Goal: Task Accomplishment & Management: Use online tool/utility

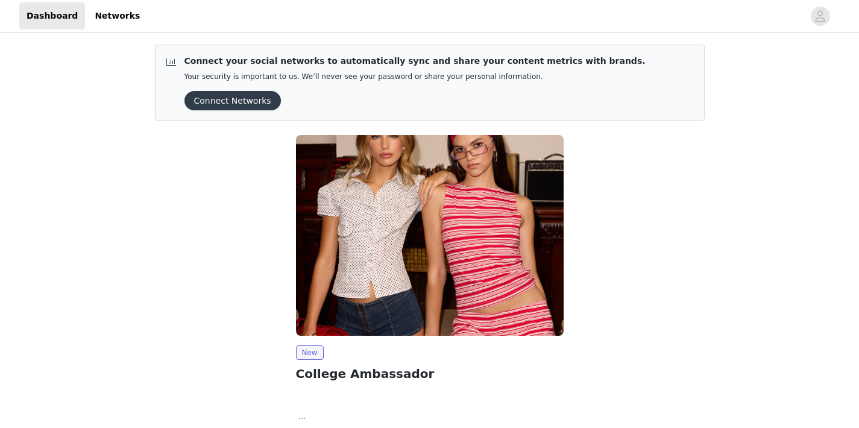
click at [247, 104] on button "Connect Networks" at bounding box center [233, 100] width 96 height 19
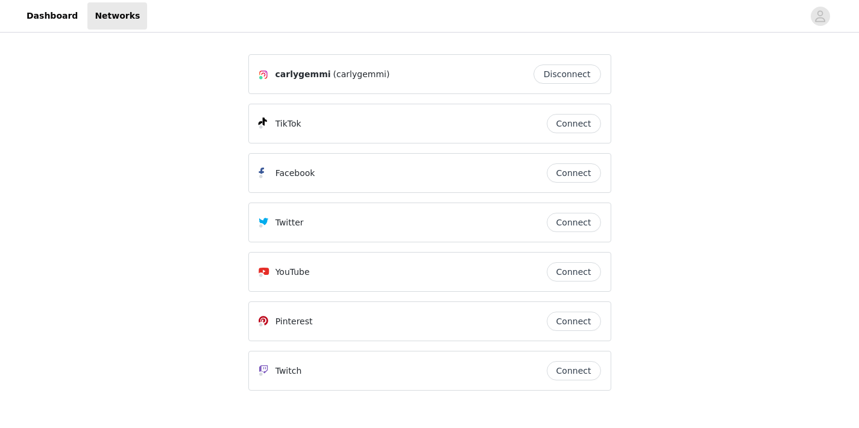
click at [560, 122] on button "Connect" at bounding box center [574, 123] width 54 height 19
click at [65, 24] on link "Dashboard" at bounding box center [52, 15] width 66 height 27
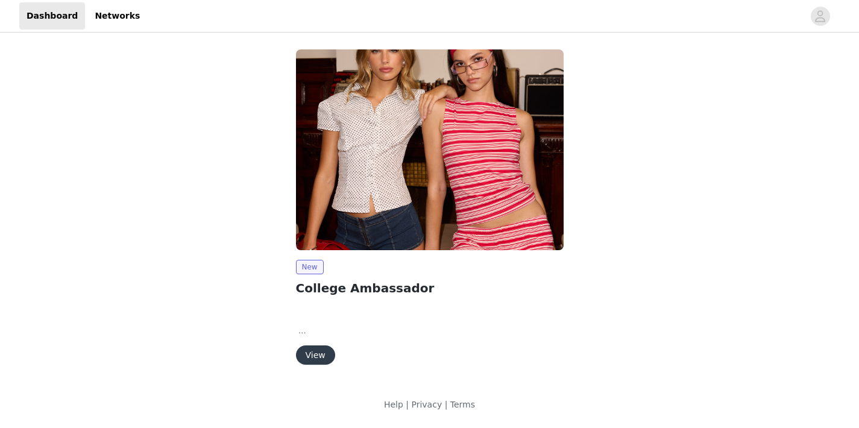
click at [308, 350] on button "View" at bounding box center [315, 355] width 39 height 19
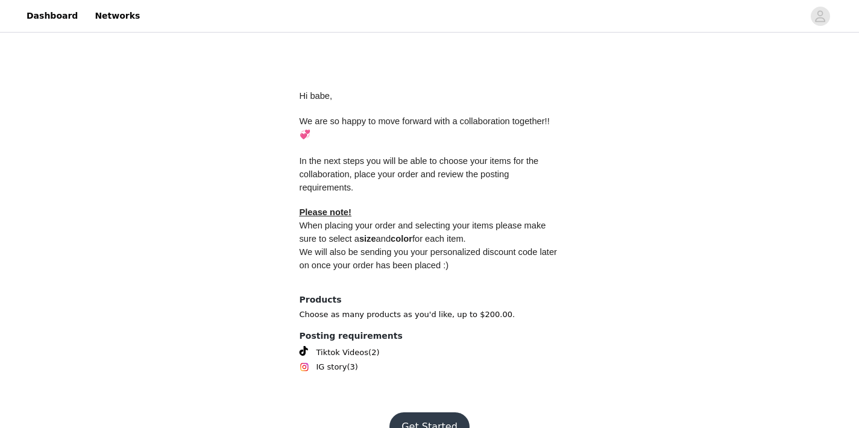
scroll to position [546, 0]
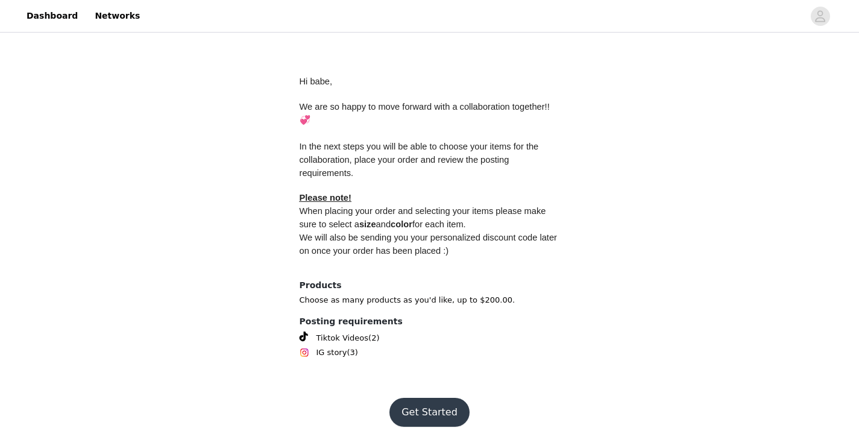
click at [418, 398] on button "Get Started" at bounding box center [430, 412] width 80 height 29
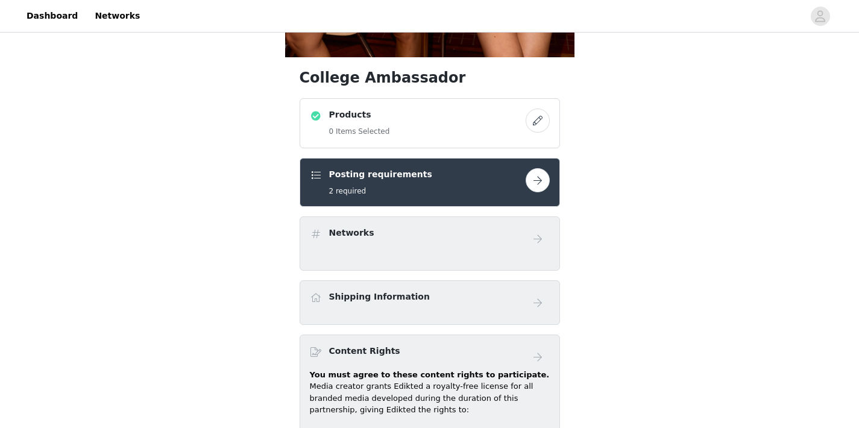
scroll to position [410, 0]
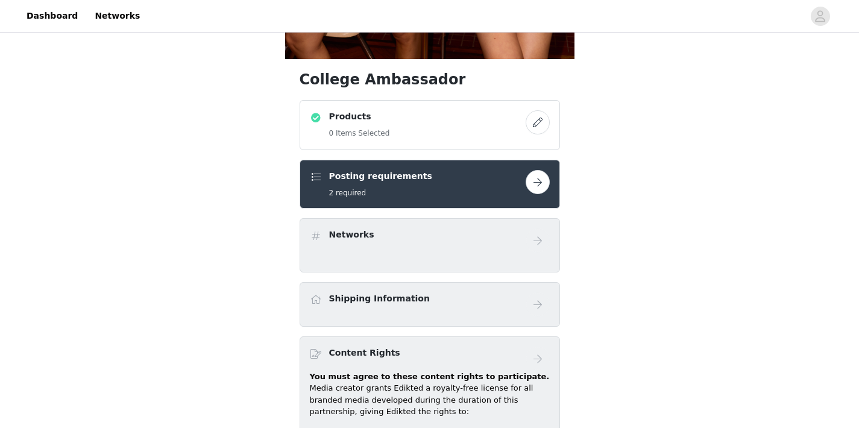
click at [417, 120] on div "Products 0 Items Selected" at bounding box center [418, 125] width 216 height 30
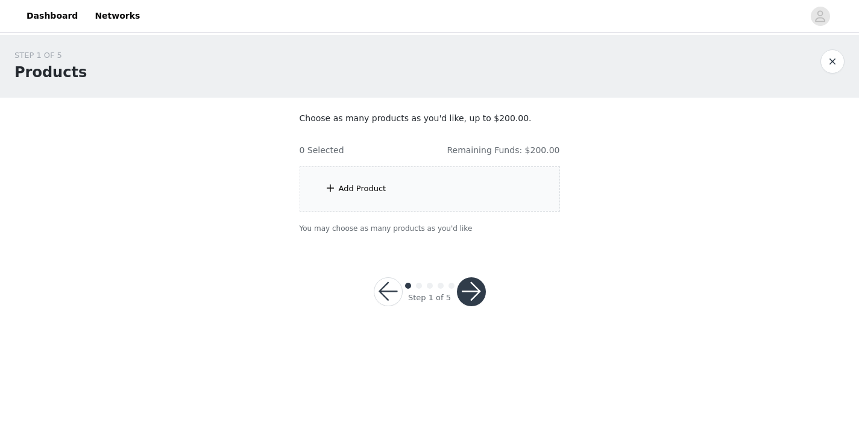
click at [500, 174] on div "Add Product" at bounding box center [430, 188] width 260 height 45
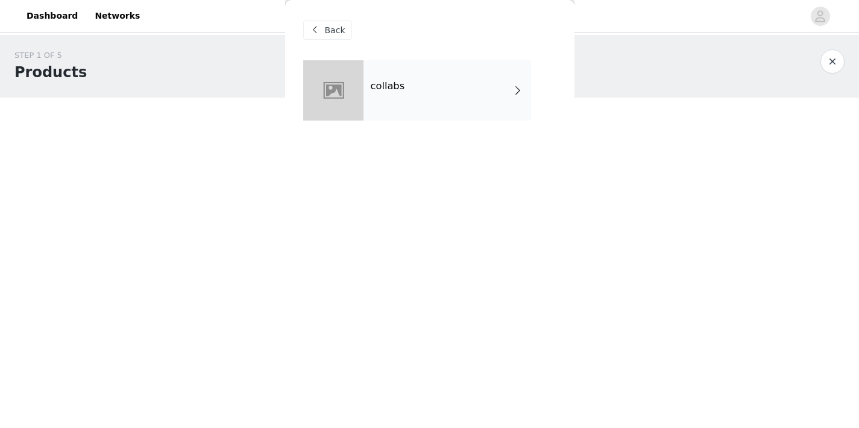
click at [476, 90] on div "collabs" at bounding box center [448, 90] width 168 height 60
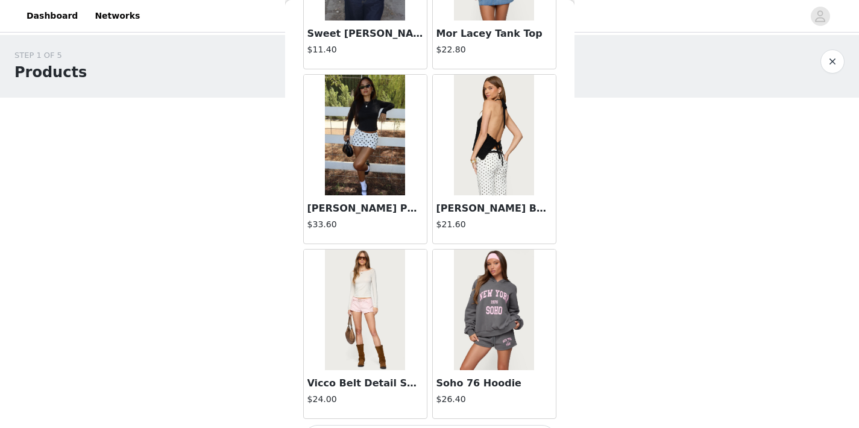
scroll to position [1417, 0]
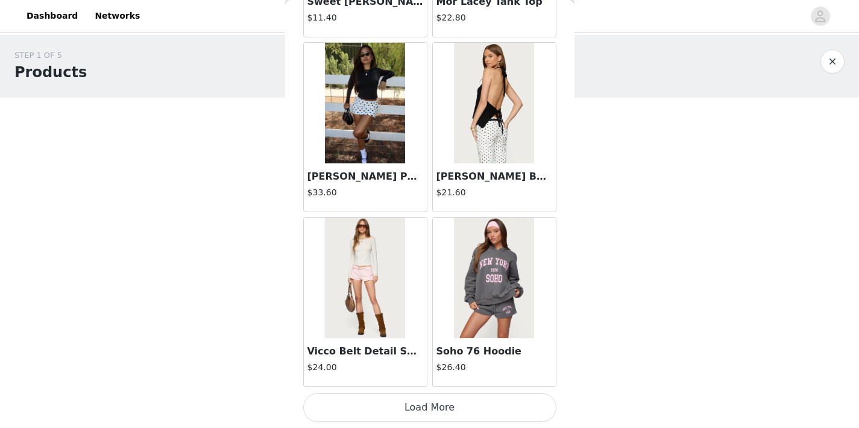
click at [461, 403] on button "Load More" at bounding box center [429, 407] width 253 height 29
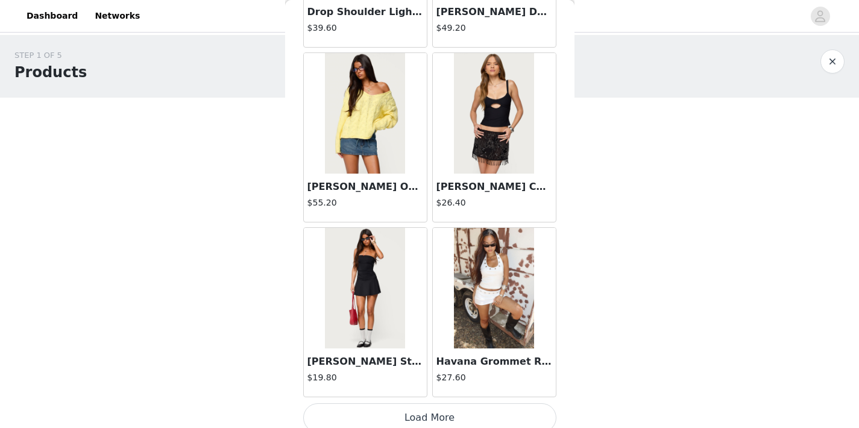
scroll to position [3166, 0]
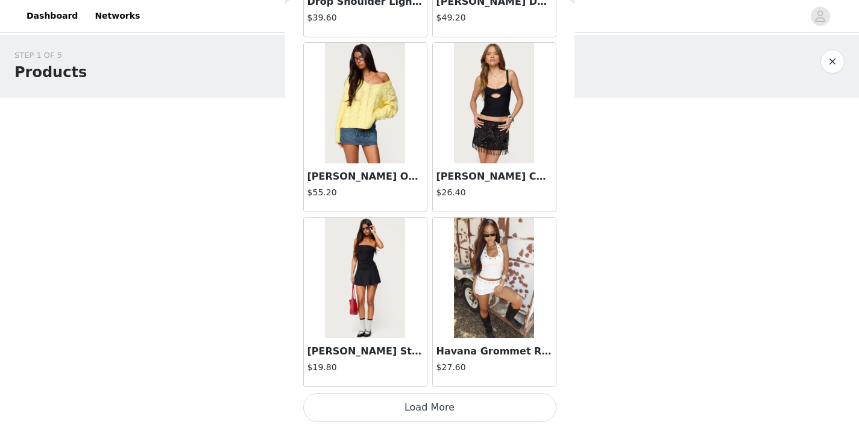
click at [472, 398] on button "Load More" at bounding box center [429, 407] width 253 height 29
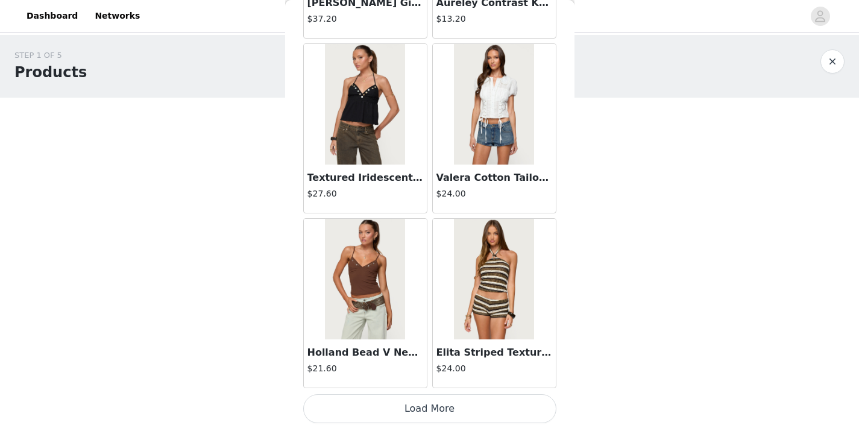
scroll to position [4914, 0]
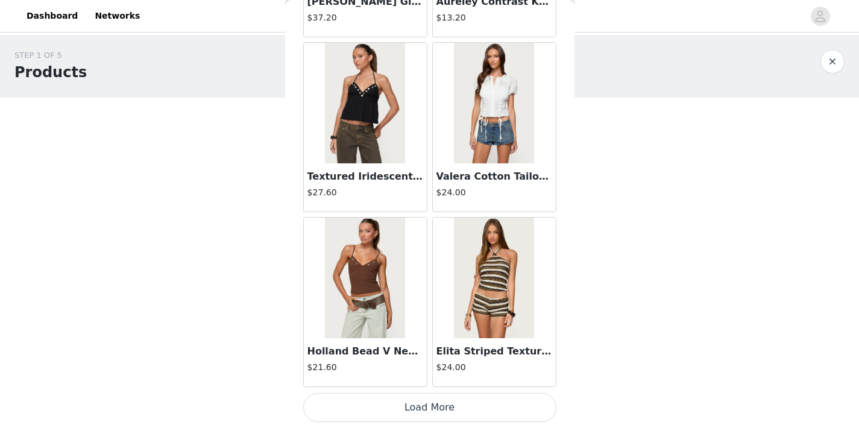
click at [470, 405] on button "Load More" at bounding box center [429, 407] width 253 height 29
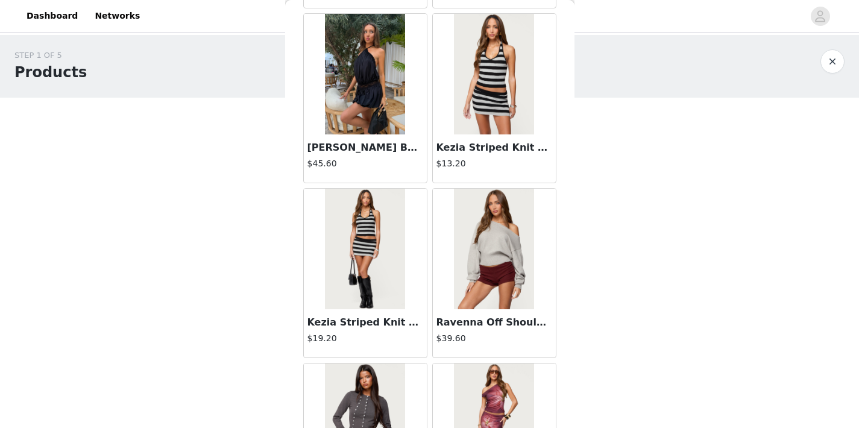
scroll to position [6330, 0]
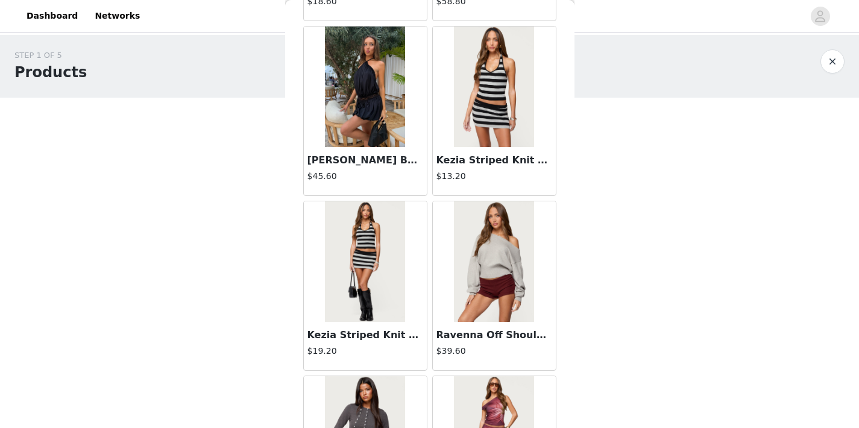
click at [486, 332] on h3 "Ravenna Off Shoulder Sweater" at bounding box center [495, 335] width 116 height 14
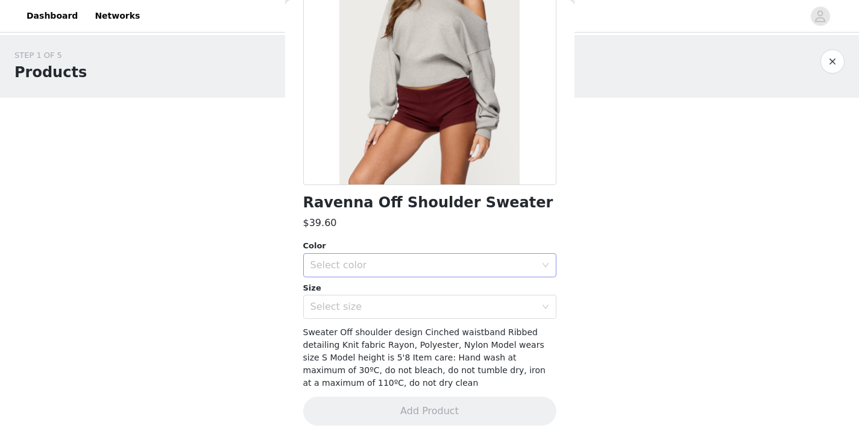
scroll to position [148, 0]
click at [460, 255] on div "Select color" at bounding box center [426, 264] width 231 height 23
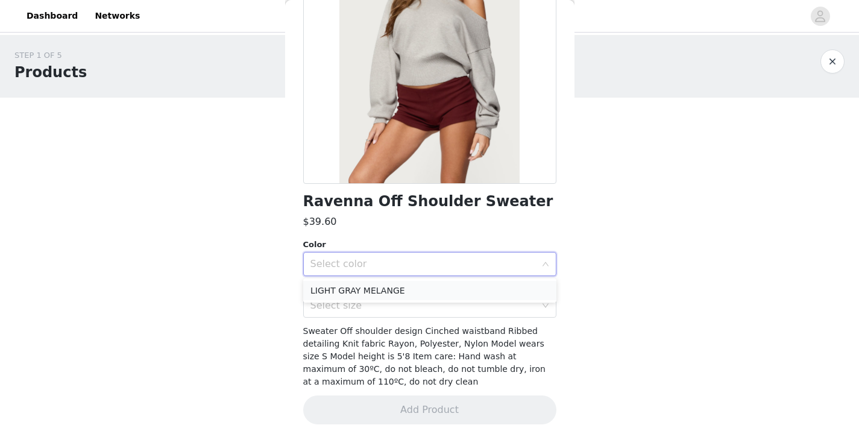
click at [421, 286] on li "LIGHT GRAY MELANGE" at bounding box center [429, 290] width 253 height 19
click at [421, 300] on div "Select size" at bounding box center [424, 306] width 226 height 12
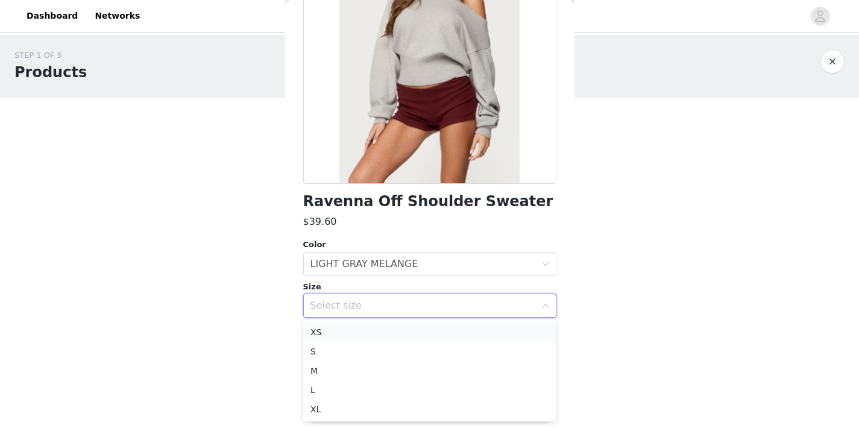
click at [409, 328] on li "XS" at bounding box center [429, 332] width 253 height 19
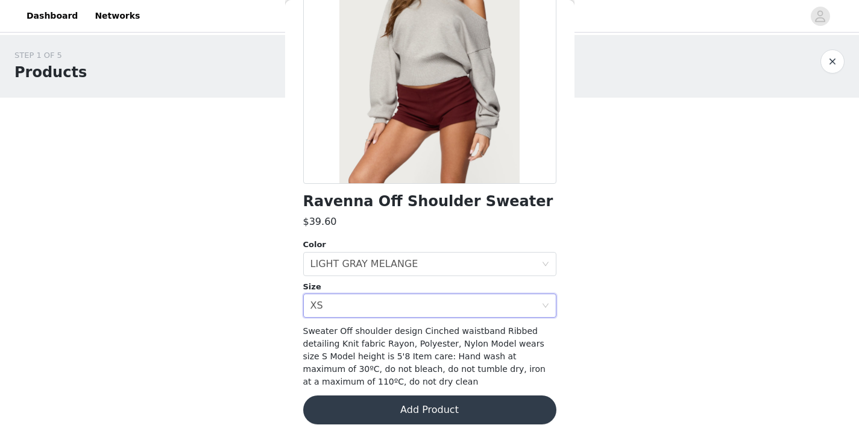
scroll to position [159, 0]
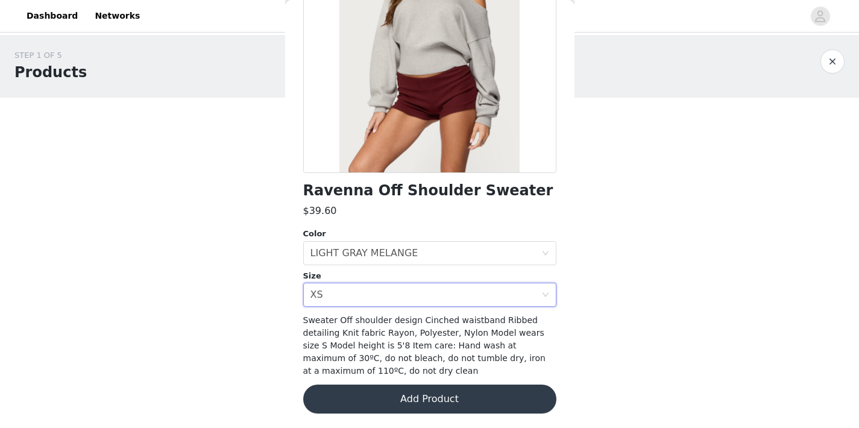
click at [421, 397] on button "Add Product" at bounding box center [429, 399] width 253 height 29
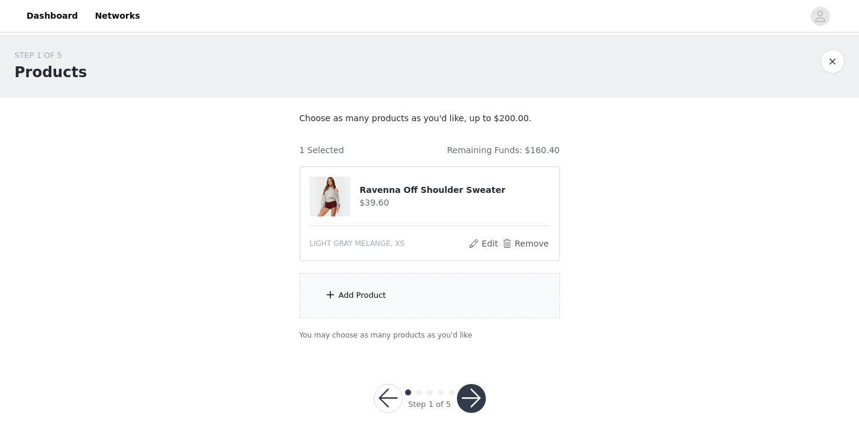
click at [415, 285] on div "Add Product" at bounding box center [430, 295] width 260 height 45
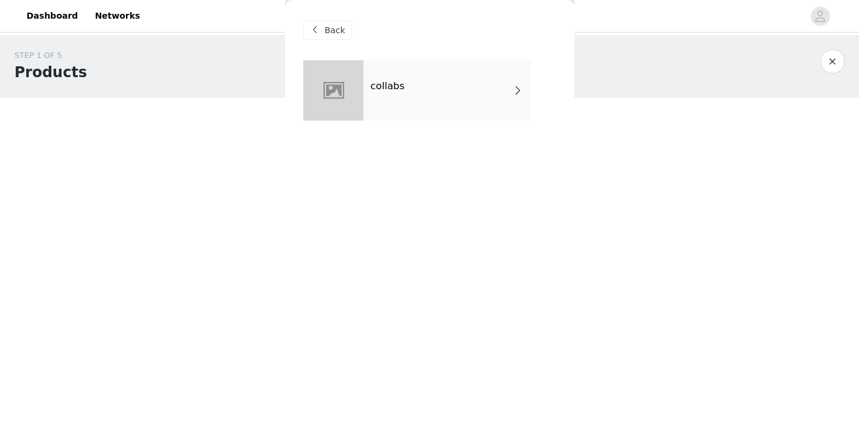
scroll to position [14, 0]
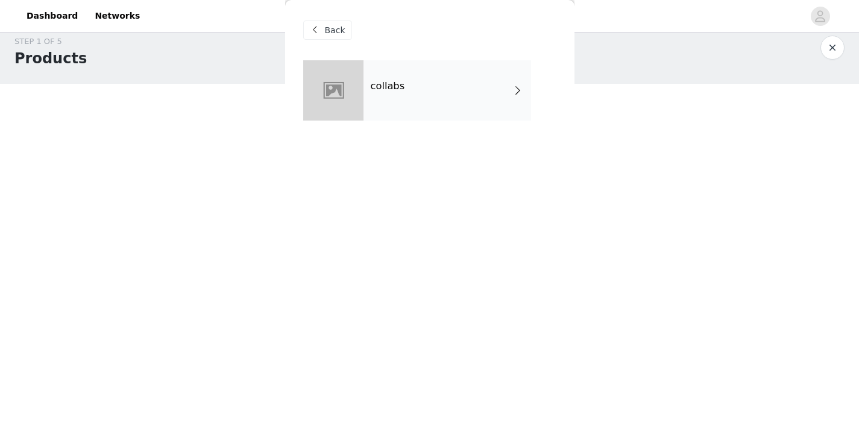
click at [323, 36] on div "Back" at bounding box center [327, 30] width 49 height 19
click at [341, 25] on span "Back" at bounding box center [335, 30] width 21 height 13
click at [340, 33] on span "Back" at bounding box center [335, 30] width 21 height 13
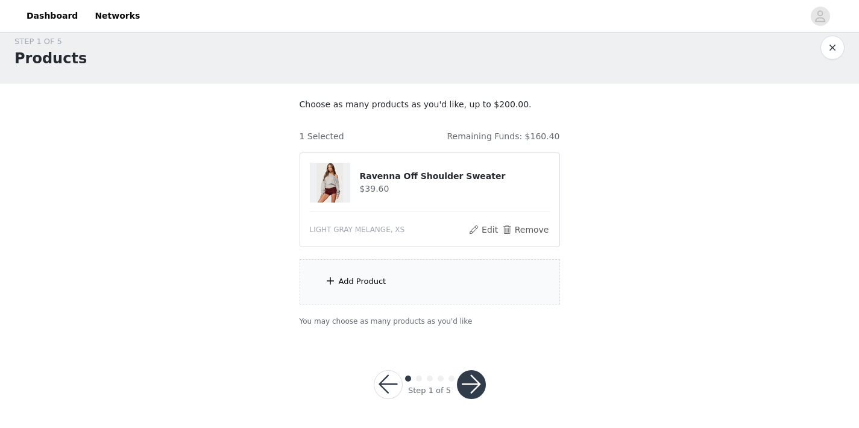
click at [383, 286] on div "Add Product" at bounding box center [363, 282] width 48 height 12
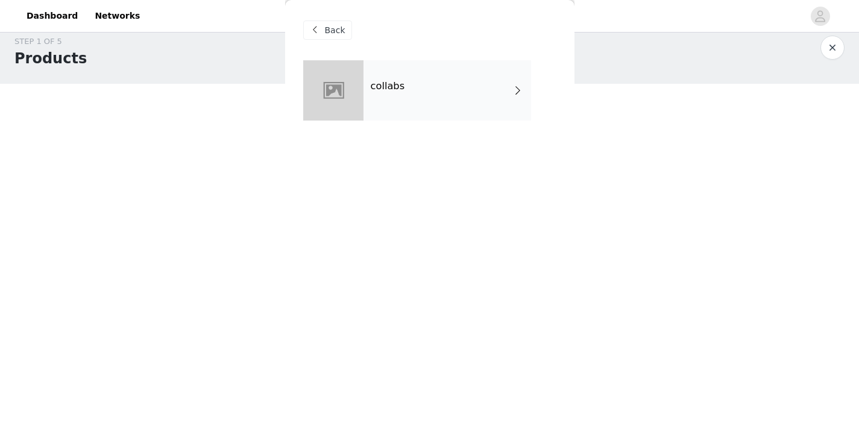
click at [429, 109] on div "collabs" at bounding box center [448, 90] width 168 height 60
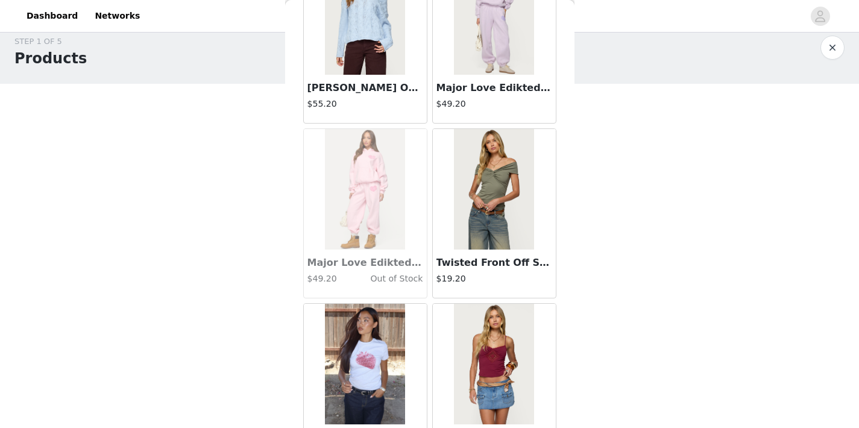
scroll to position [1417, 0]
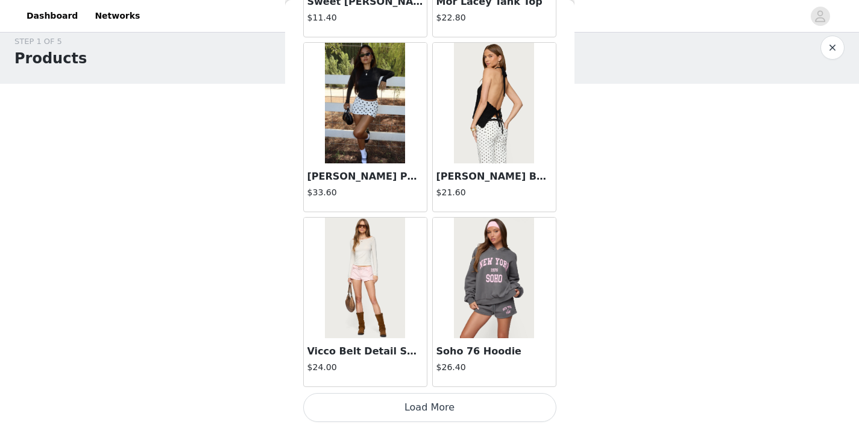
click at [432, 411] on button "Load More" at bounding box center [429, 407] width 253 height 29
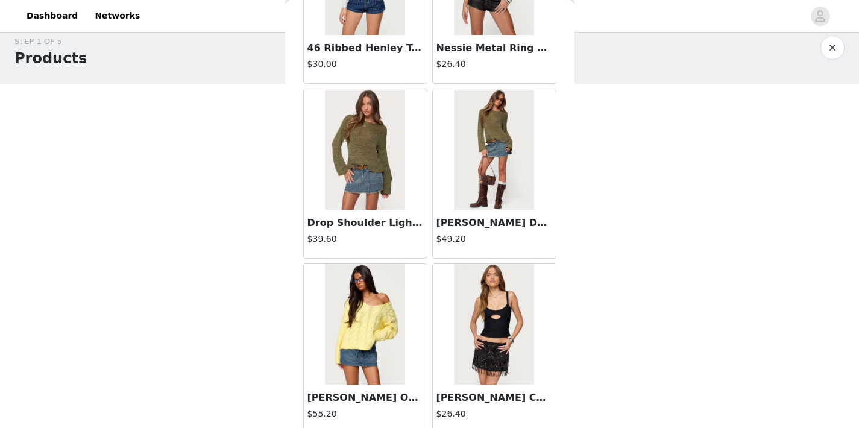
scroll to position [3166, 0]
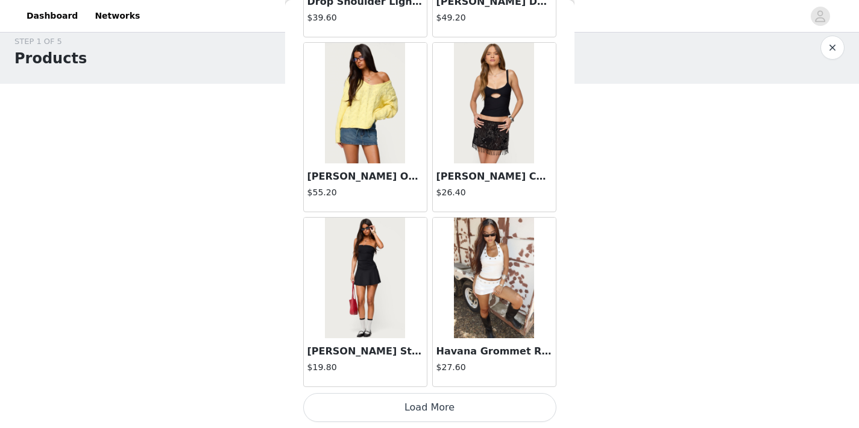
click at [437, 412] on button "Load More" at bounding box center [429, 407] width 253 height 29
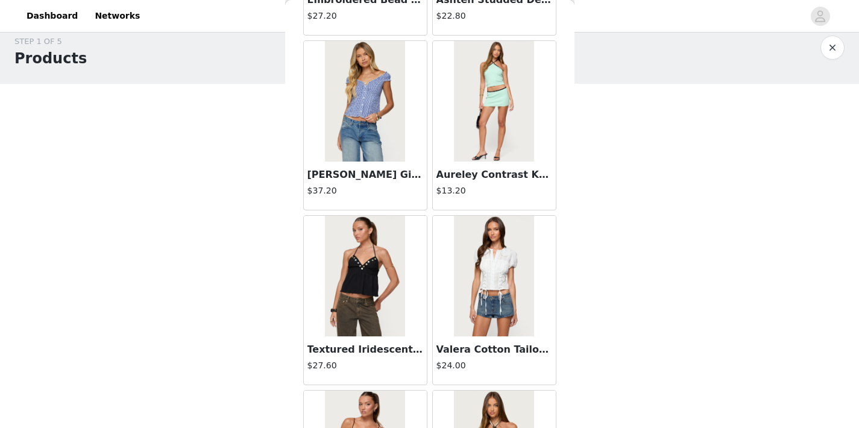
scroll to position [4914, 0]
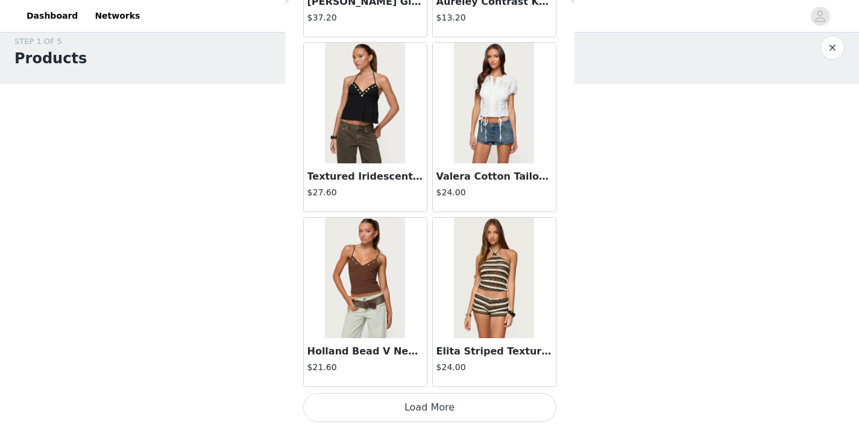
click at [437, 399] on button "Load More" at bounding box center [429, 407] width 253 height 29
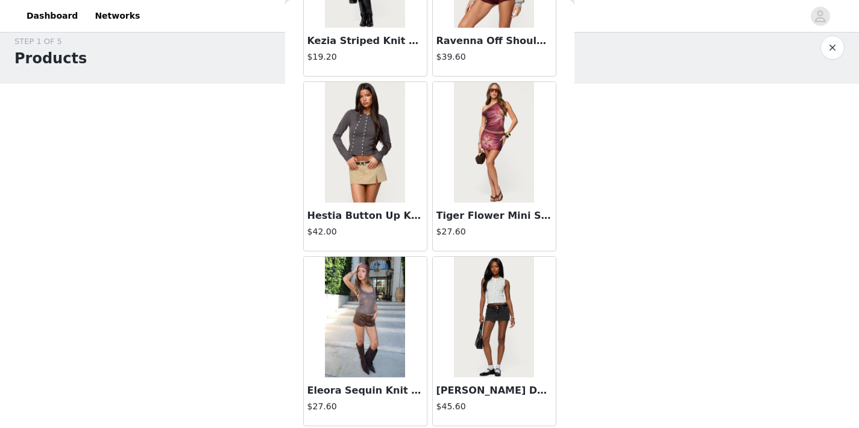
scroll to position [6663, 0]
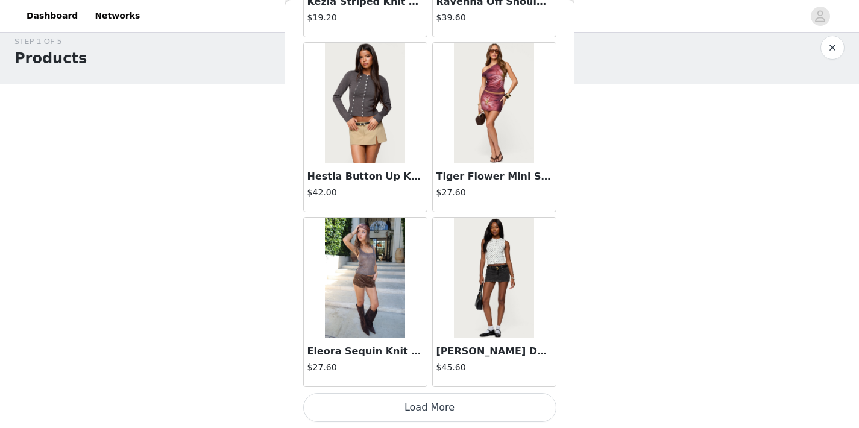
click at [424, 412] on button "Load More" at bounding box center [429, 407] width 253 height 29
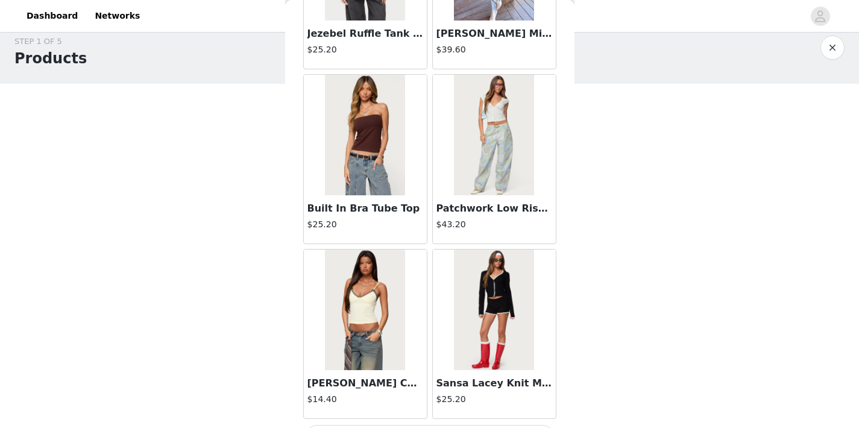
scroll to position [8412, 0]
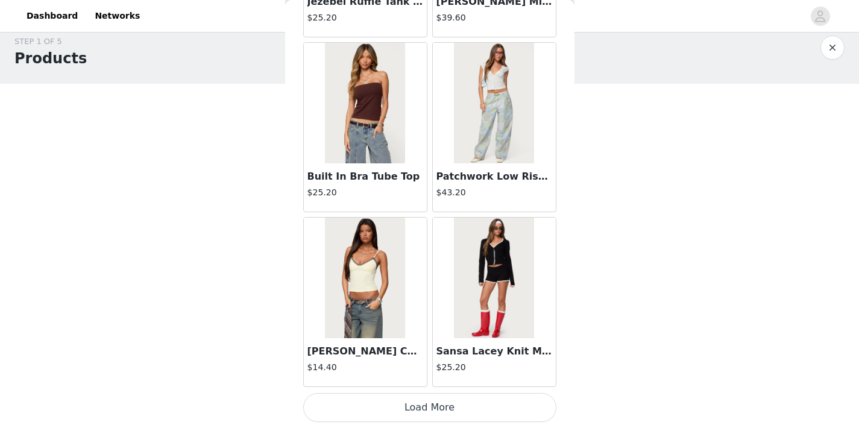
click at [425, 417] on button "Load More" at bounding box center [429, 407] width 253 height 29
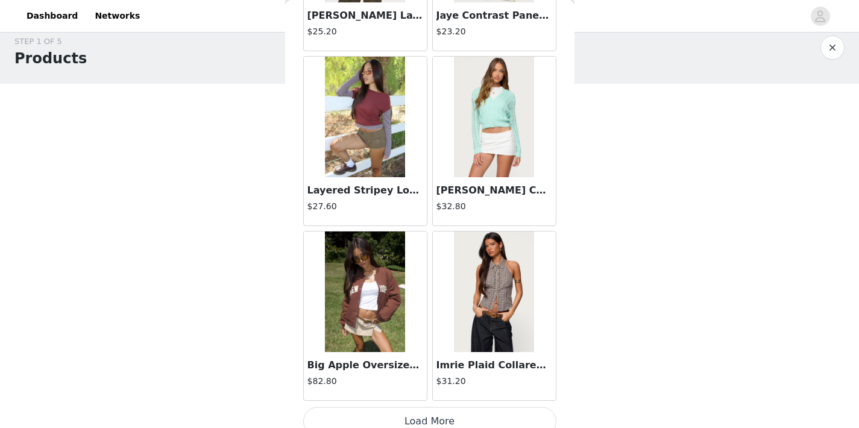
scroll to position [10161, 0]
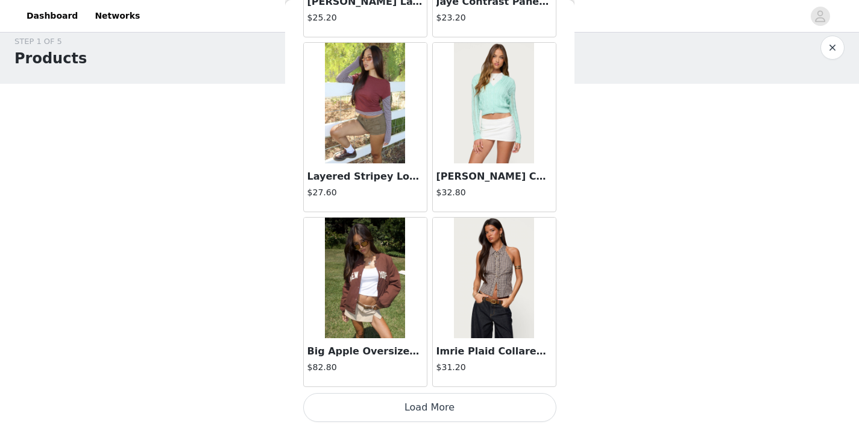
click at [425, 406] on button "Load More" at bounding box center [429, 407] width 253 height 29
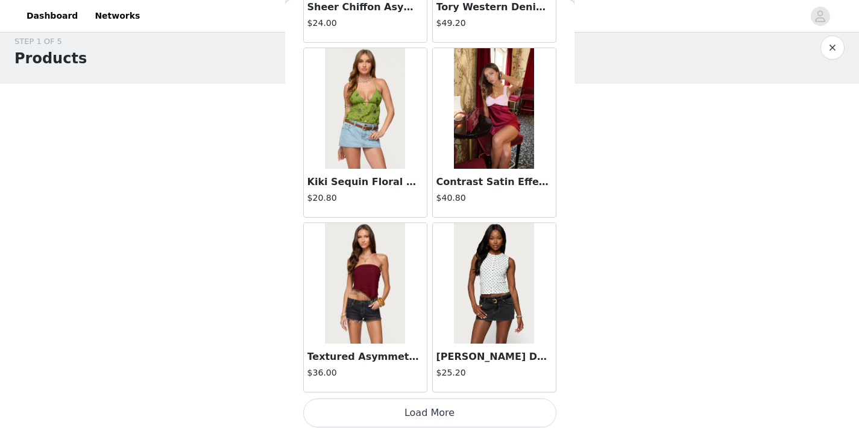
scroll to position [11909, 0]
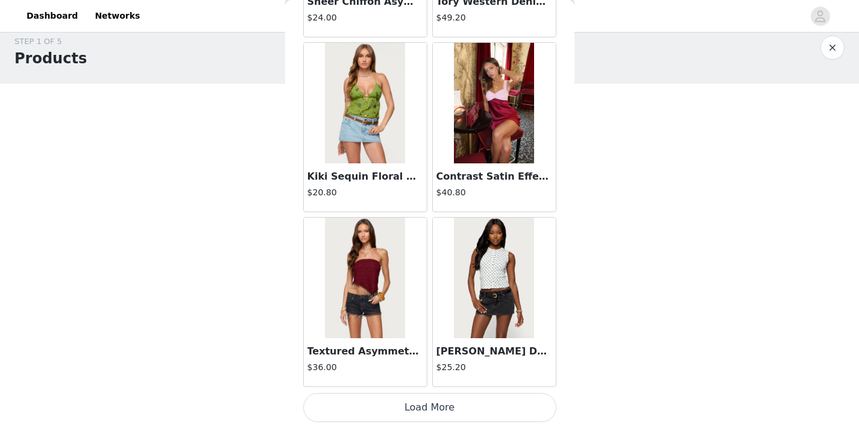
click at [427, 397] on button "Load More" at bounding box center [429, 407] width 253 height 29
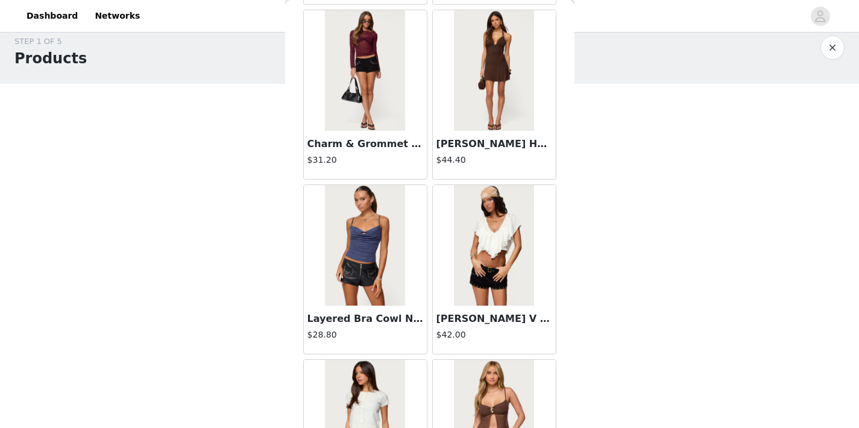
scroll to position [13658, 0]
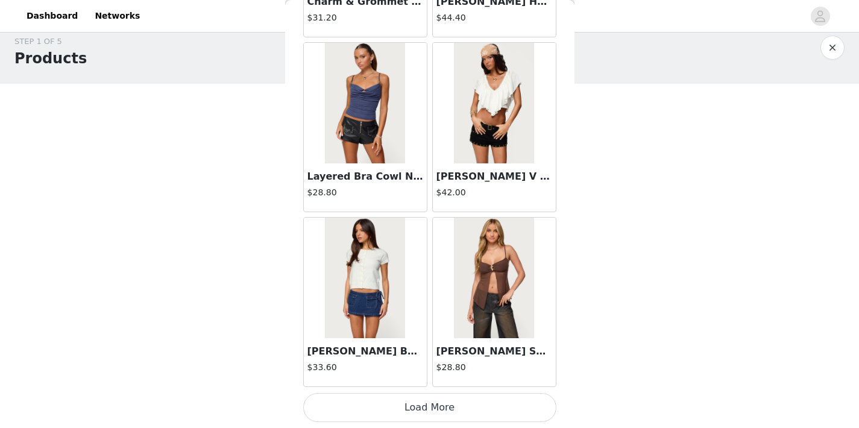
click at [436, 412] on button "Load More" at bounding box center [429, 407] width 253 height 29
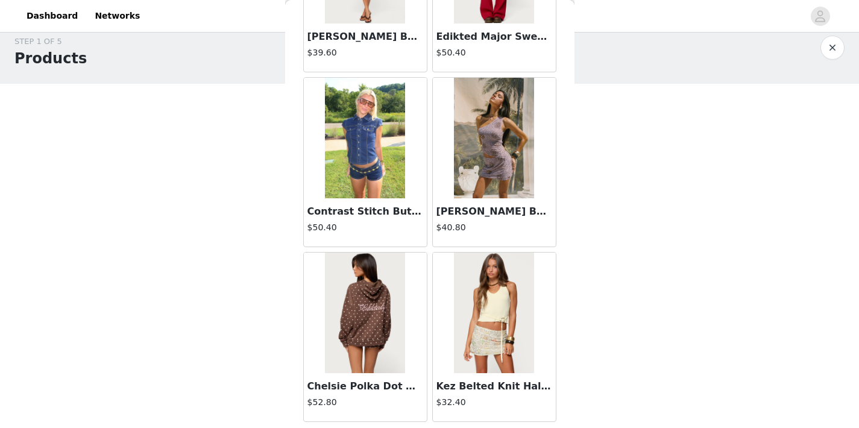
scroll to position [15407, 0]
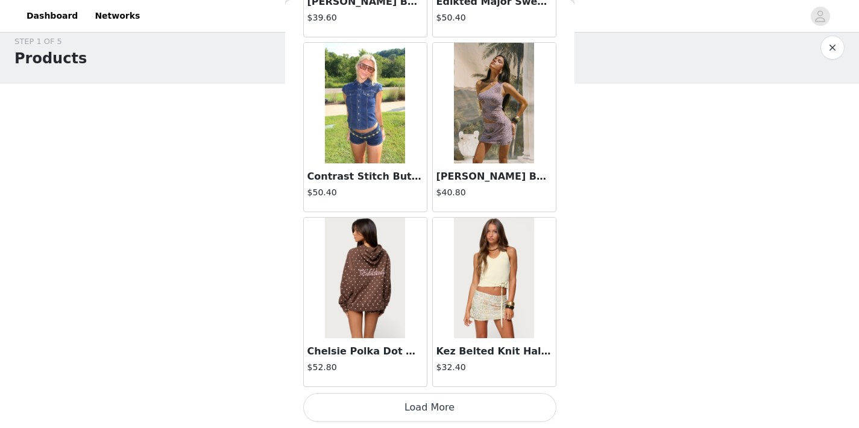
click at [432, 409] on button "Load More" at bounding box center [429, 407] width 253 height 29
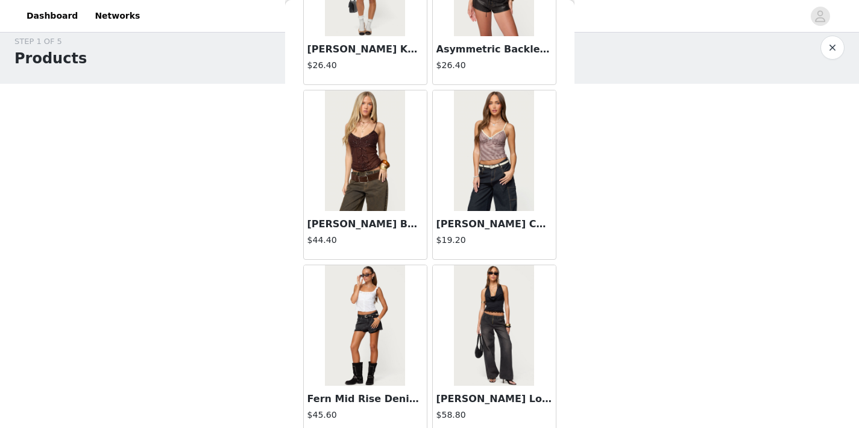
scroll to position [17155, 0]
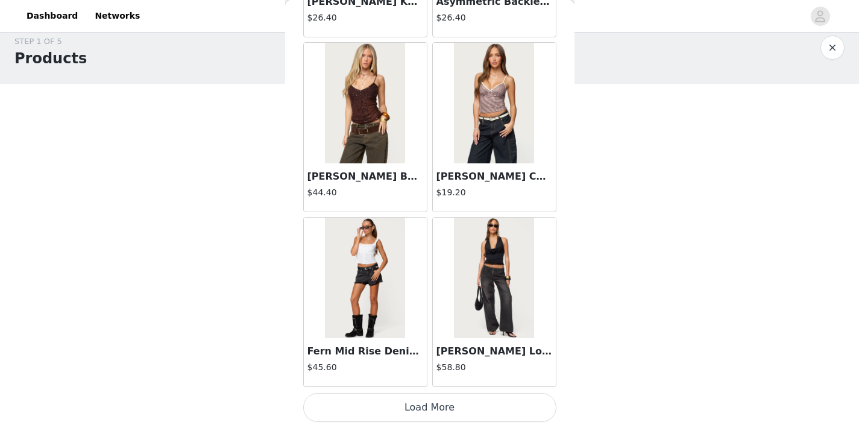
click at [432, 400] on button "Load More" at bounding box center [429, 407] width 253 height 29
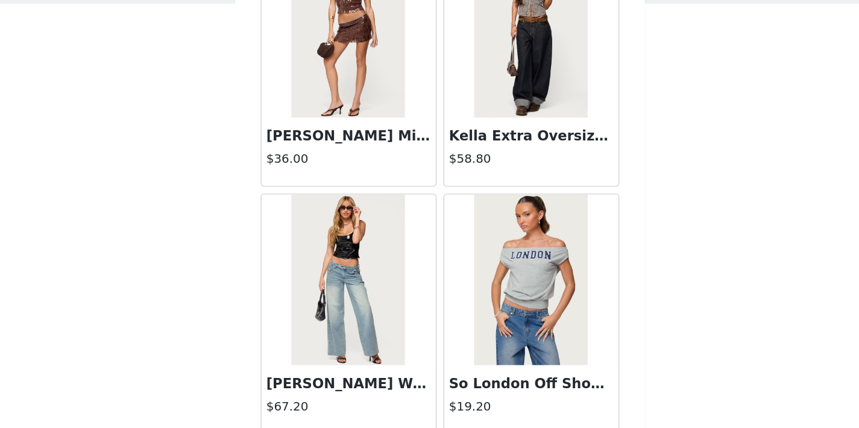
scroll to position [18904, 0]
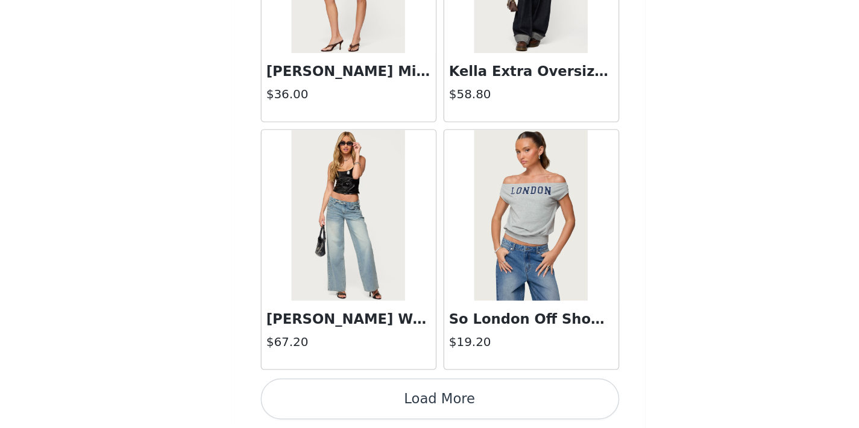
click at [422, 416] on button "Load More" at bounding box center [429, 407] width 253 height 29
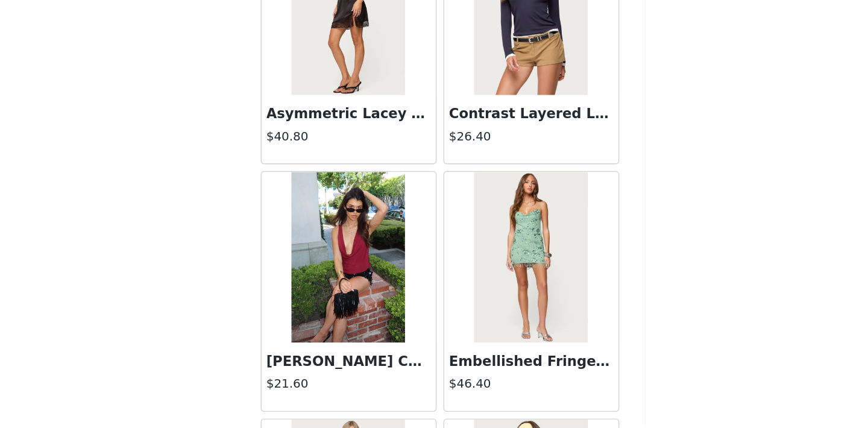
scroll to position [19768, 0]
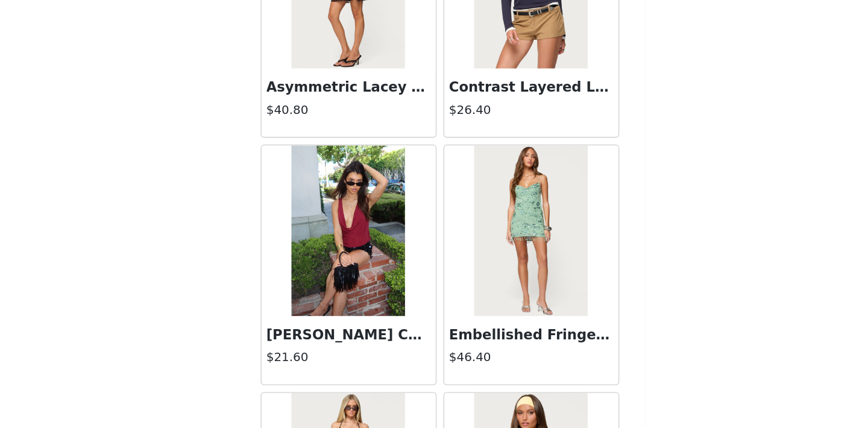
click at [393, 315] on img at bounding box center [365, 289] width 80 height 121
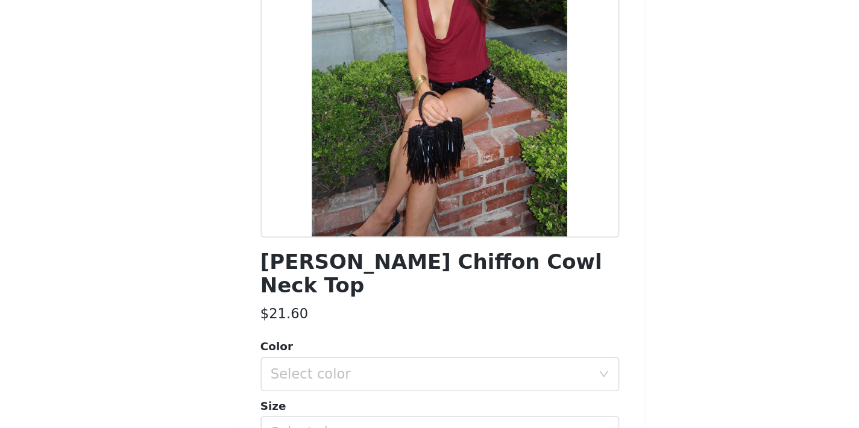
scroll to position [0, 0]
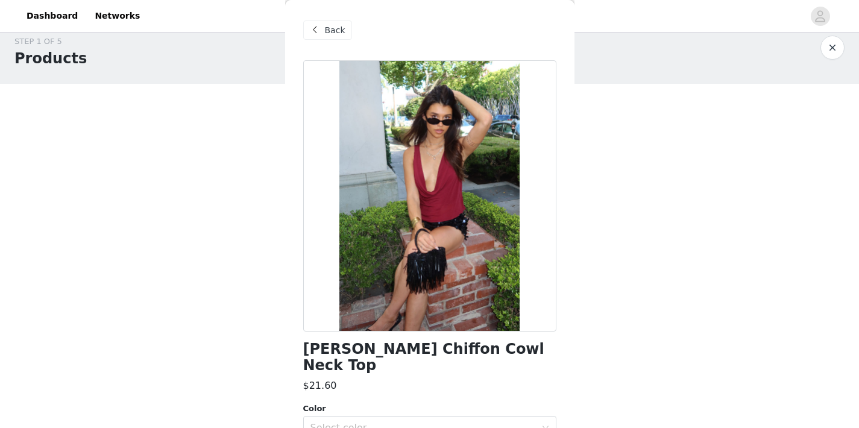
click at [326, 37] on div "Back" at bounding box center [327, 30] width 49 height 19
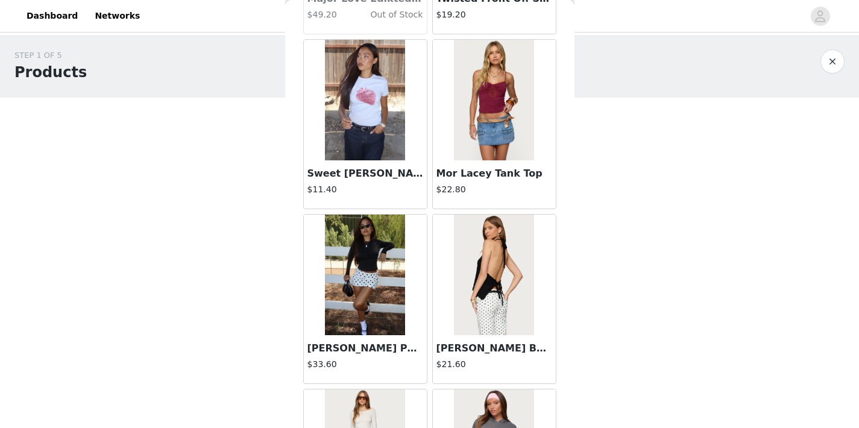
scroll to position [1252, 0]
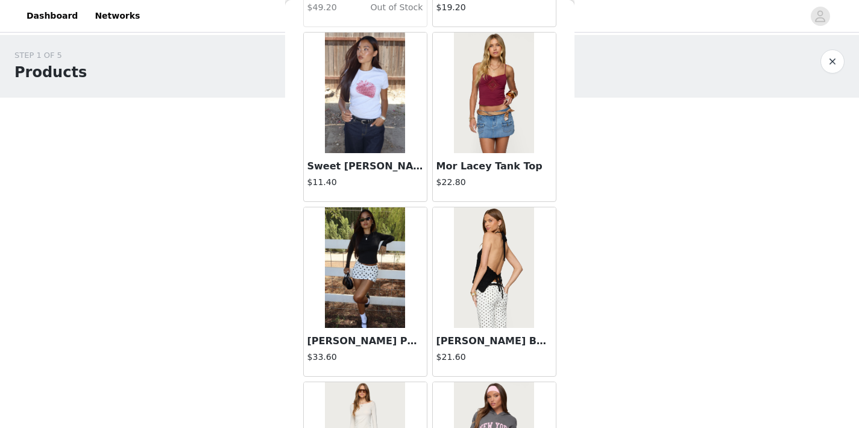
click at [482, 282] on img at bounding box center [494, 267] width 80 height 121
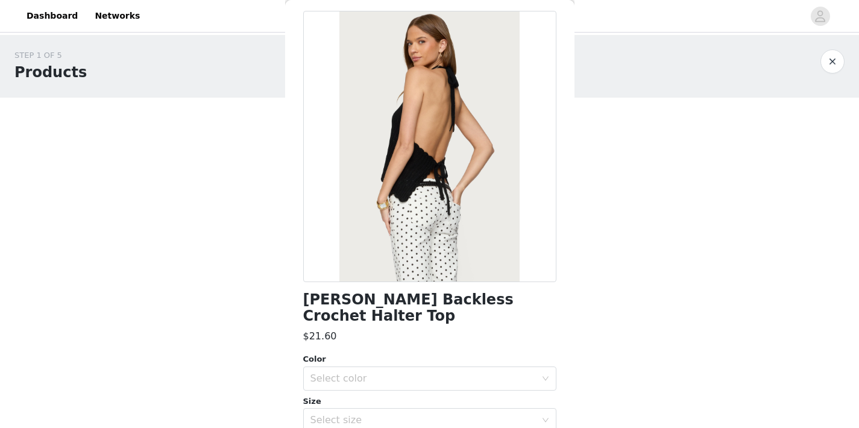
scroll to position [14, 0]
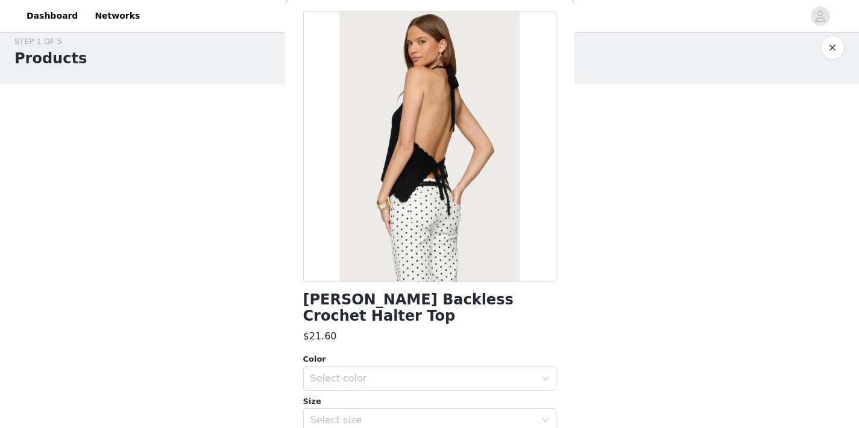
click at [415, 353] on div "Color" at bounding box center [429, 359] width 253 height 12
click at [415, 367] on div "Select color" at bounding box center [429, 379] width 253 height 24
click at [406, 379] on li "BLACK" at bounding box center [429, 388] width 253 height 19
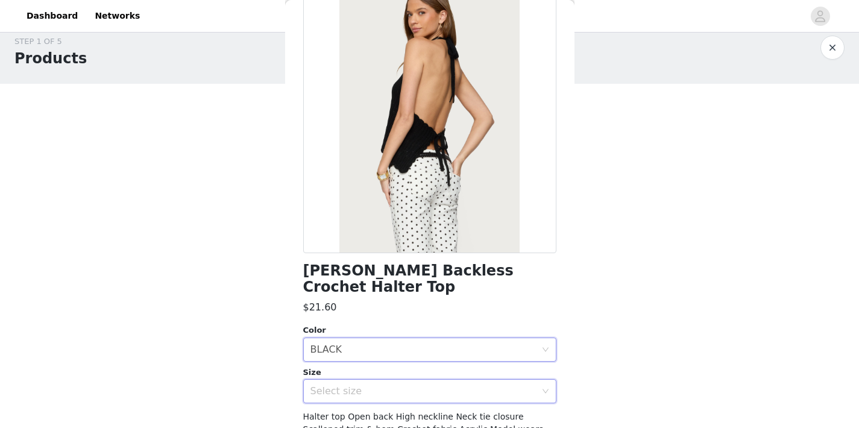
click at [406, 380] on div "Select size" at bounding box center [426, 391] width 231 height 23
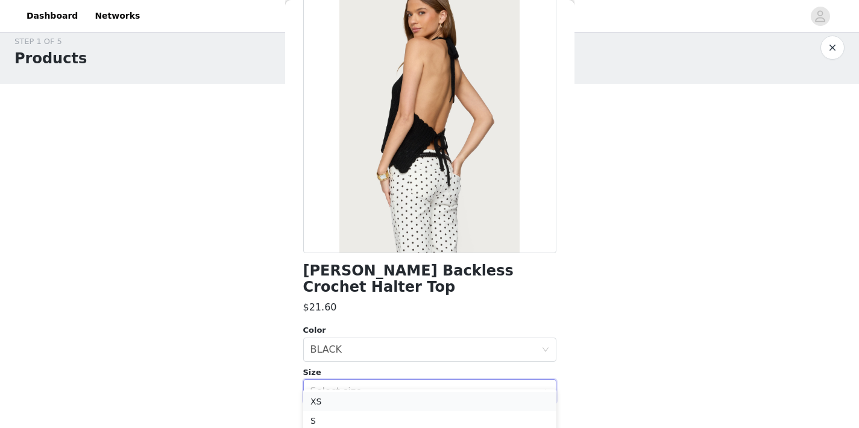
click at [405, 402] on li "XS" at bounding box center [429, 401] width 253 height 19
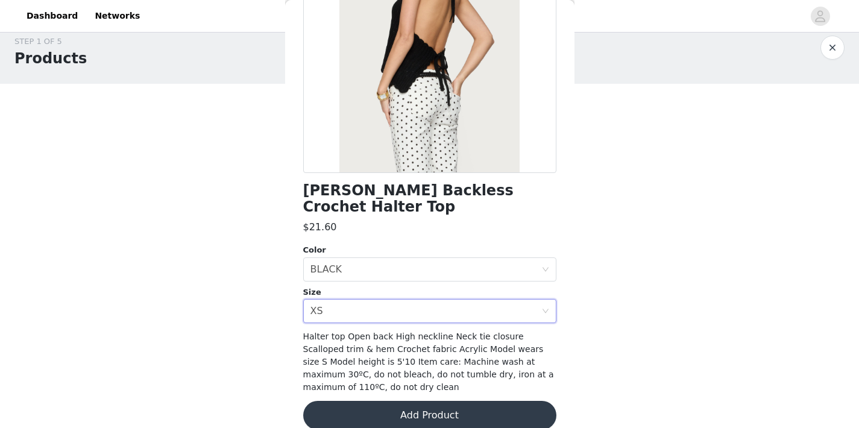
click at [406, 401] on button "Add Product" at bounding box center [429, 415] width 253 height 29
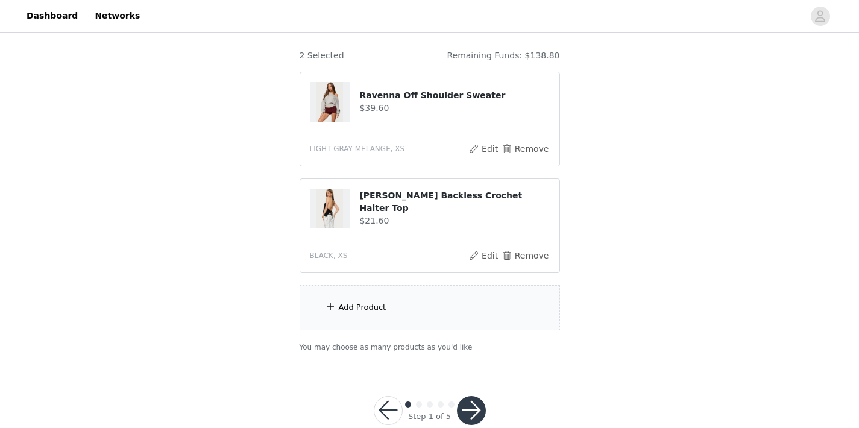
scroll to position [121, 0]
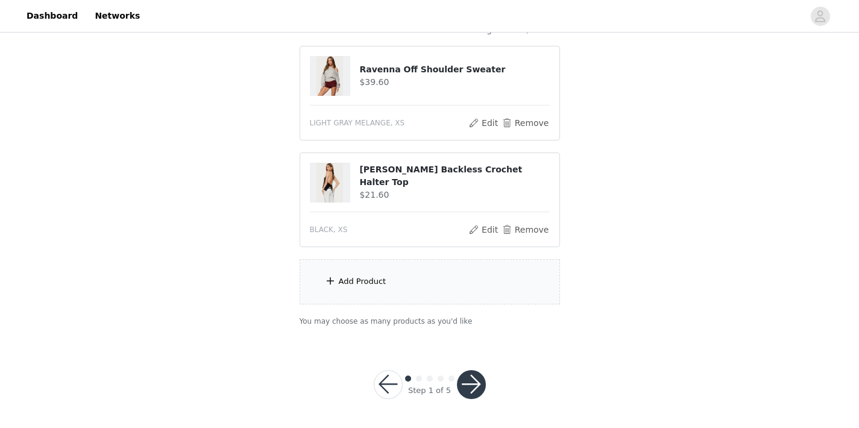
click at [406, 280] on div "Add Product" at bounding box center [430, 281] width 260 height 45
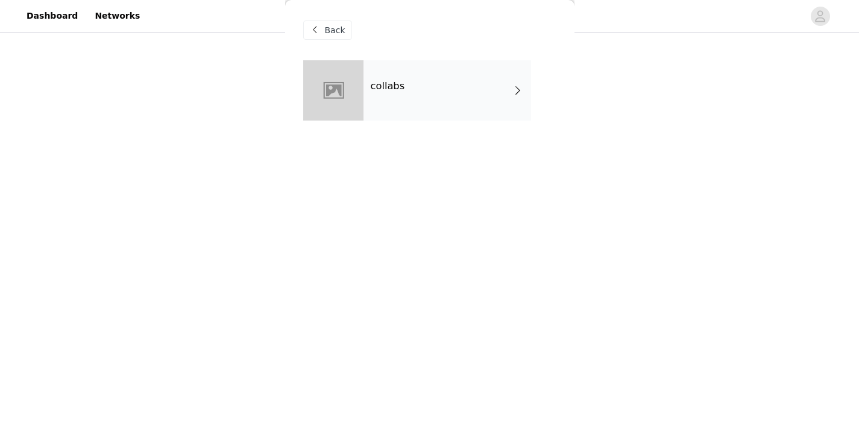
click at [425, 92] on div "collabs" at bounding box center [448, 90] width 168 height 60
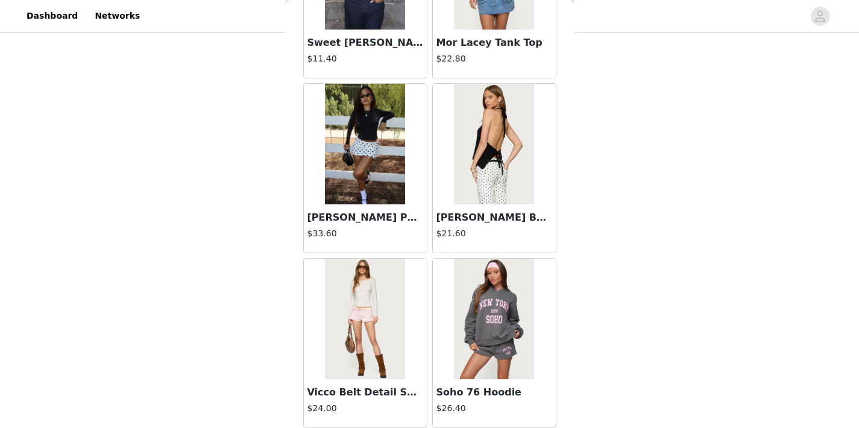
scroll to position [1417, 0]
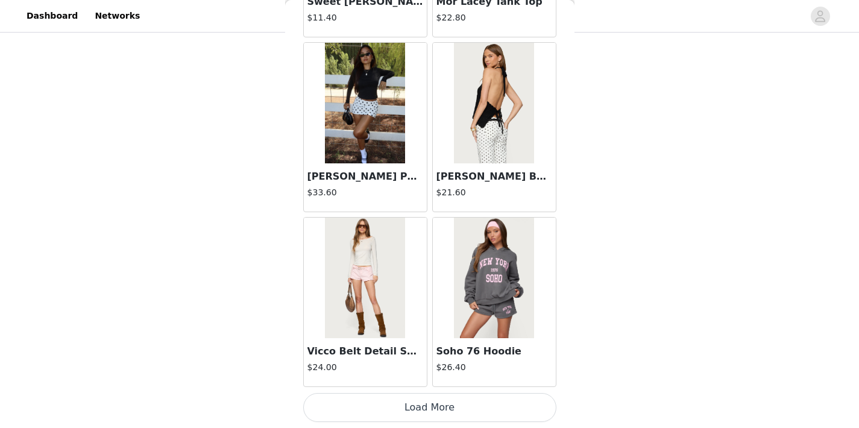
click at [421, 401] on button "Load More" at bounding box center [429, 407] width 253 height 29
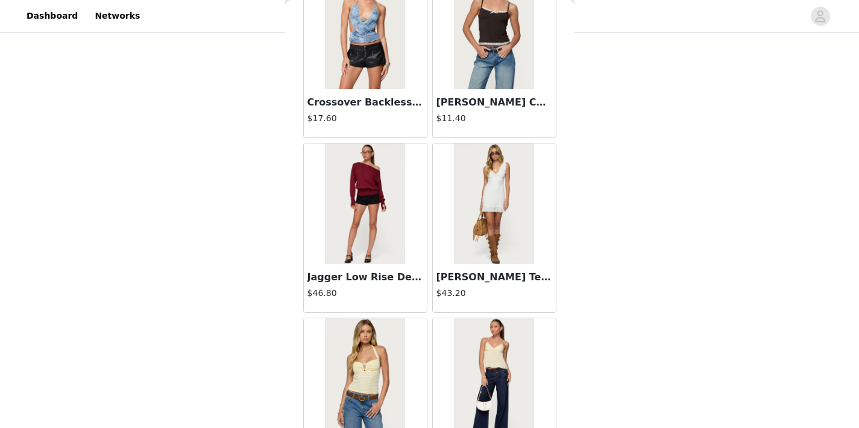
scroll to position [2022, 0]
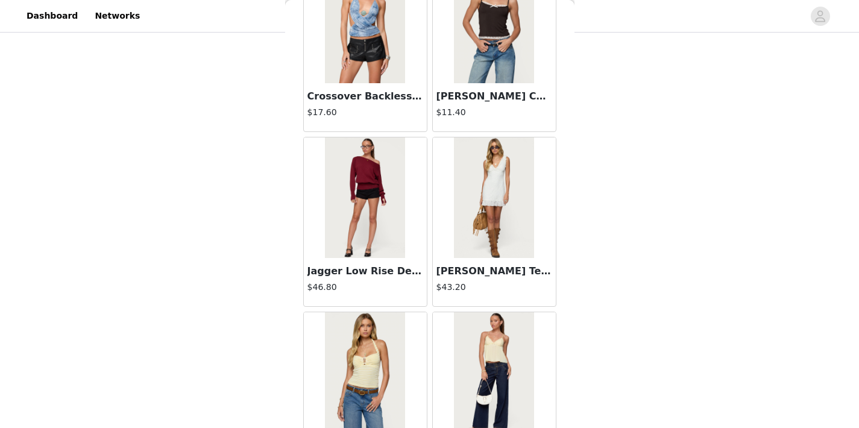
click at [380, 273] on h3 "Jagger Low Rise Denim Shorts" at bounding box center [366, 271] width 116 height 14
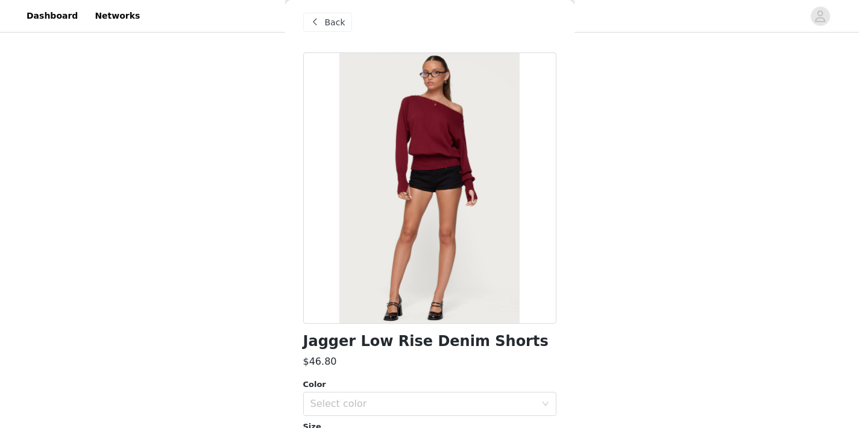
scroll to position [0, 0]
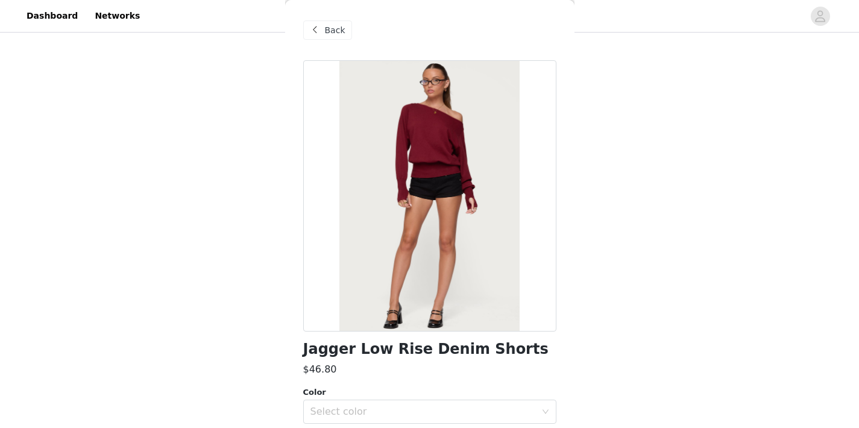
click at [330, 34] on span "Back" at bounding box center [335, 30] width 21 height 13
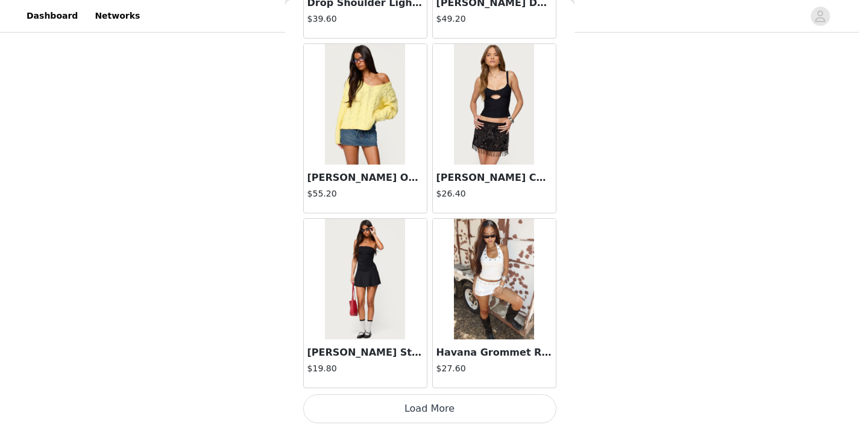
scroll to position [3166, 0]
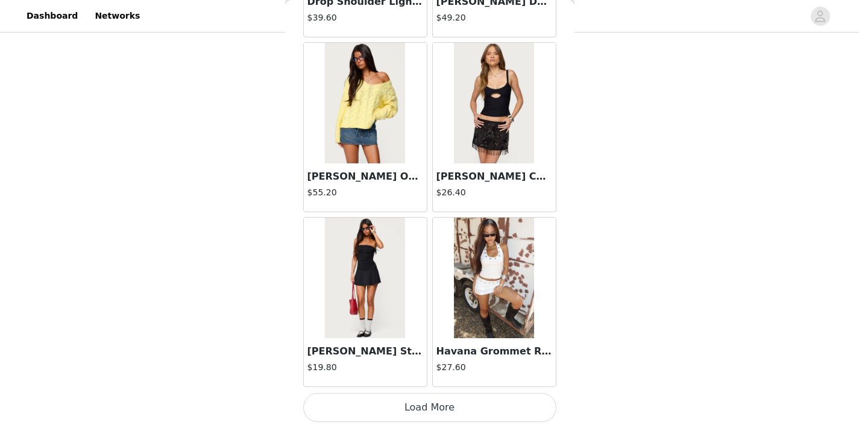
click at [428, 408] on button "Load More" at bounding box center [429, 407] width 253 height 29
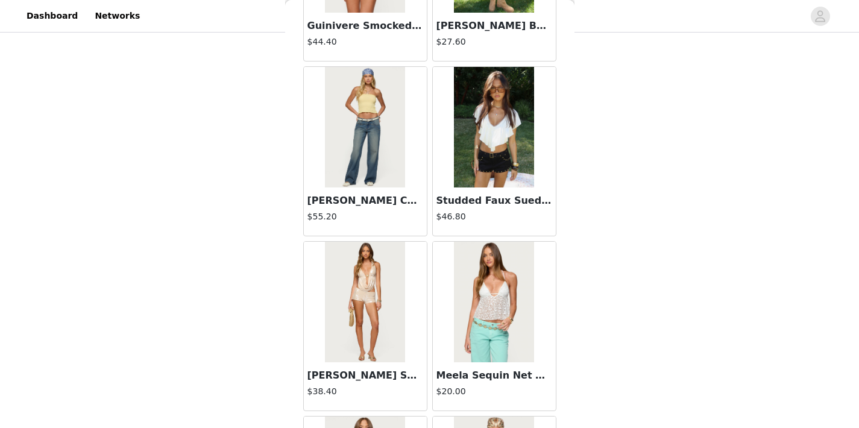
scroll to position [3669, 0]
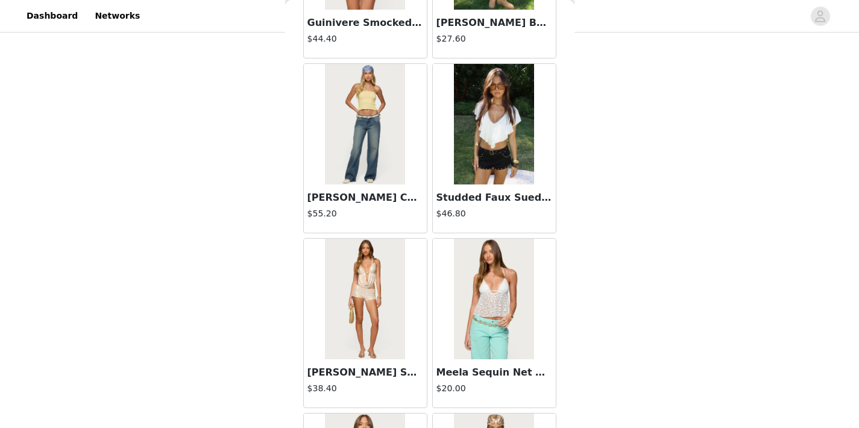
click at [482, 165] on img at bounding box center [494, 124] width 80 height 121
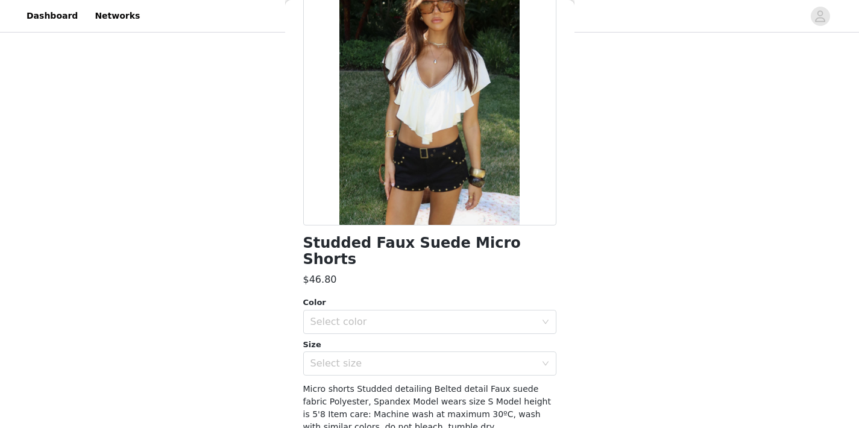
scroll to position [116, 0]
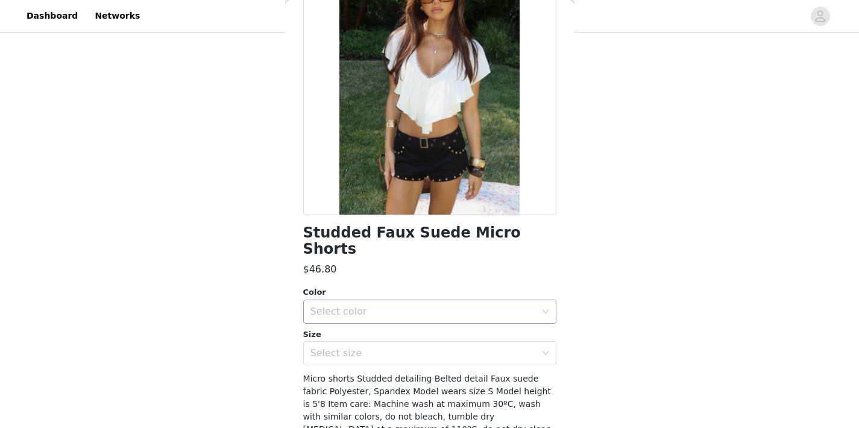
click at [412, 306] on div "Select color" at bounding box center [424, 312] width 226 height 12
click at [408, 312] on li "BLACK" at bounding box center [429, 321] width 253 height 19
click at [411, 342] on div "Select size" at bounding box center [426, 353] width 231 height 23
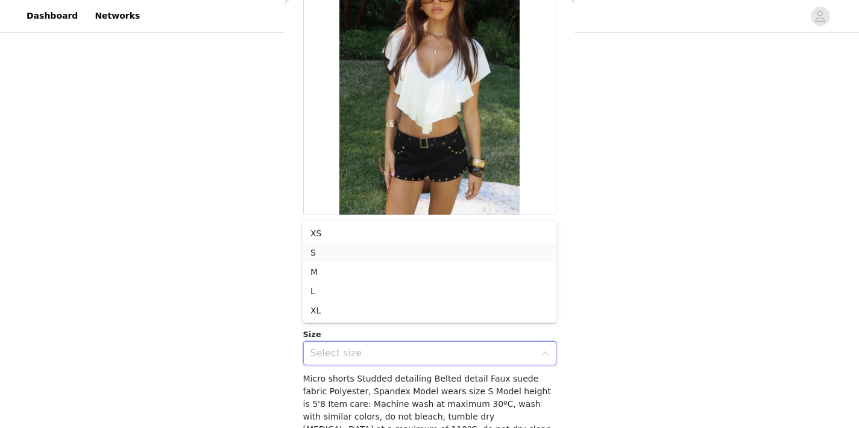
click at [347, 254] on li "S" at bounding box center [429, 252] width 253 height 19
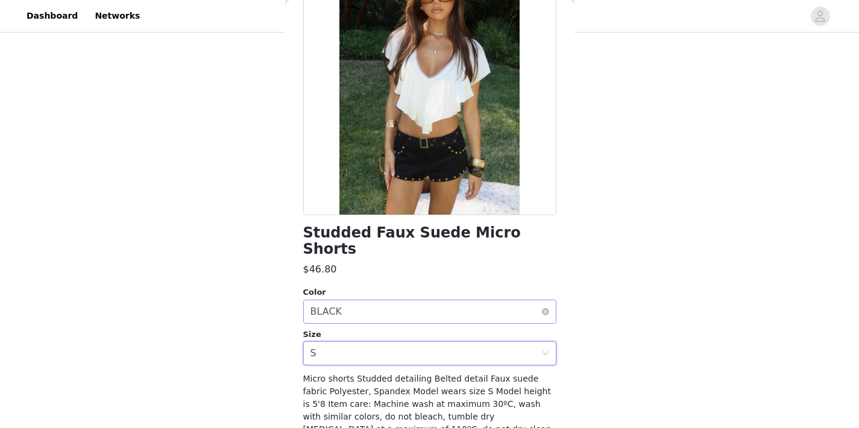
scroll to position [159, 0]
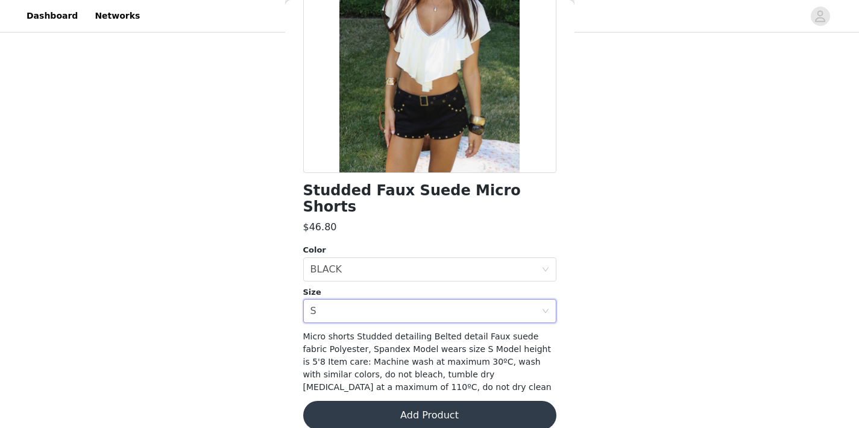
click at [398, 401] on button "Add Product" at bounding box center [429, 415] width 253 height 29
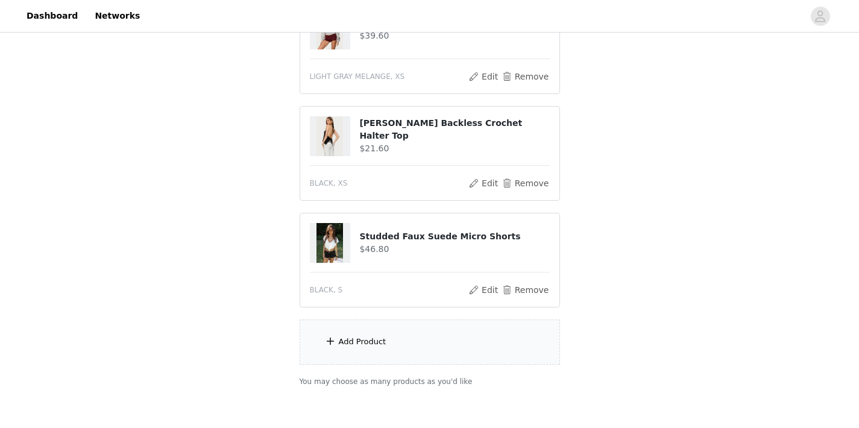
scroll to position [174, 0]
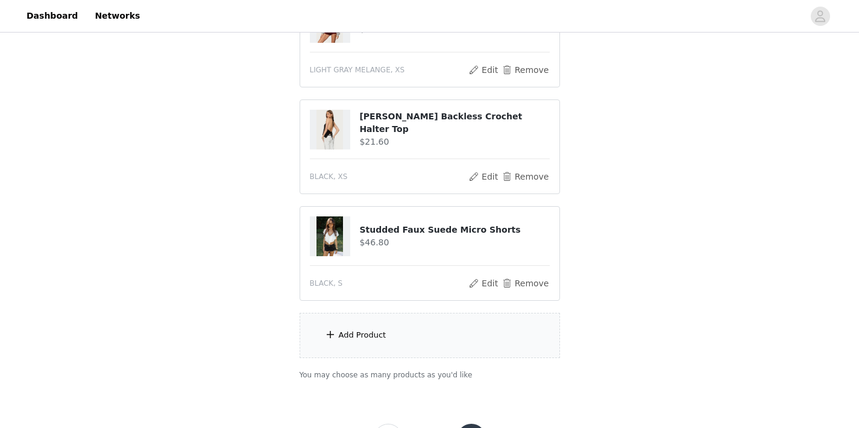
click at [396, 331] on div "Add Product" at bounding box center [430, 335] width 260 height 45
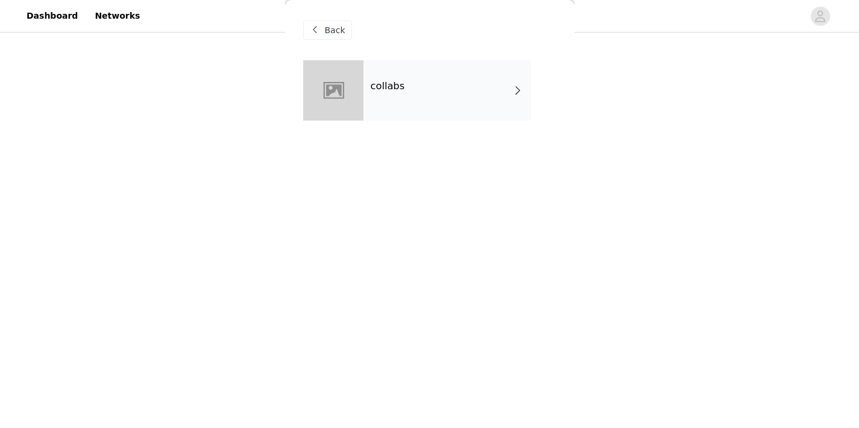
click at [402, 73] on div "collabs" at bounding box center [448, 90] width 168 height 60
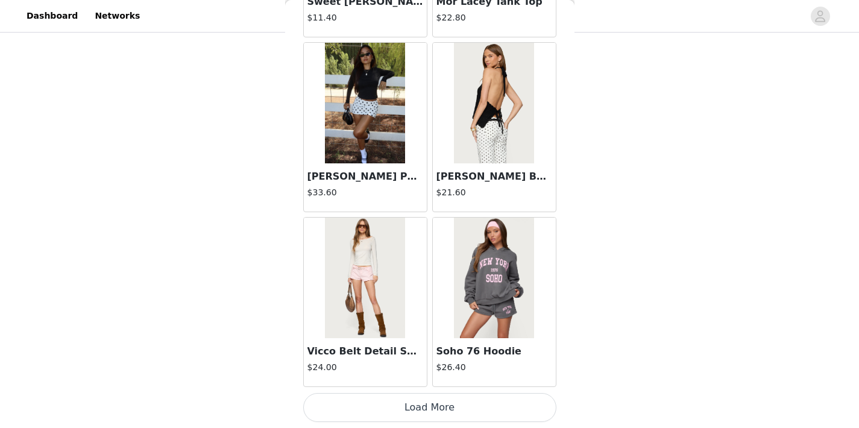
scroll to position [227, 0]
click at [432, 405] on button "Load More" at bounding box center [429, 407] width 253 height 29
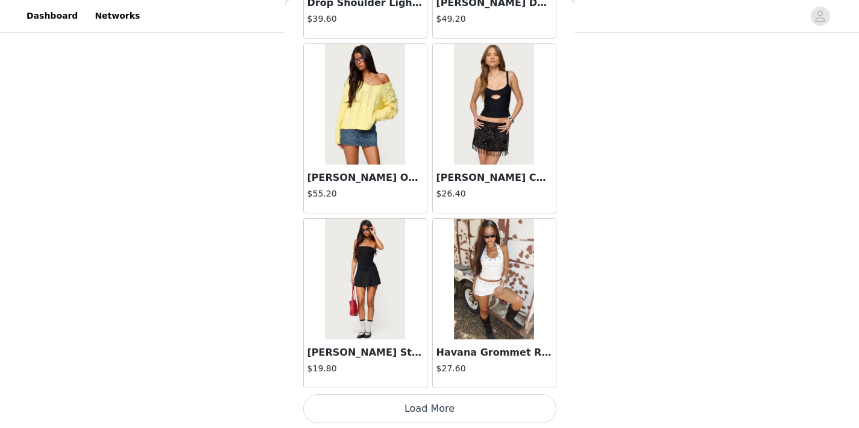
scroll to position [3166, 0]
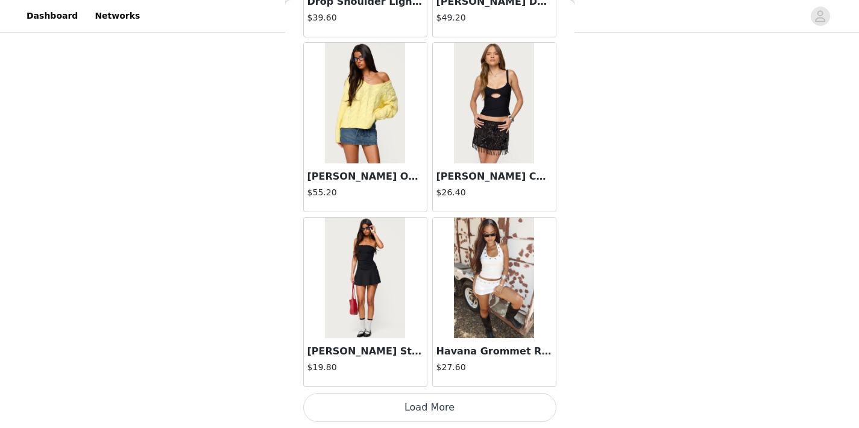
click at [456, 408] on button "Load More" at bounding box center [429, 407] width 253 height 29
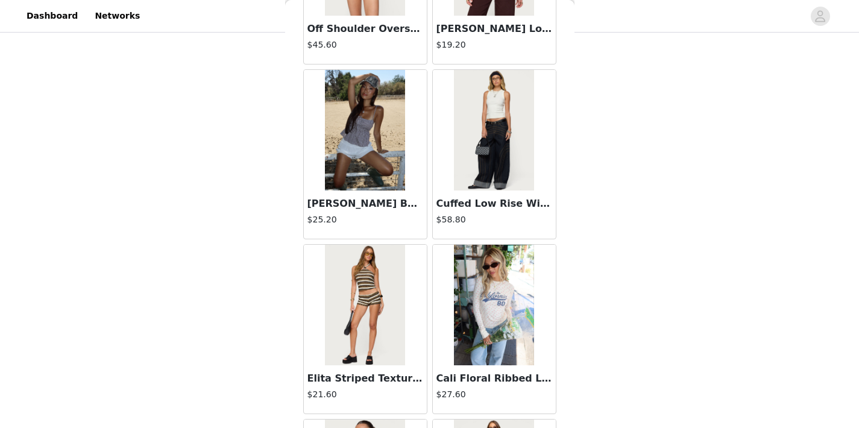
scroll to position [4188, 0]
click at [387, 183] on img at bounding box center [365, 129] width 80 height 121
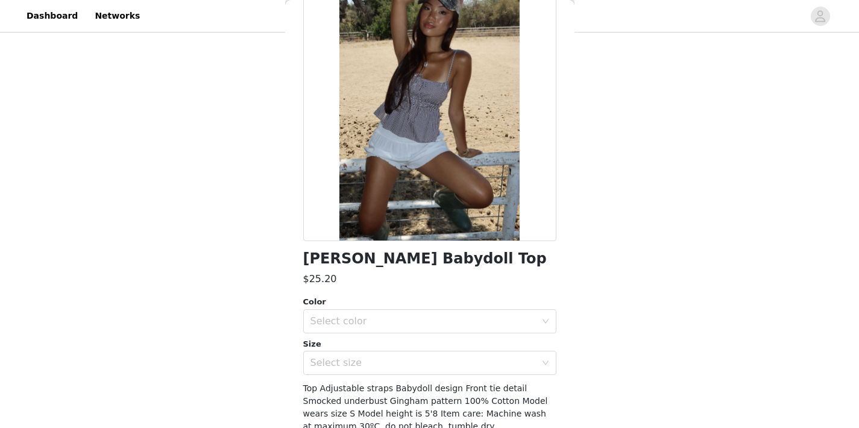
scroll to position [81, 0]
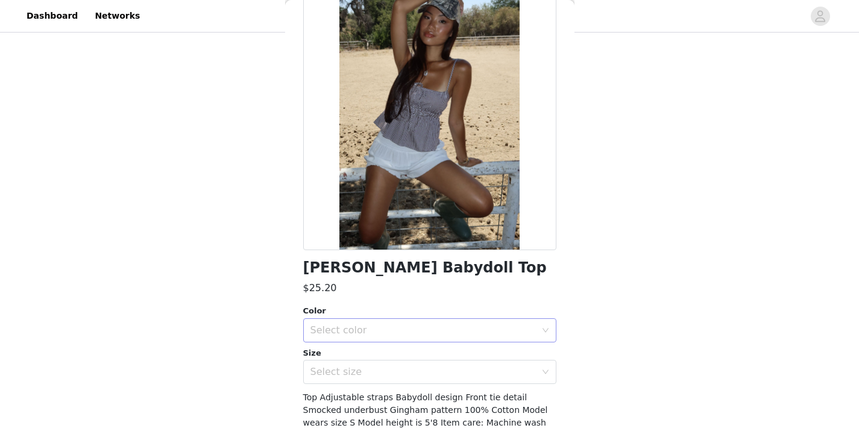
click at [409, 327] on div "Select color" at bounding box center [424, 330] width 226 height 12
click at [388, 356] on li "BROWN" at bounding box center [429, 356] width 253 height 19
click at [387, 374] on div "Select size" at bounding box center [424, 372] width 226 height 12
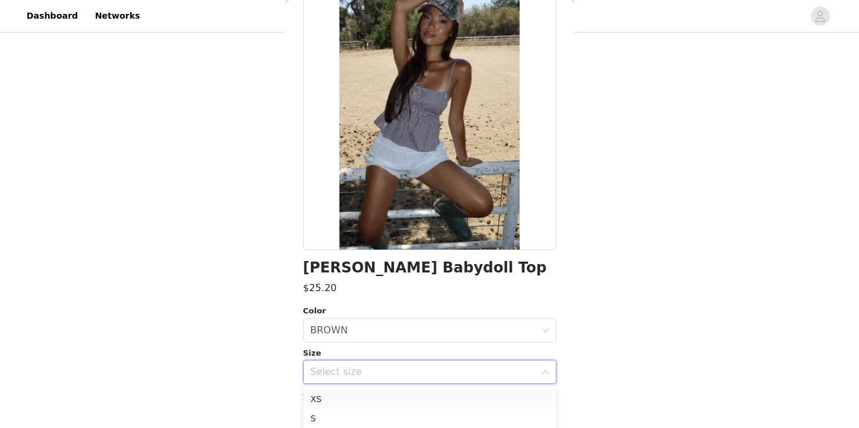
click at [385, 394] on li "XS" at bounding box center [429, 399] width 253 height 19
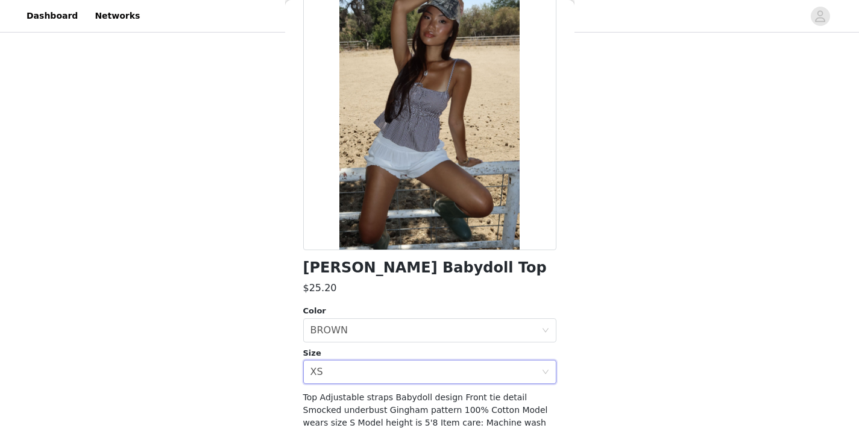
scroll to position [159, 0]
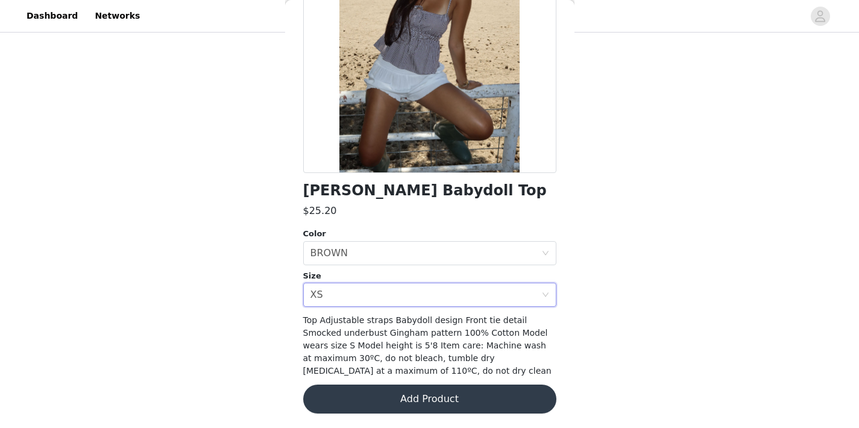
click at [391, 399] on button "Add Product" at bounding box center [429, 399] width 253 height 29
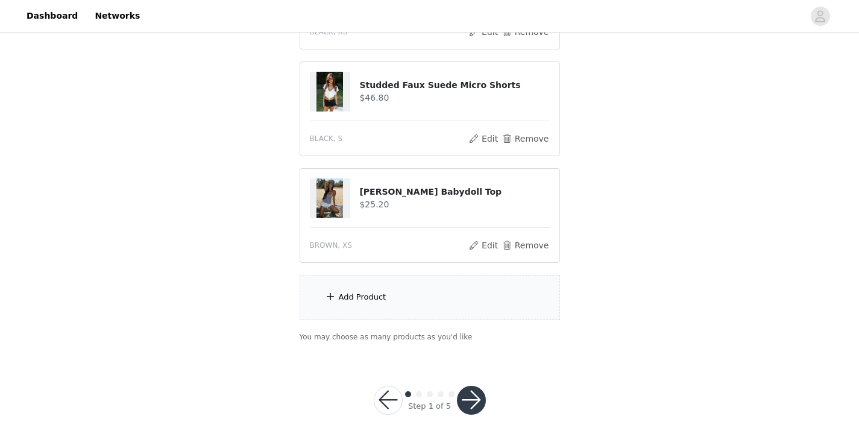
scroll to position [334, 0]
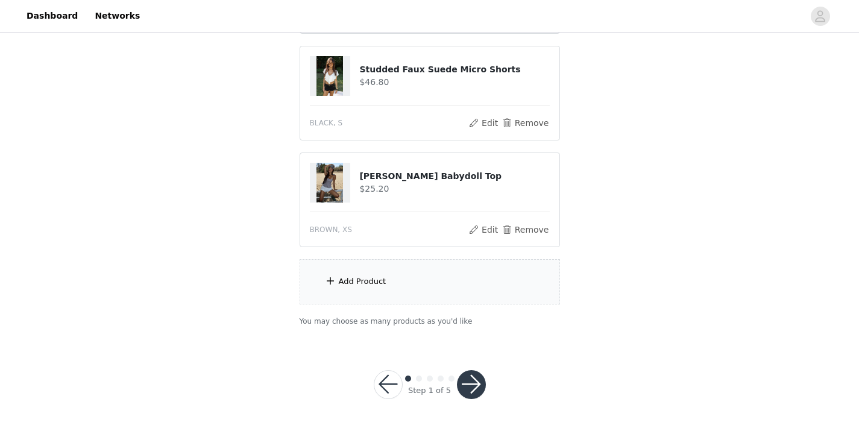
click at [424, 298] on div "Add Product" at bounding box center [430, 281] width 260 height 45
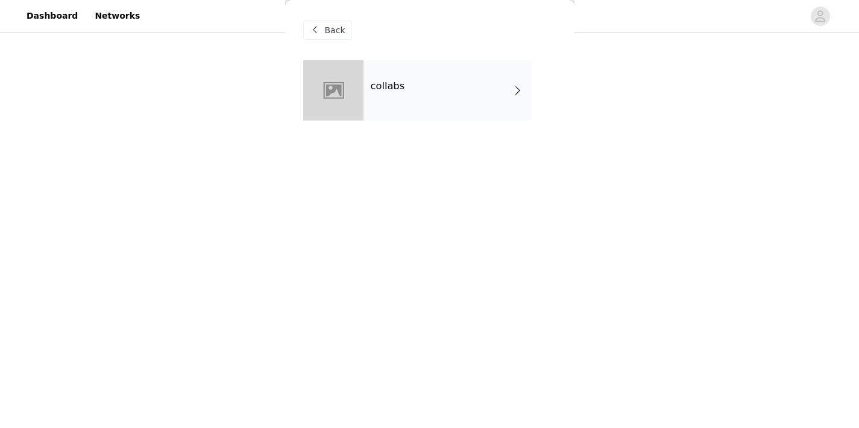
click at [421, 77] on div "collabs" at bounding box center [448, 90] width 168 height 60
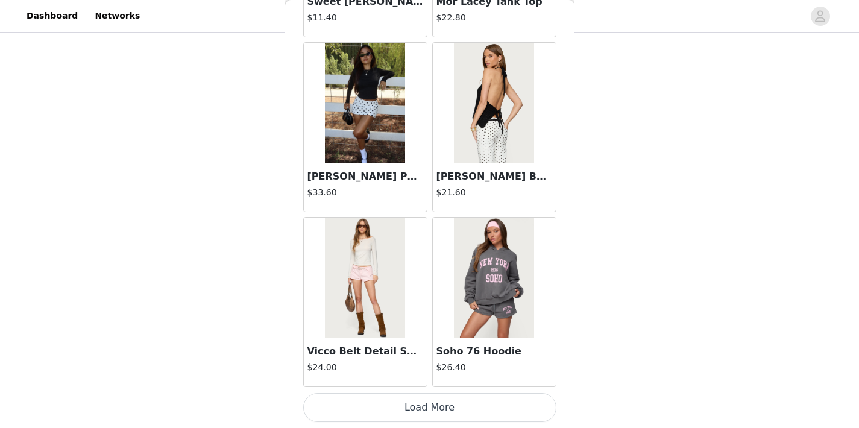
click at [444, 412] on button "Load More" at bounding box center [429, 407] width 253 height 29
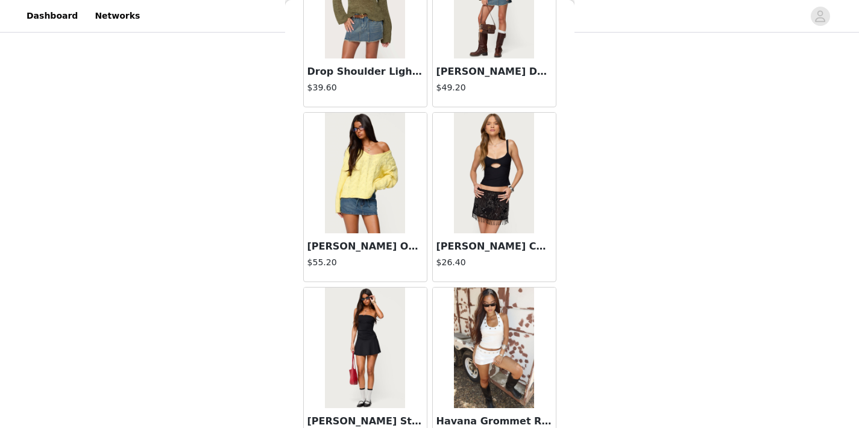
scroll to position [3166, 0]
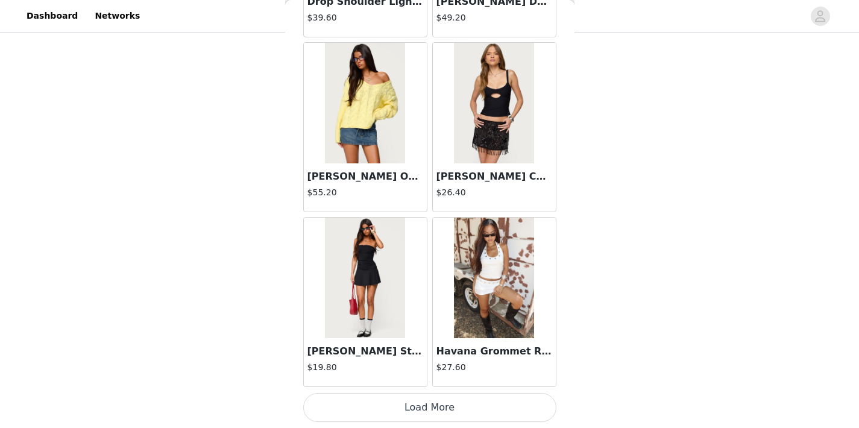
click at [441, 401] on button "Load More" at bounding box center [429, 407] width 253 height 29
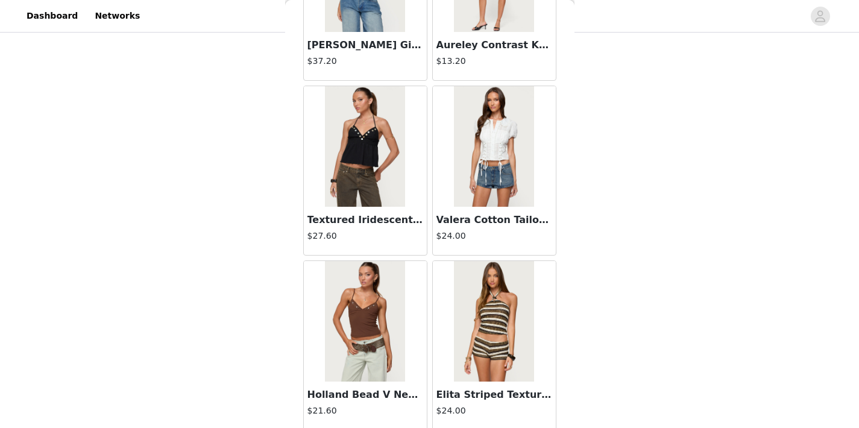
scroll to position [4914, 0]
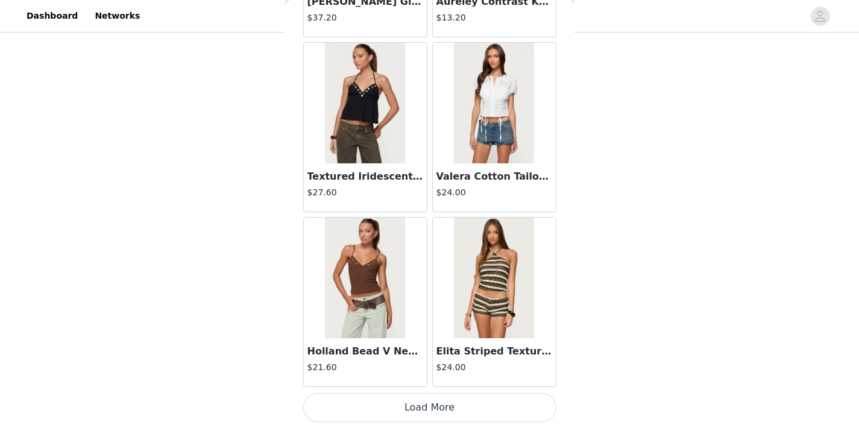
click at [440, 405] on button "Load More" at bounding box center [429, 407] width 253 height 29
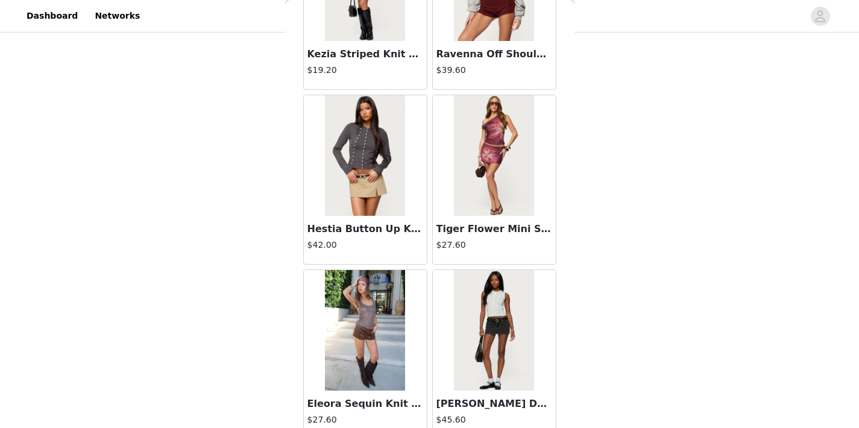
scroll to position [6663, 0]
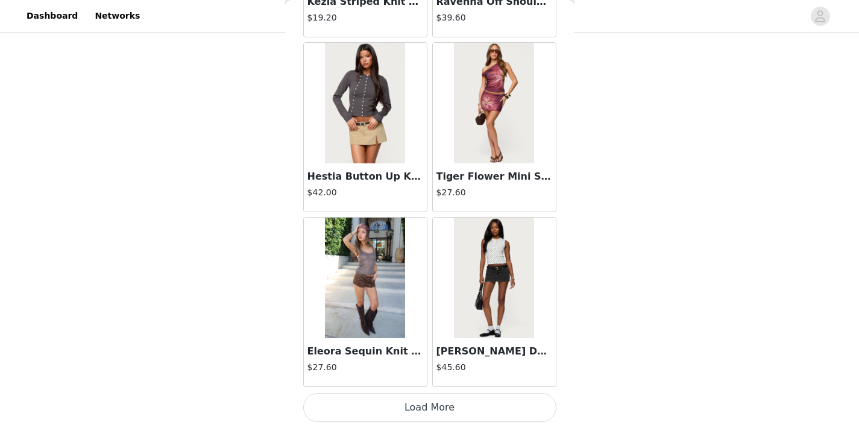
click at [432, 397] on button "Load More" at bounding box center [429, 407] width 253 height 29
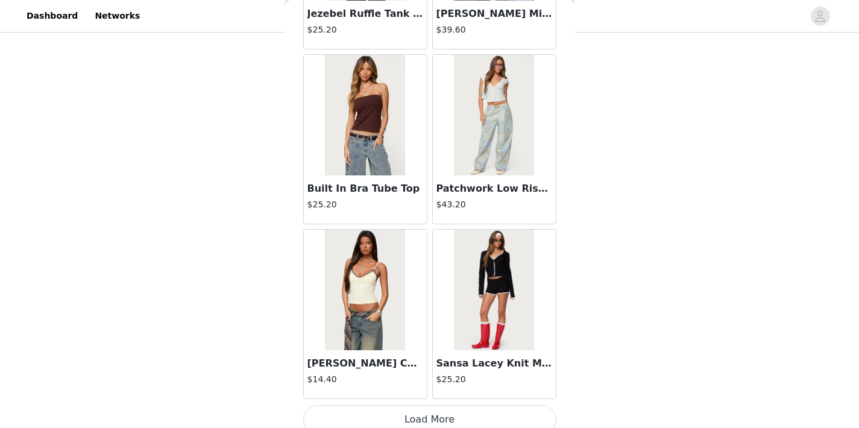
scroll to position [8412, 0]
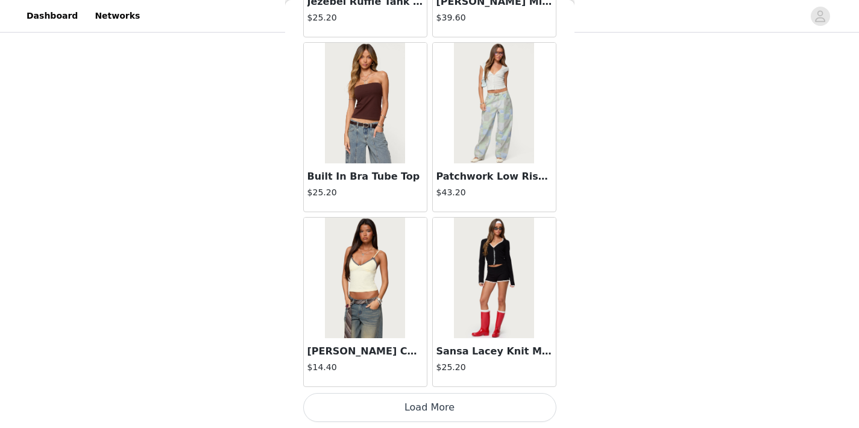
click at [406, 408] on button "Load More" at bounding box center [429, 407] width 253 height 29
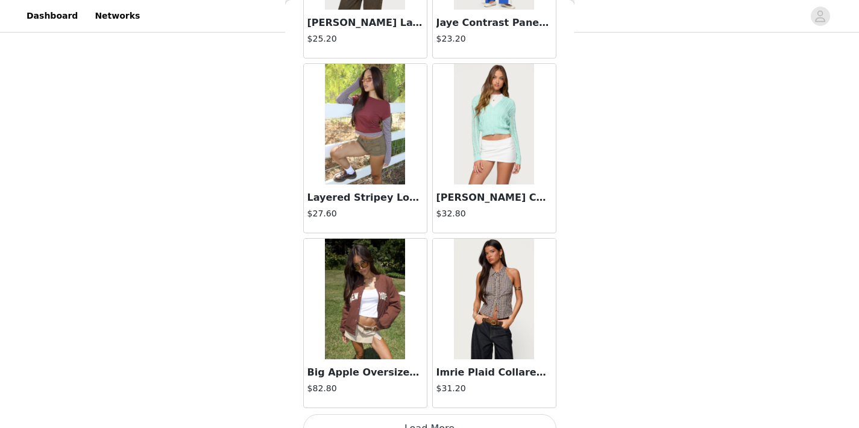
scroll to position [10161, 0]
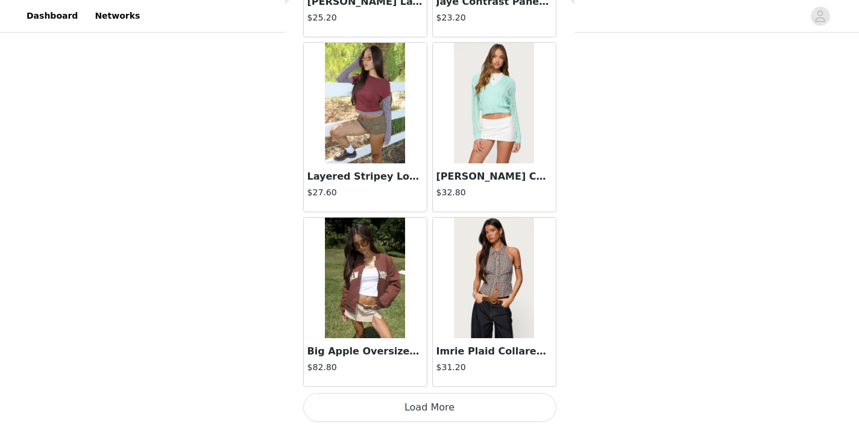
click at [475, 415] on button "Load More" at bounding box center [429, 407] width 253 height 29
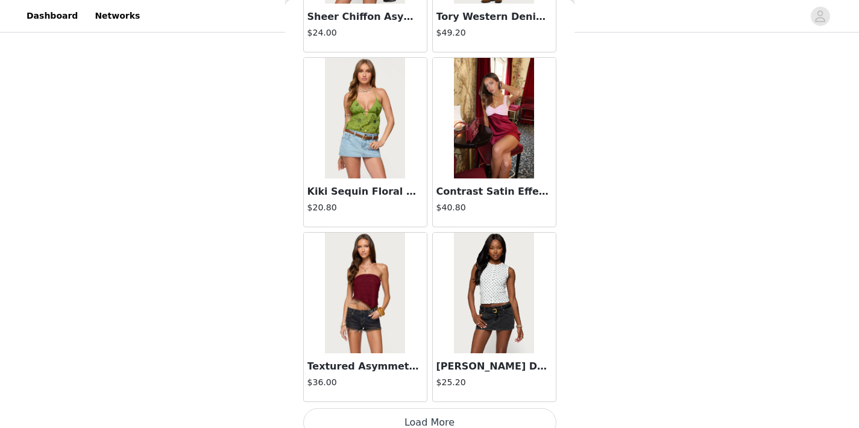
scroll to position [11909, 0]
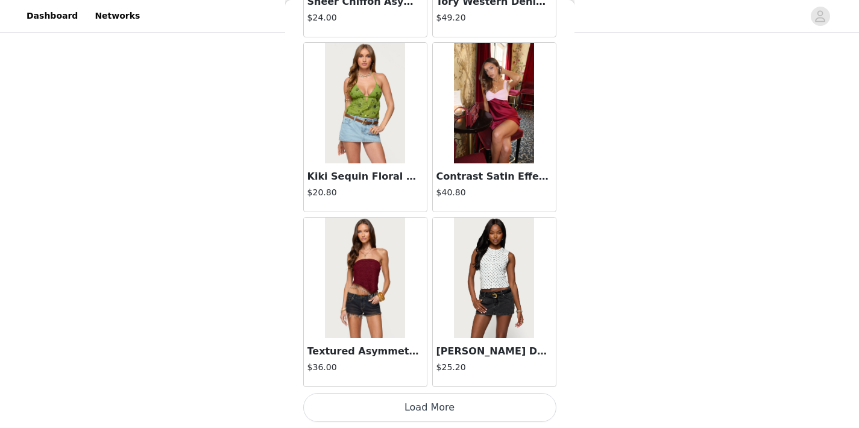
click at [503, 397] on button "Load More" at bounding box center [429, 407] width 253 height 29
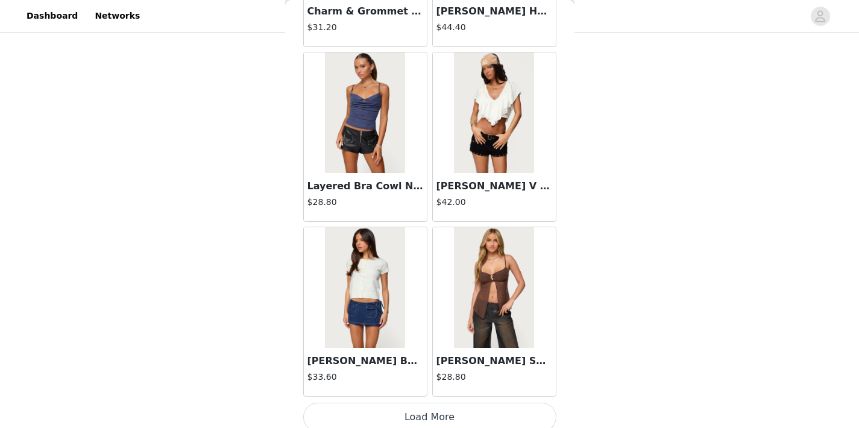
scroll to position [13658, 0]
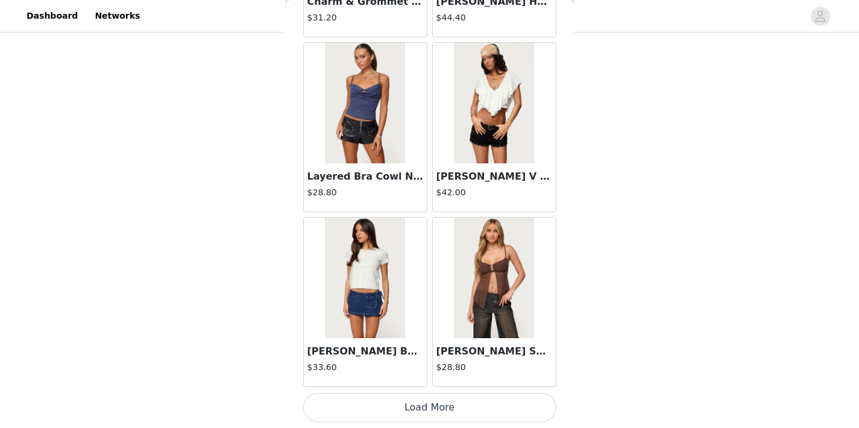
click at [487, 401] on button "Load More" at bounding box center [429, 407] width 253 height 29
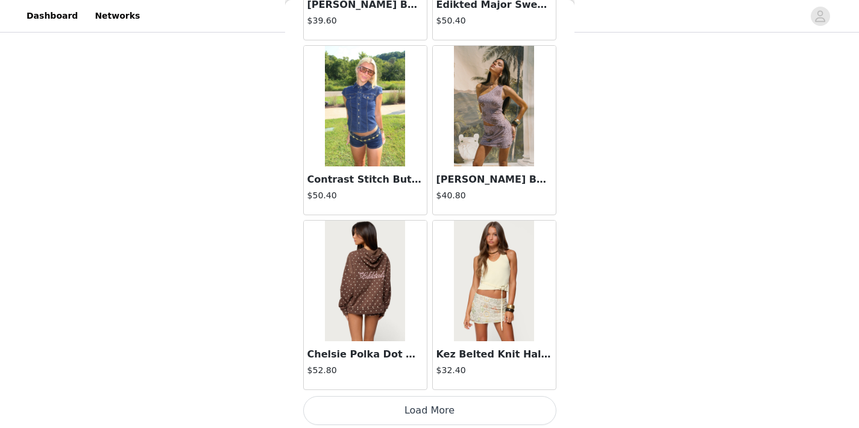
scroll to position [15407, 0]
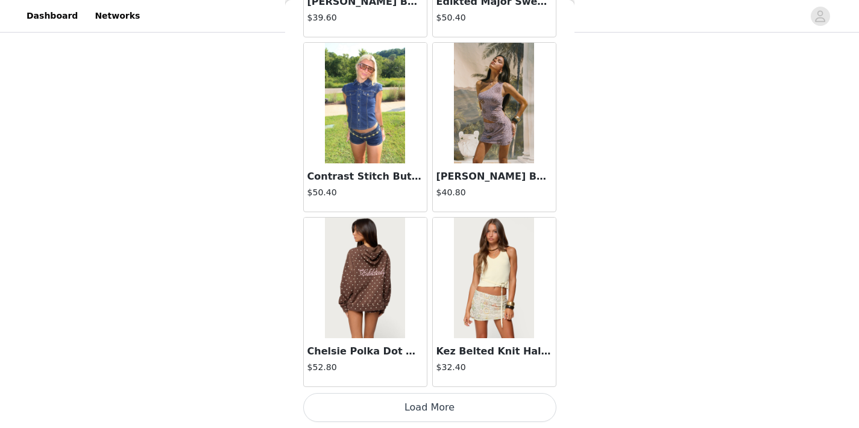
click at [470, 405] on button "Load More" at bounding box center [429, 407] width 253 height 29
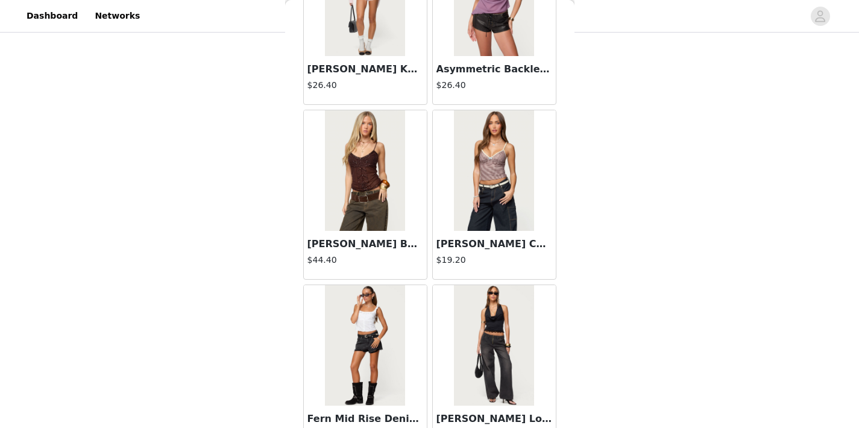
scroll to position [17155, 0]
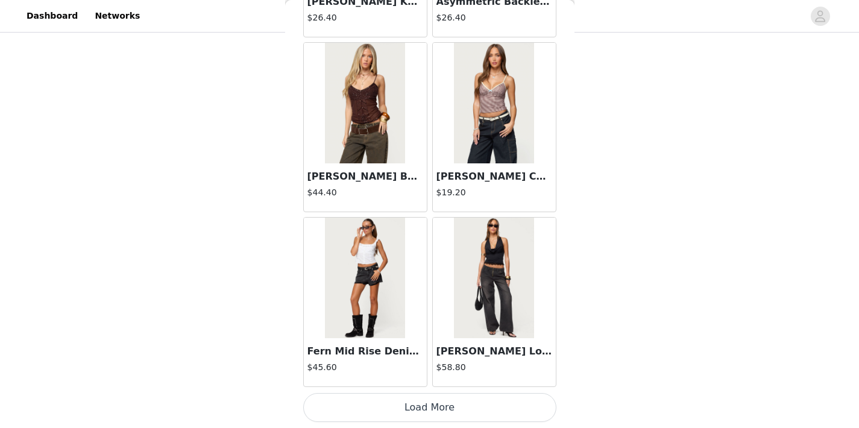
click at [466, 415] on button "Load More" at bounding box center [429, 407] width 253 height 29
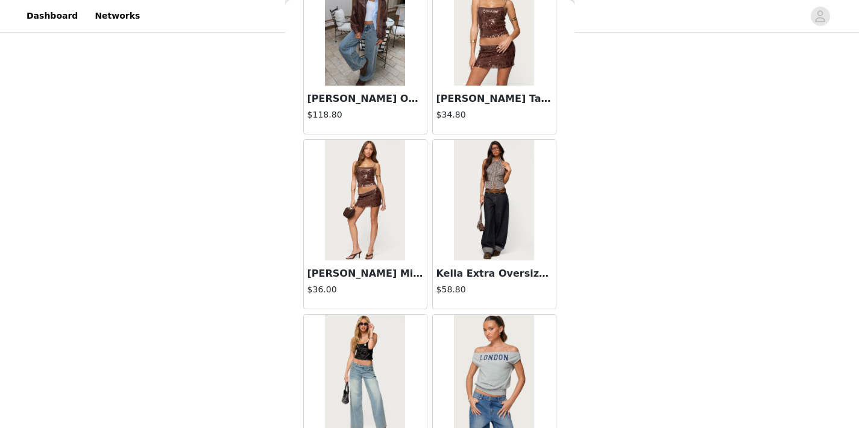
scroll to position [18904, 0]
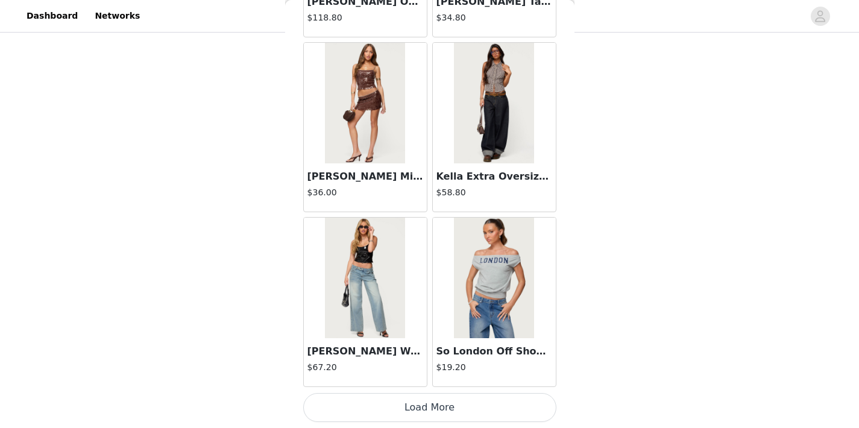
click at [372, 404] on button "Load More" at bounding box center [429, 407] width 253 height 29
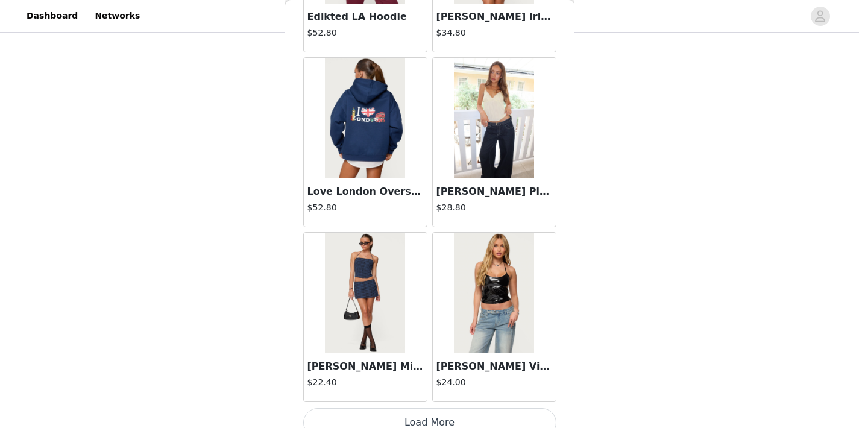
scroll to position [20653, 0]
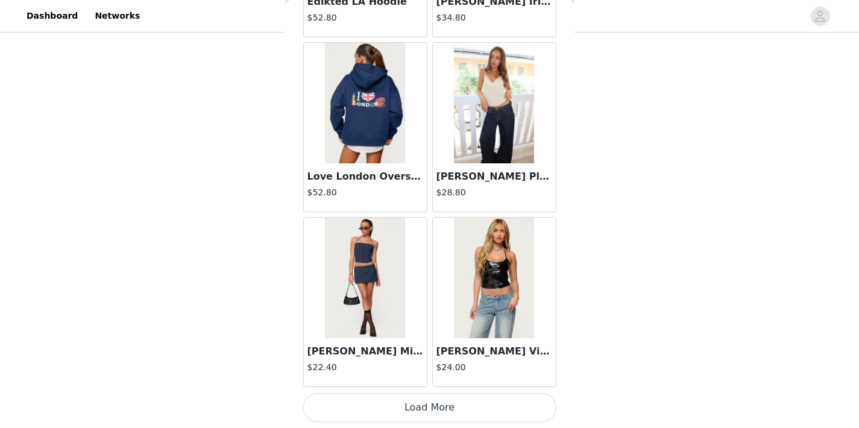
click at [457, 406] on button "Load More" at bounding box center [429, 407] width 253 height 29
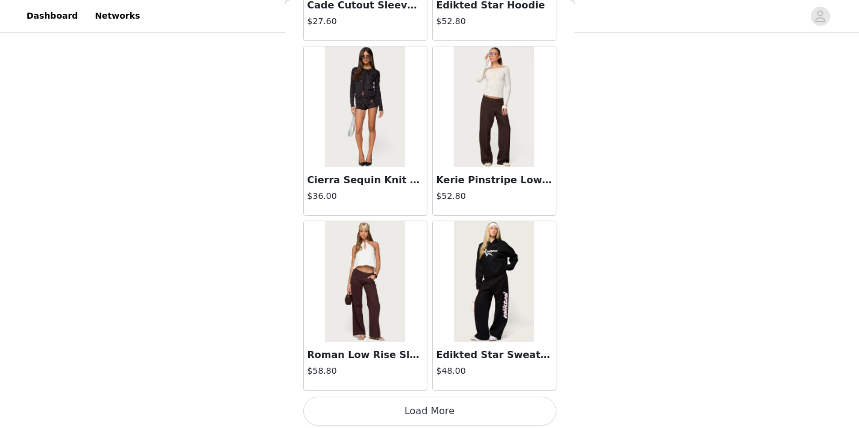
scroll to position [22401, 0]
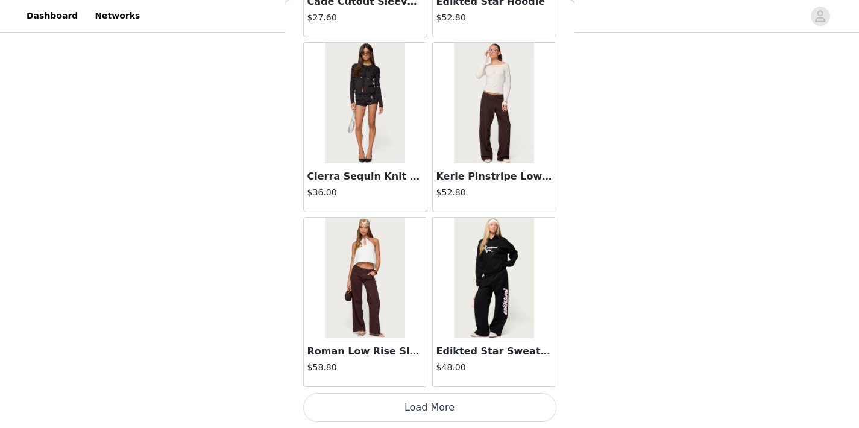
click at [422, 406] on button "Load More" at bounding box center [429, 407] width 253 height 29
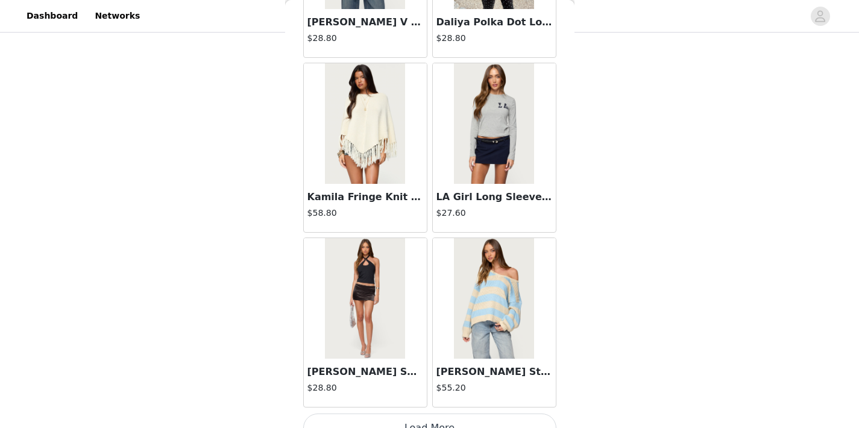
scroll to position [24150, 0]
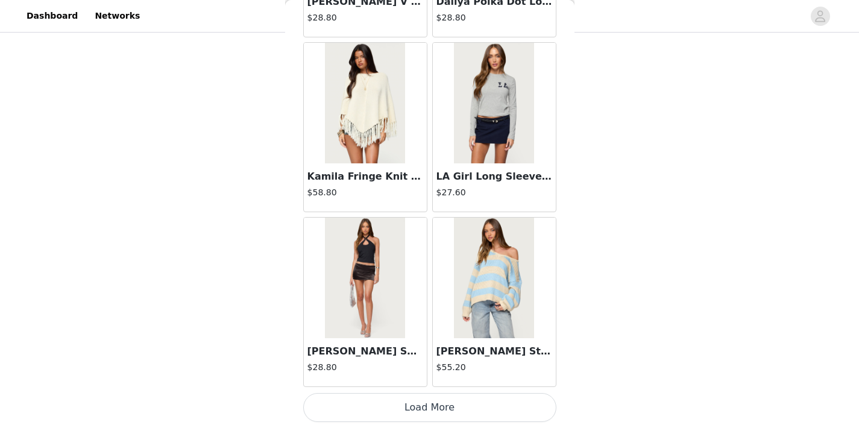
click at [402, 410] on button "Load More" at bounding box center [429, 407] width 253 height 29
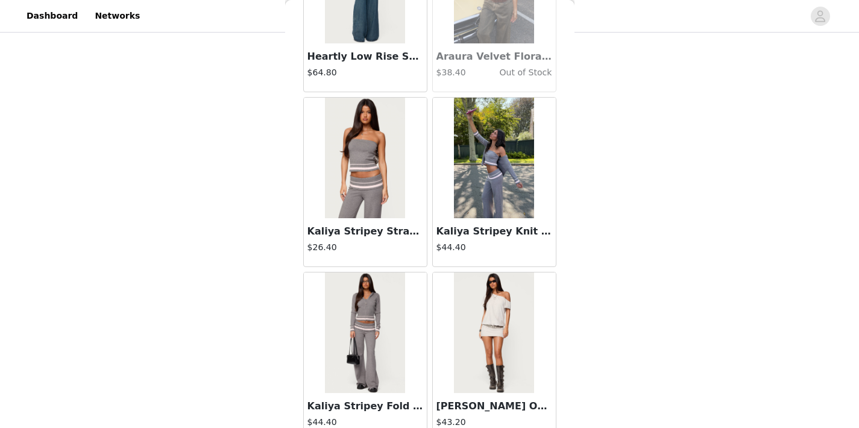
scroll to position [25899, 0]
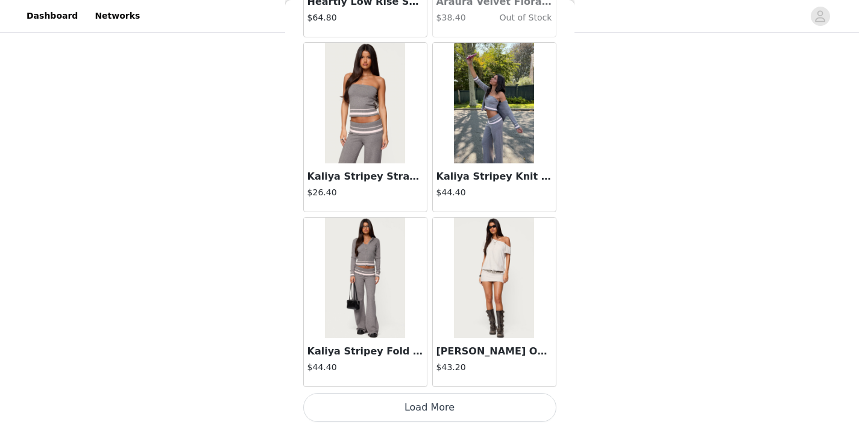
click at [441, 405] on button "Load More" at bounding box center [429, 407] width 253 height 29
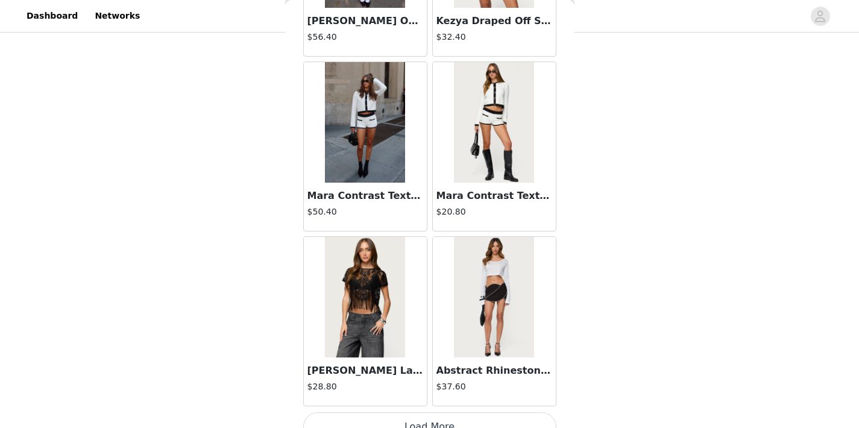
scroll to position [27648, 0]
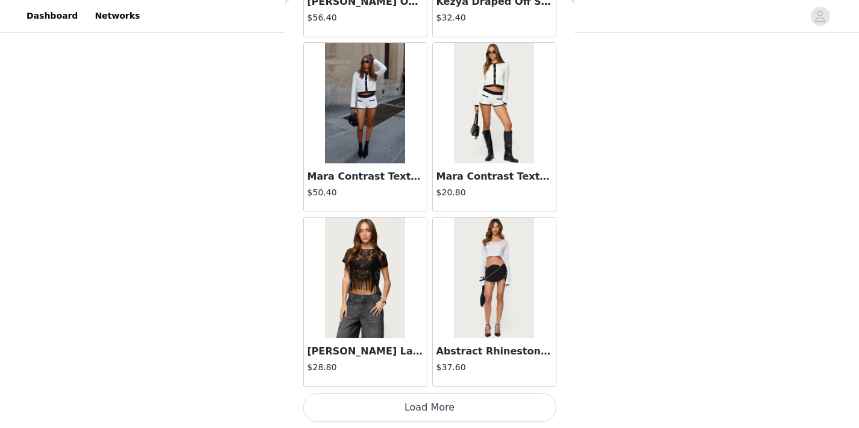
click at [435, 409] on button "Load More" at bounding box center [429, 407] width 253 height 29
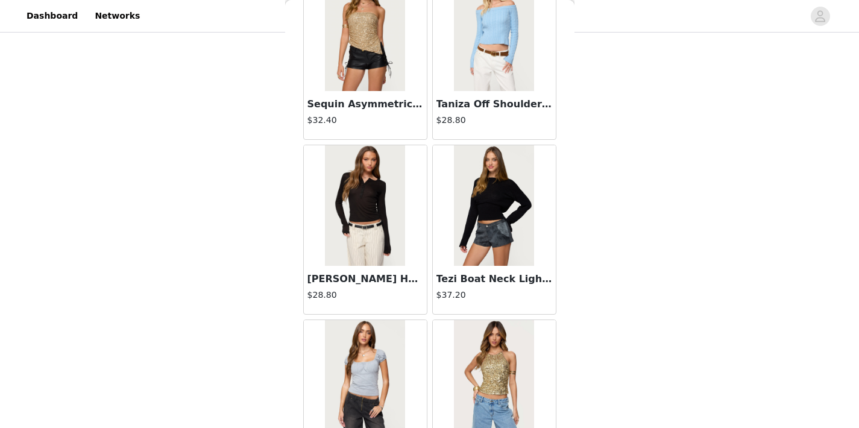
scroll to position [29396, 0]
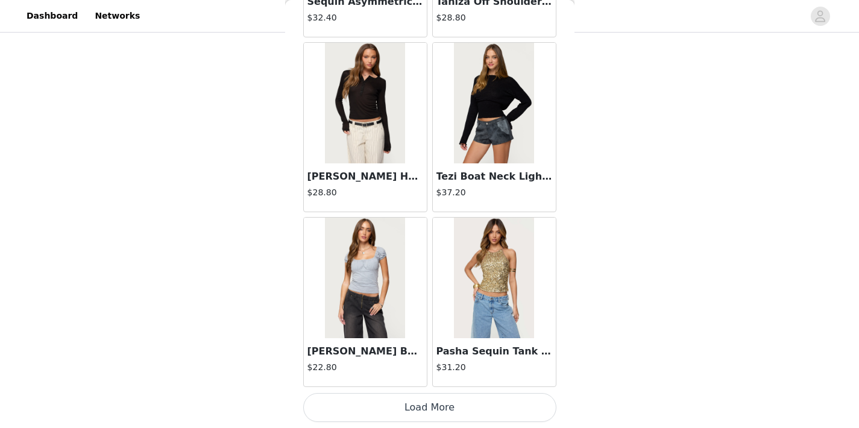
click at [422, 402] on button "Load More" at bounding box center [429, 407] width 253 height 29
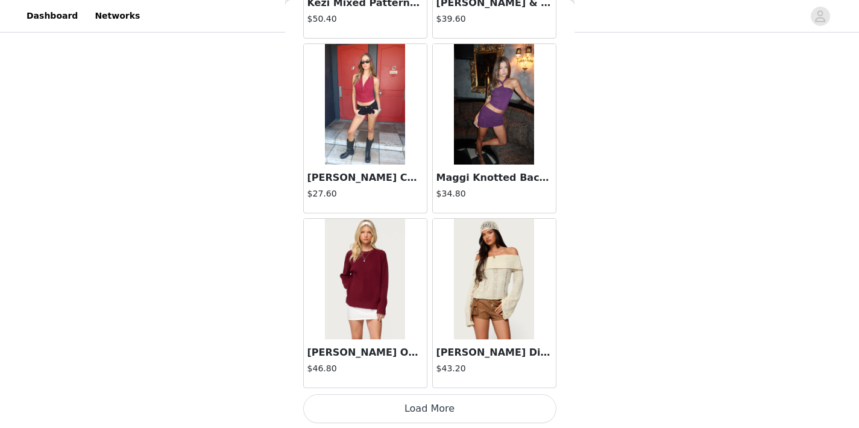
scroll to position [31145, 0]
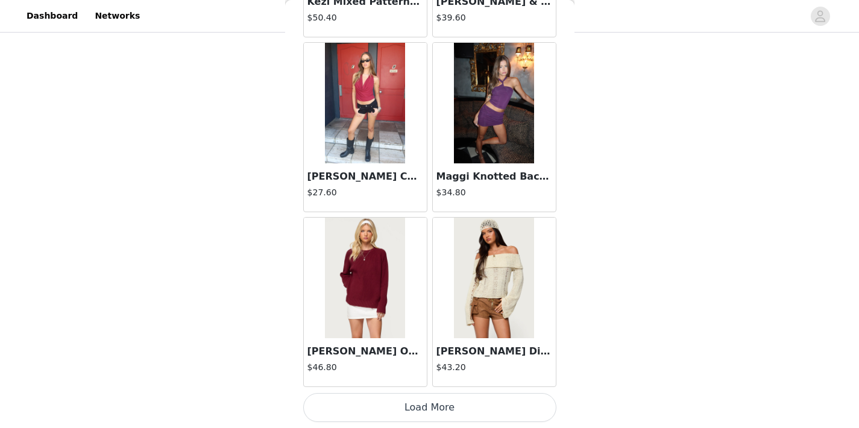
click at [448, 397] on button "Load More" at bounding box center [429, 407] width 253 height 29
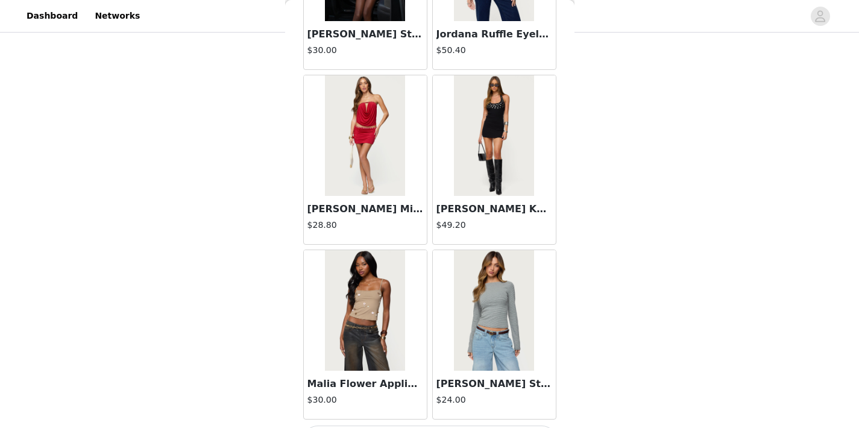
scroll to position [32894, 0]
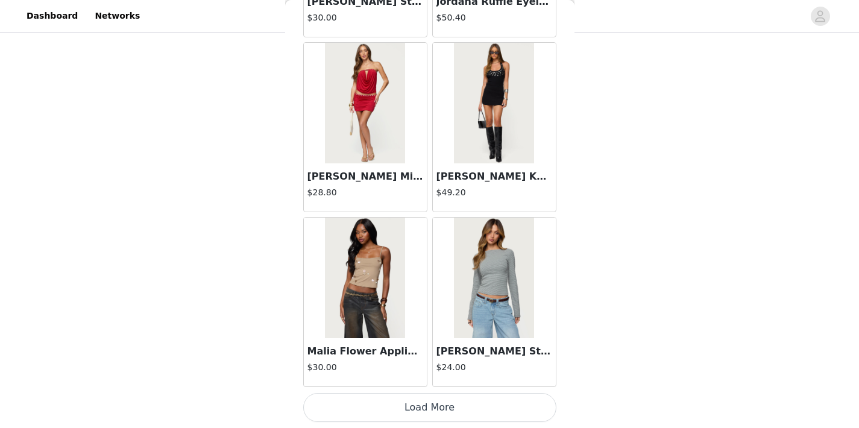
click at [449, 395] on button "Load More" at bounding box center [429, 407] width 253 height 29
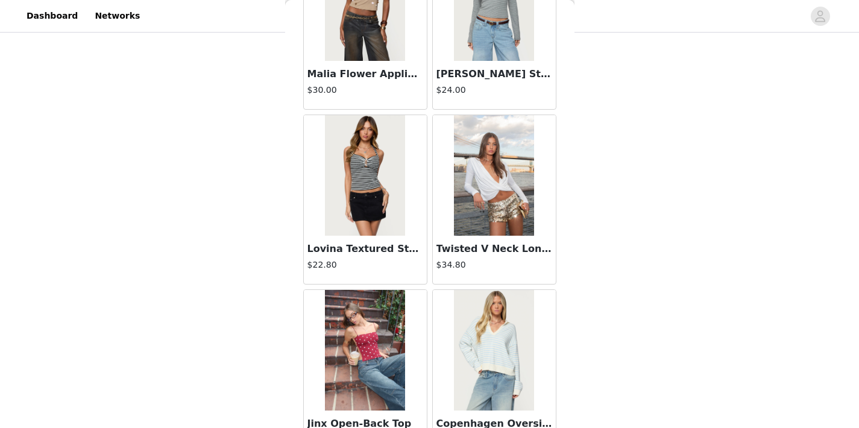
scroll to position [33173, 0]
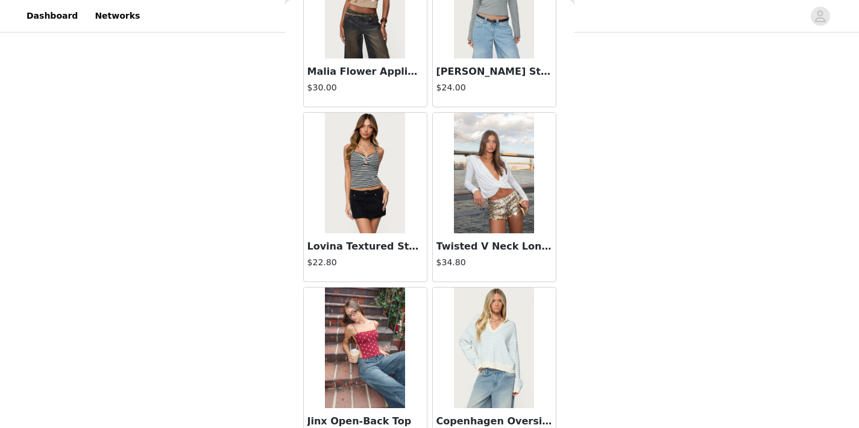
click at [481, 215] on img at bounding box center [494, 173] width 80 height 121
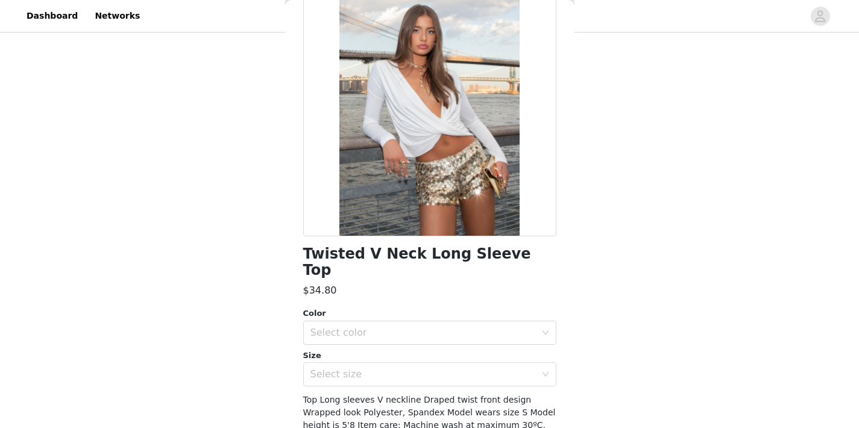
scroll to position [96, 0]
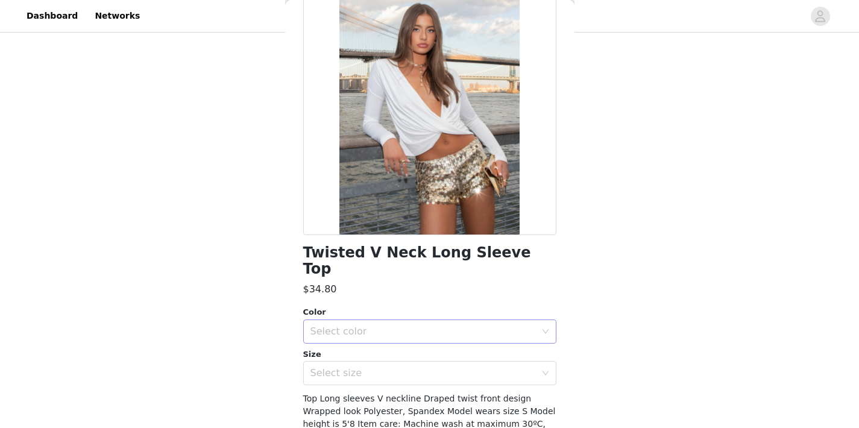
click at [431, 326] on div "Select color" at bounding box center [424, 332] width 226 height 12
click at [417, 339] on li "CREAM" at bounding box center [429, 341] width 253 height 19
click at [417, 367] on div "Select size" at bounding box center [424, 373] width 226 height 12
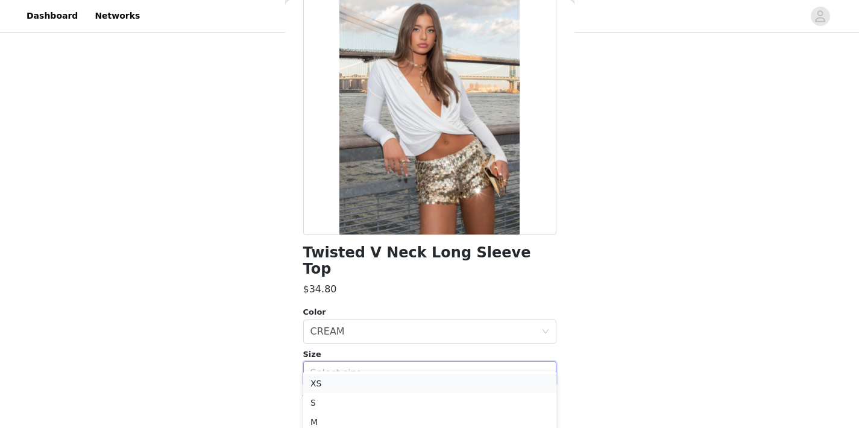
click at [408, 379] on li "XS" at bounding box center [429, 383] width 253 height 19
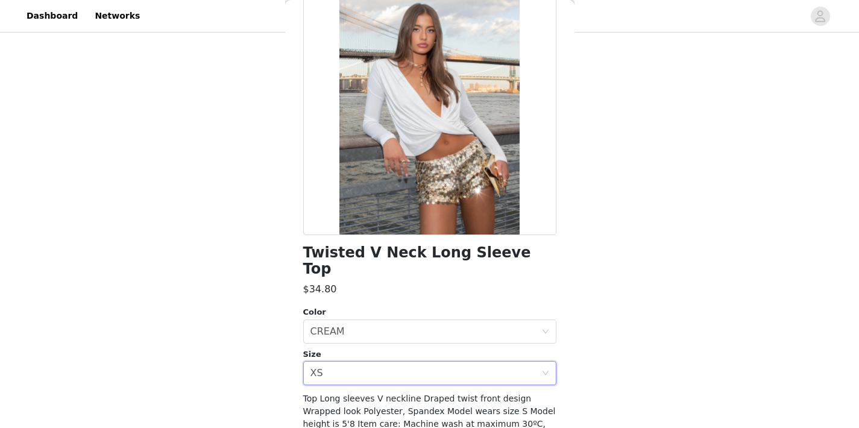
scroll to position [146, 0]
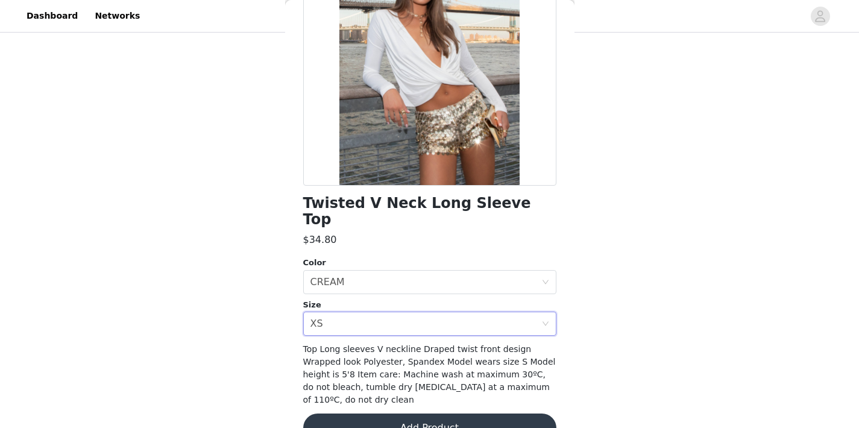
click at [412, 414] on button "Add Product" at bounding box center [429, 428] width 253 height 29
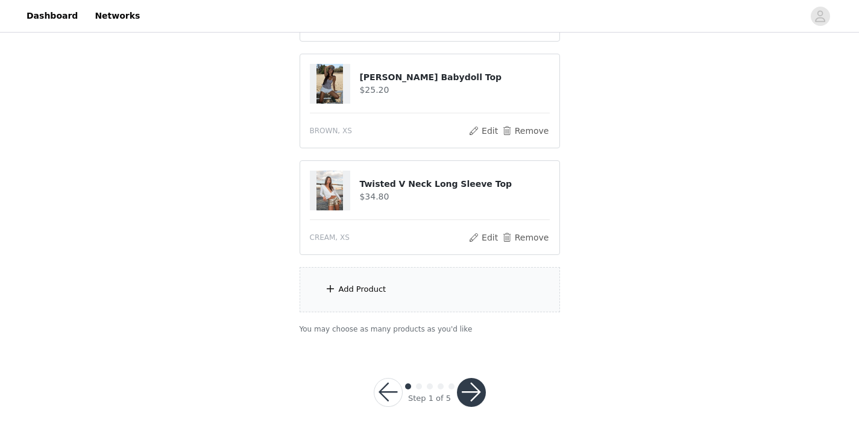
scroll to position [441, 0]
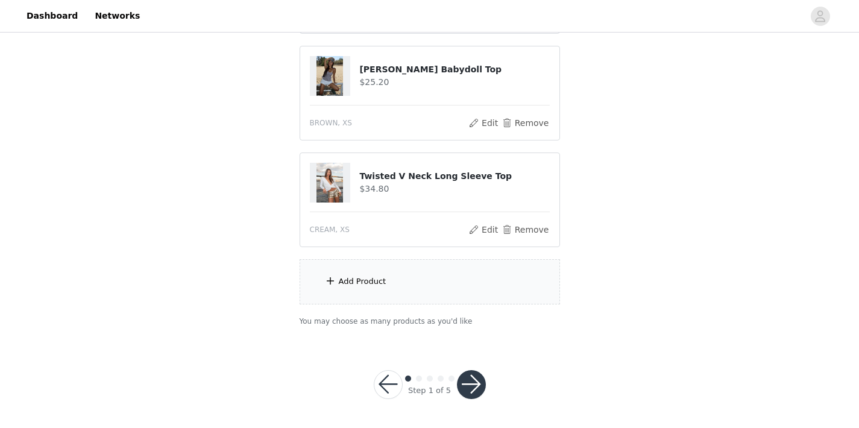
click at [415, 300] on div "Add Product" at bounding box center [430, 281] width 260 height 45
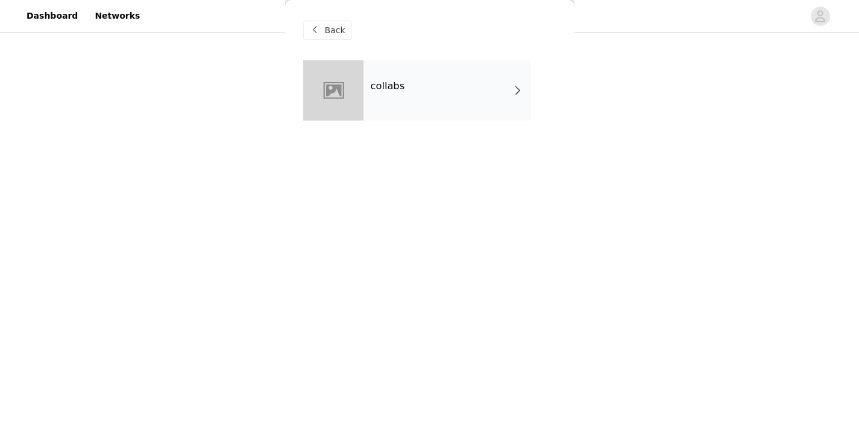
click at [417, 118] on div "collabs" at bounding box center [448, 90] width 168 height 60
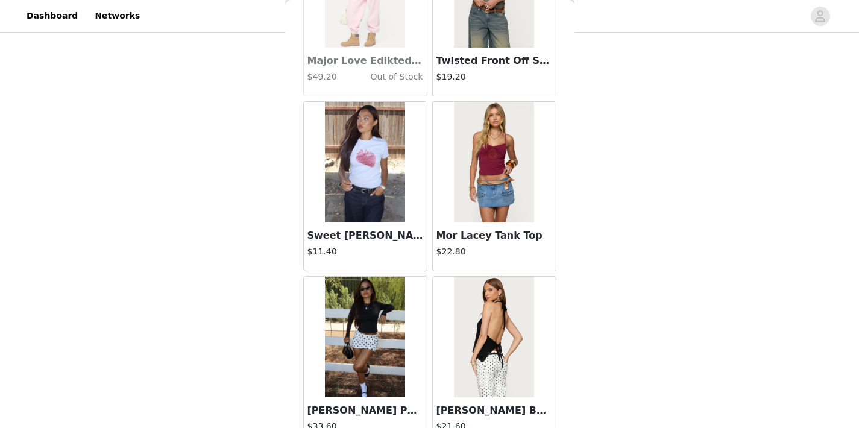
scroll to position [1417, 0]
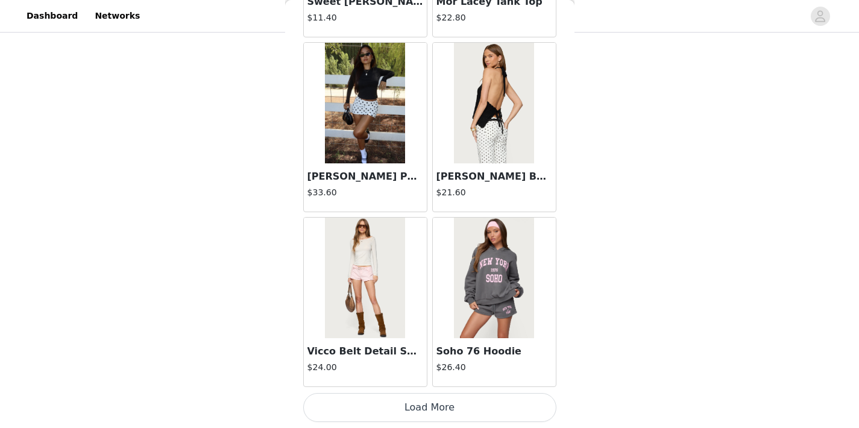
click at [450, 406] on button "Load More" at bounding box center [429, 407] width 253 height 29
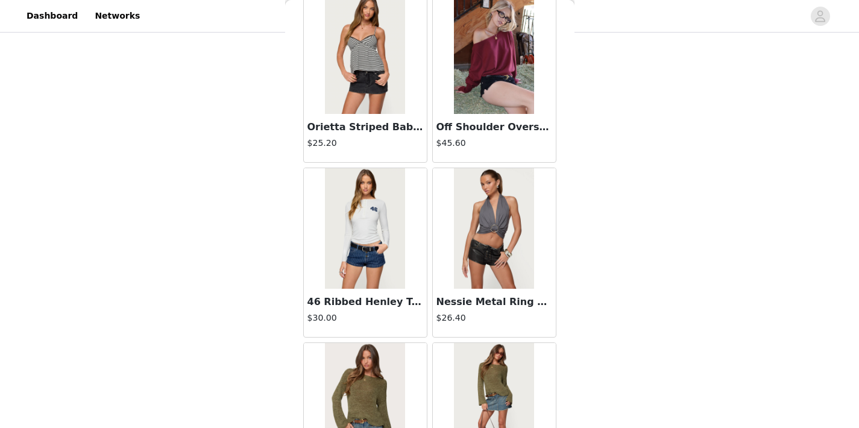
scroll to position [3166, 0]
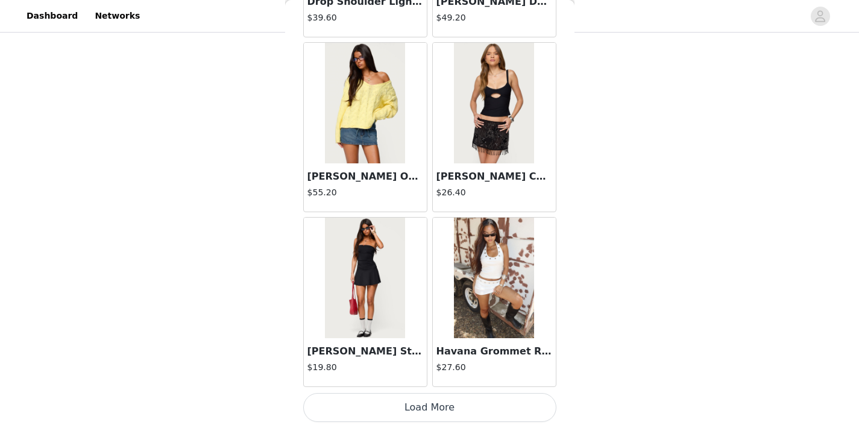
click at [436, 396] on button "Load More" at bounding box center [429, 407] width 253 height 29
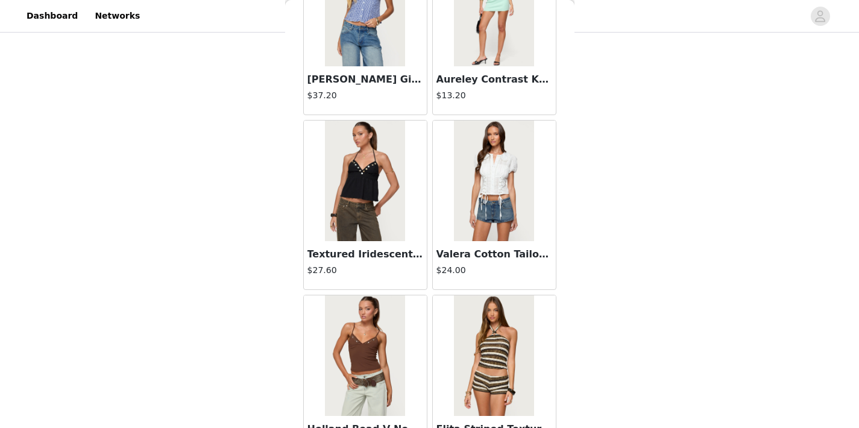
scroll to position [4914, 0]
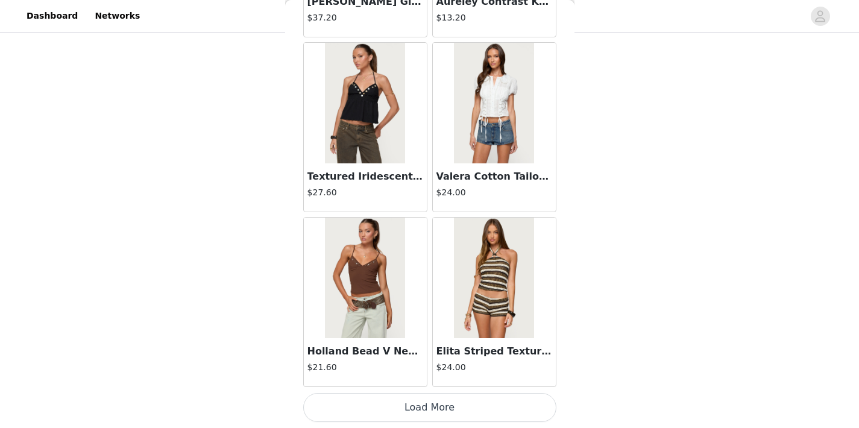
click at [428, 407] on button "Load More" at bounding box center [429, 407] width 253 height 29
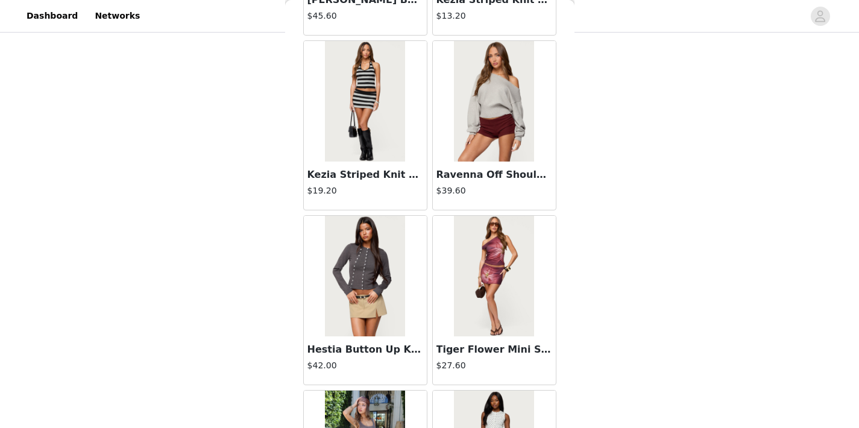
scroll to position [6663, 0]
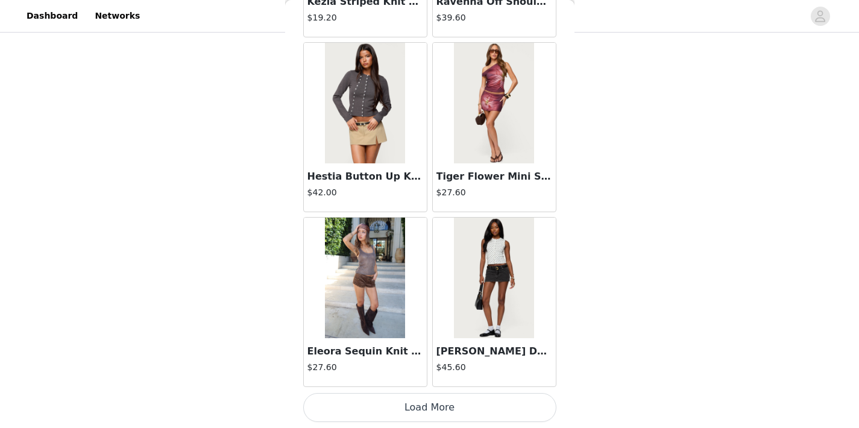
click at [417, 405] on button "Load More" at bounding box center [429, 407] width 253 height 29
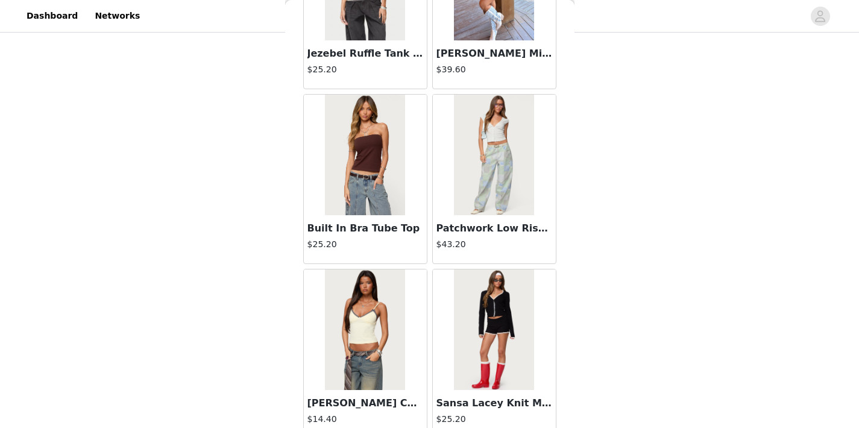
scroll to position [8412, 0]
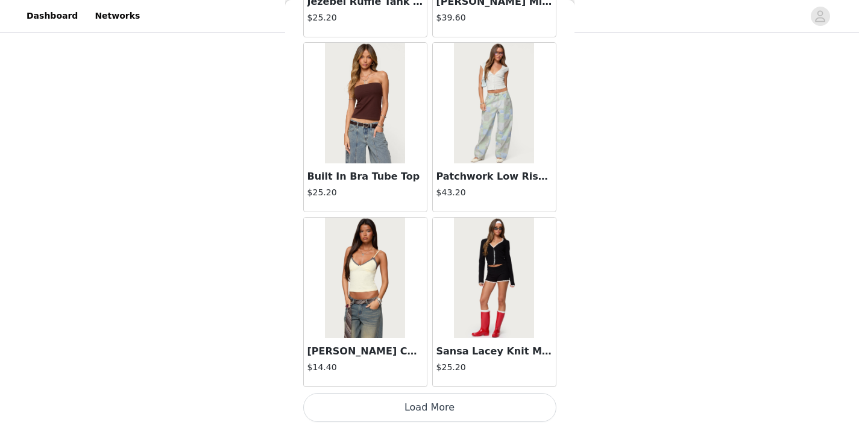
click at [432, 399] on button "Load More" at bounding box center [429, 407] width 253 height 29
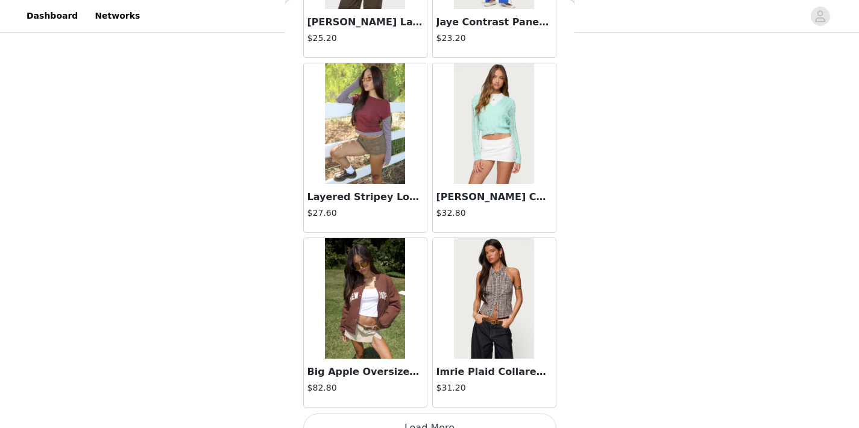
scroll to position [10161, 0]
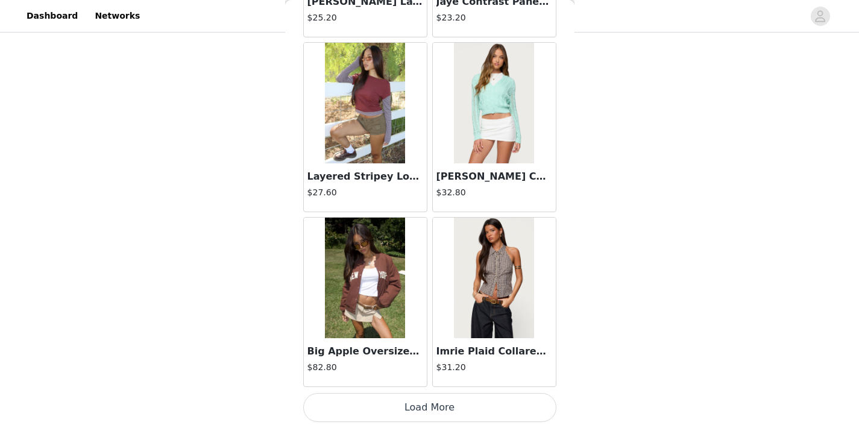
click at [459, 402] on button "Load More" at bounding box center [429, 407] width 253 height 29
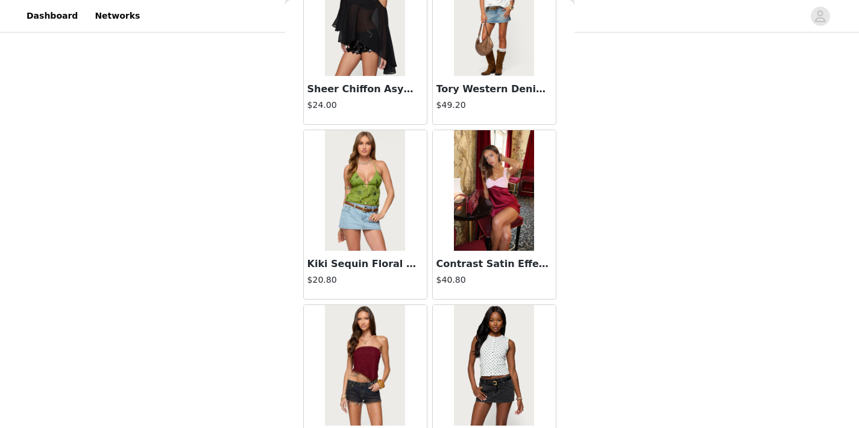
scroll to position [11909, 0]
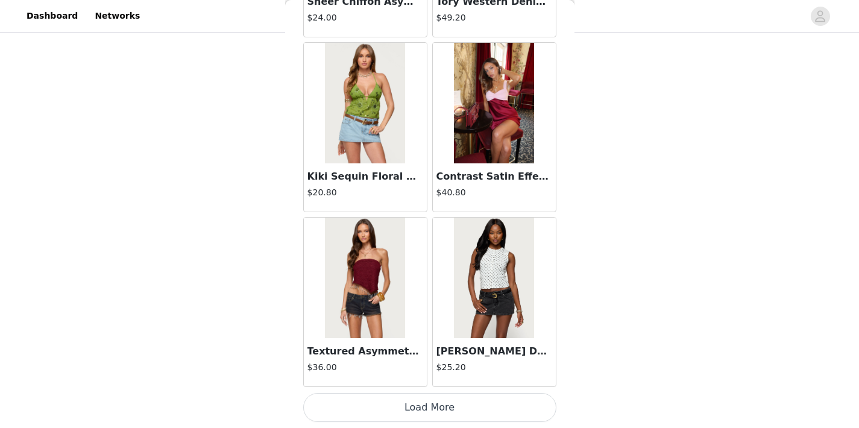
click at [429, 403] on button "Load More" at bounding box center [429, 407] width 253 height 29
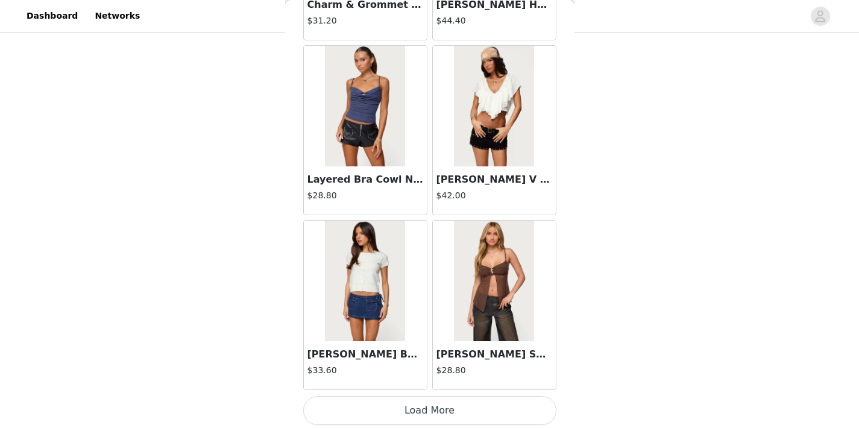
scroll to position [13658, 0]
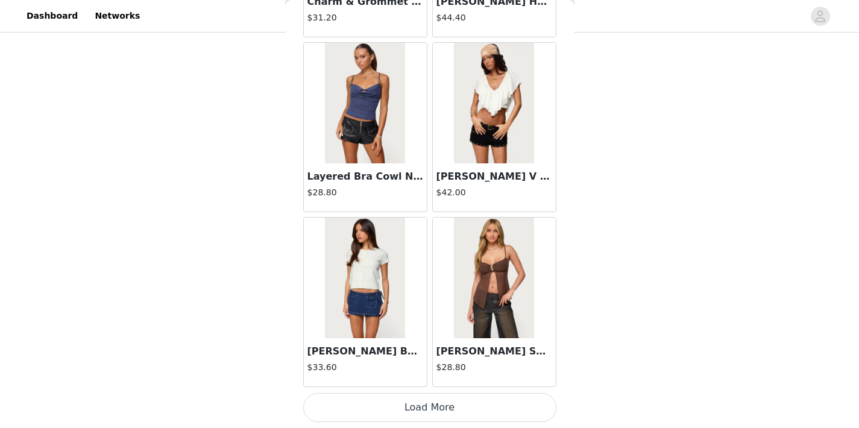
click at [421, 406] on button "Load More" at bounding box center [429, 407] width 253 height 29
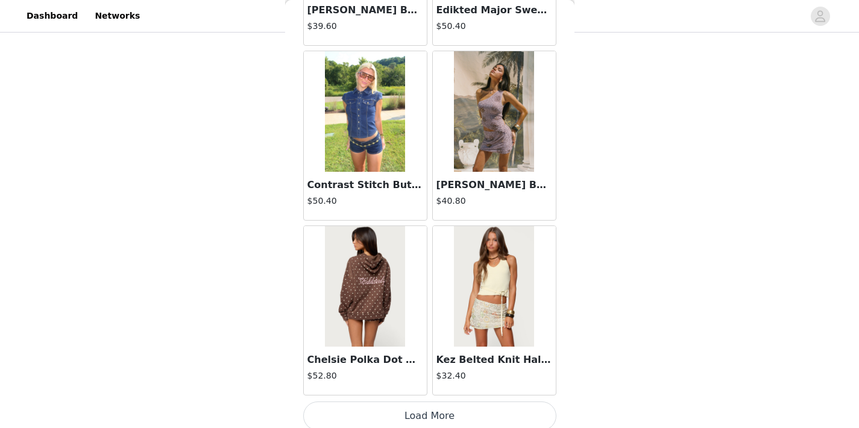
scroll to position [15407, 0]
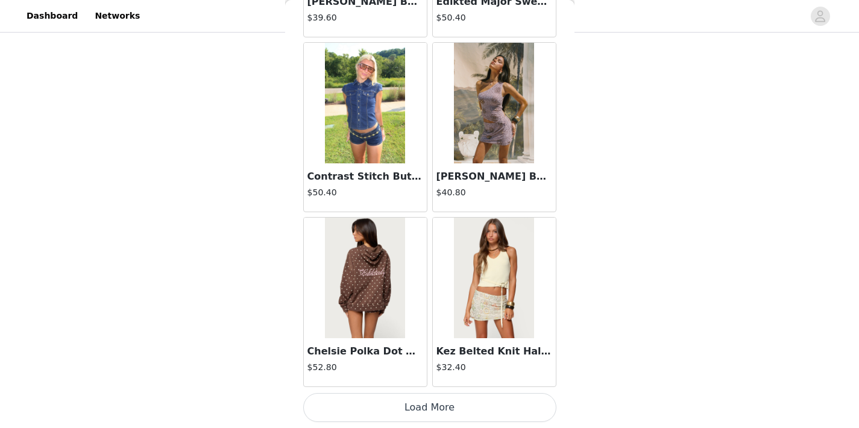
click at [428, 405] on button "Load More" at bounding box center [429, 407] width 253 height 29
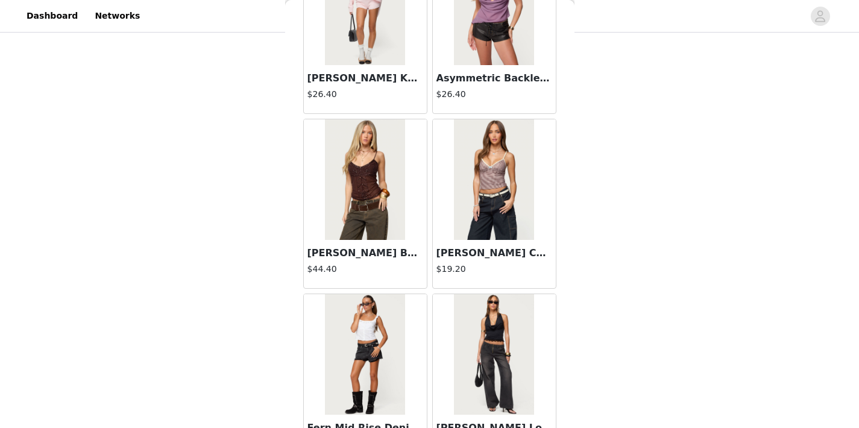
scroll to position [17155, 0]
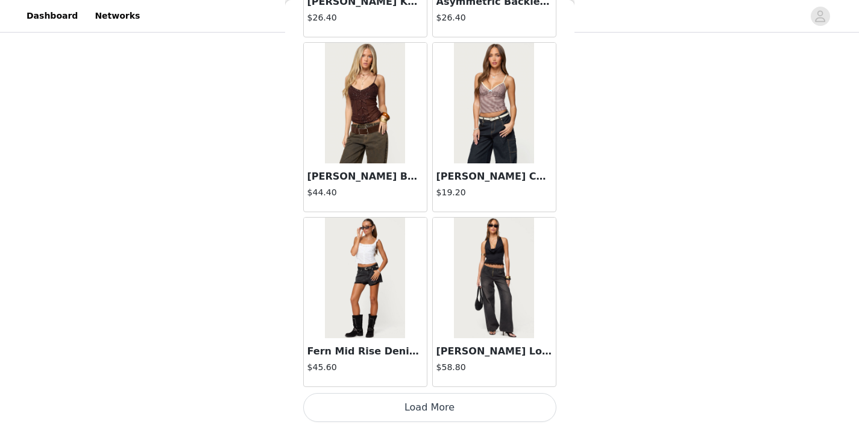
click at [431, 405] on button "Load More" at bounding box center [429, 407] width 253 height 29
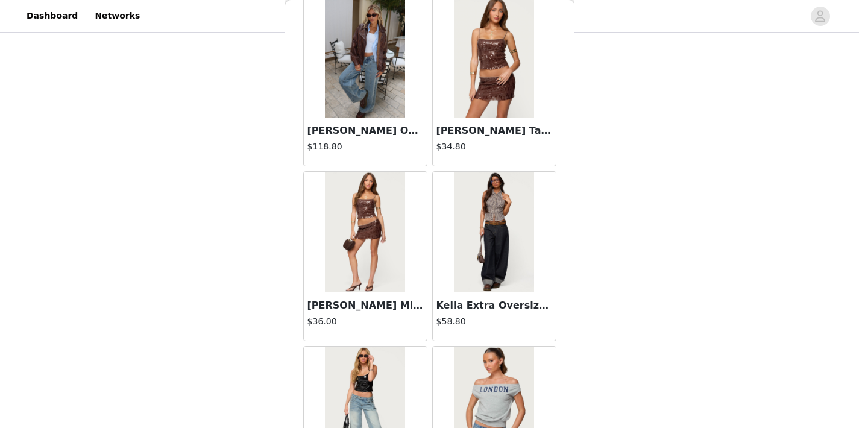
scroll to position [18904, 0]
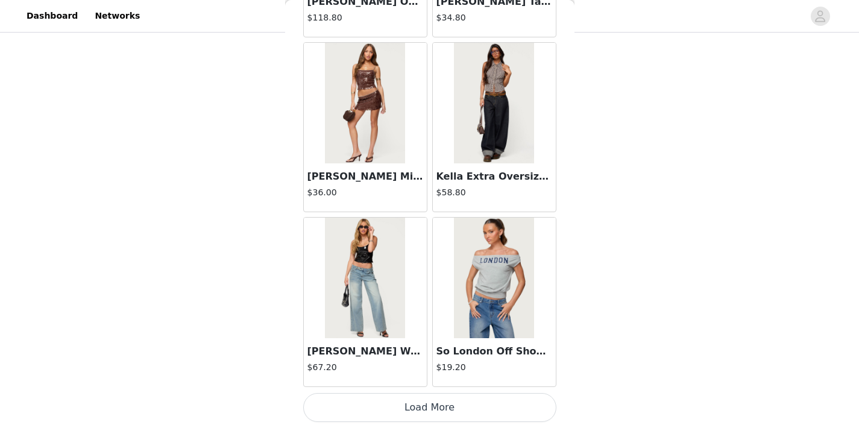
click at [431, 414] on button "Load More" at bounding box center [429, 407] width 253 height 29
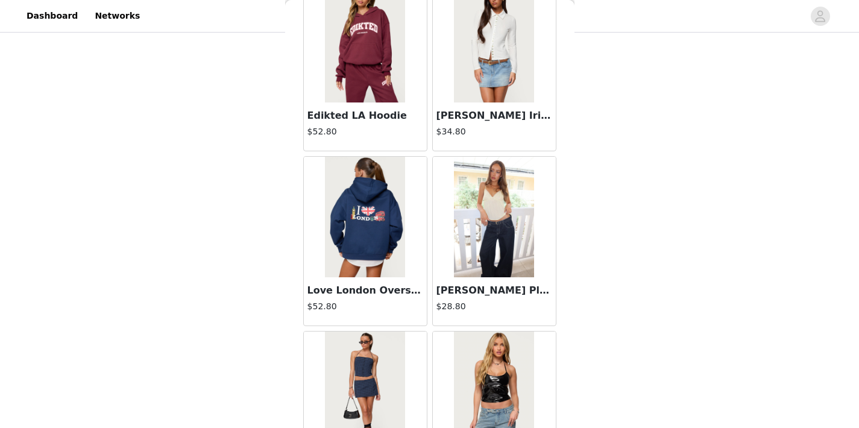
scroll to position [20653, 0]
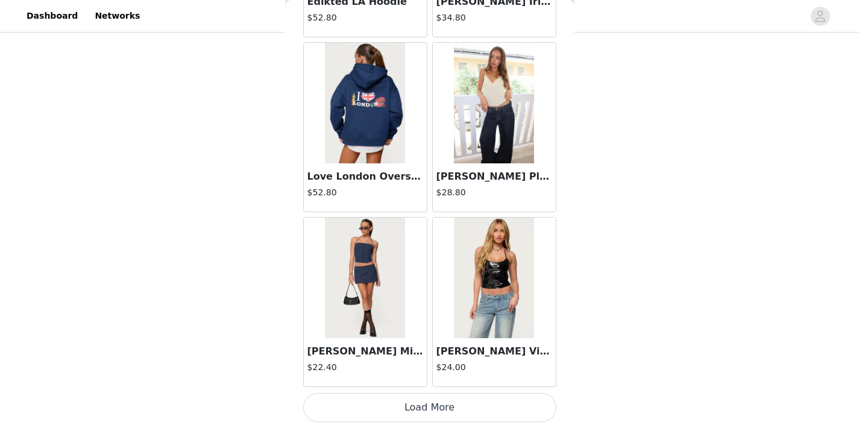
click at [439, 402] on button "Load More" at bounding box center [429, 407] width 253 height 29
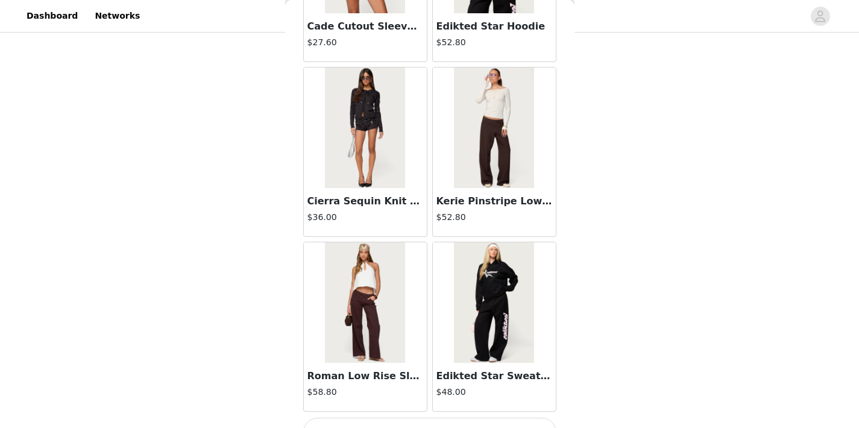
scroll to position [22401, 0]
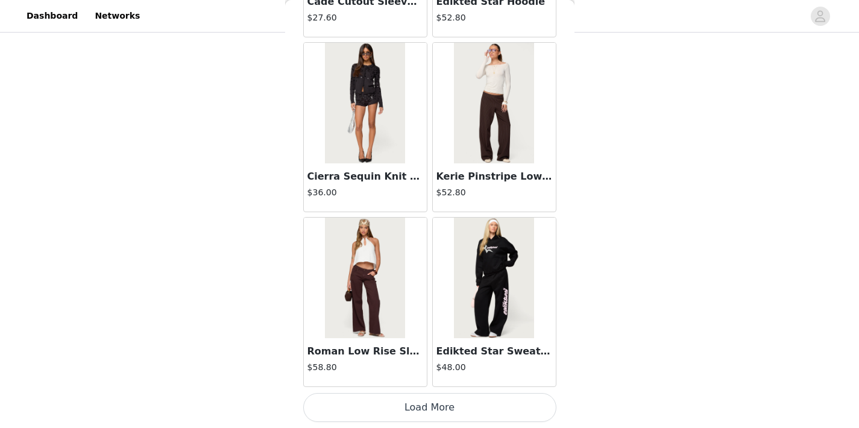
click at [417, 409] on button "Load More" at bounding box center [429, 407] width 253 height 29
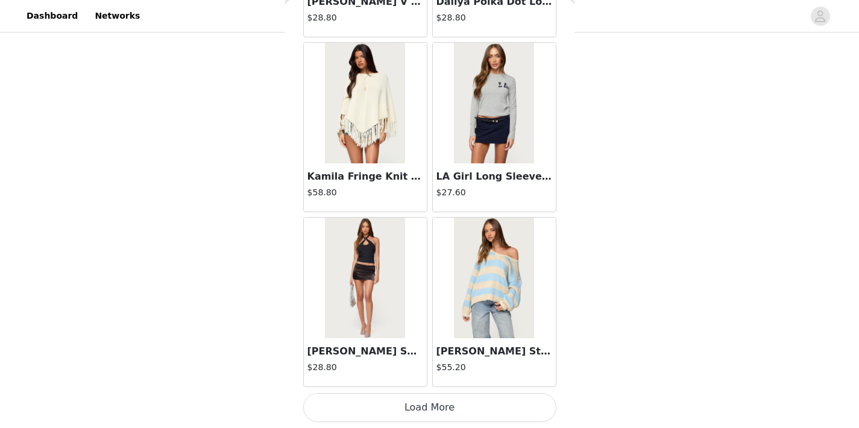
scroll to position [439, 0]
click at [429, 414] on button "Load More" at bounding box center [429, 407] width 253 height 29
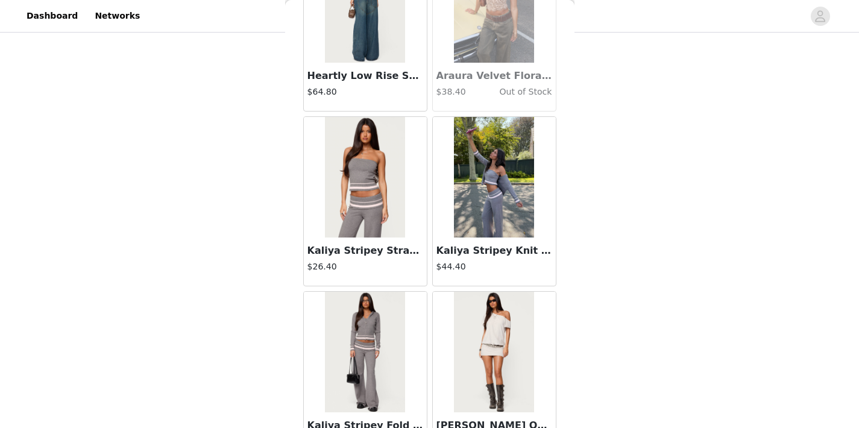
scroll to position [25899, 0]
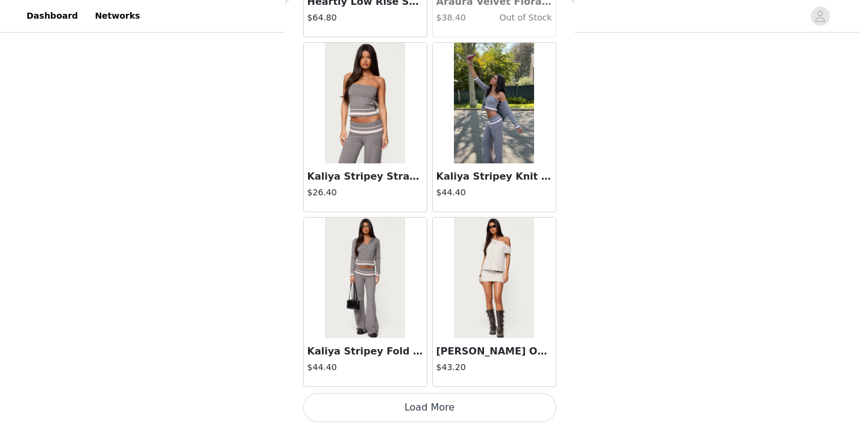
click at [425, 402] on button "Load More" at bounding box center [429, 407] width 253 height 29
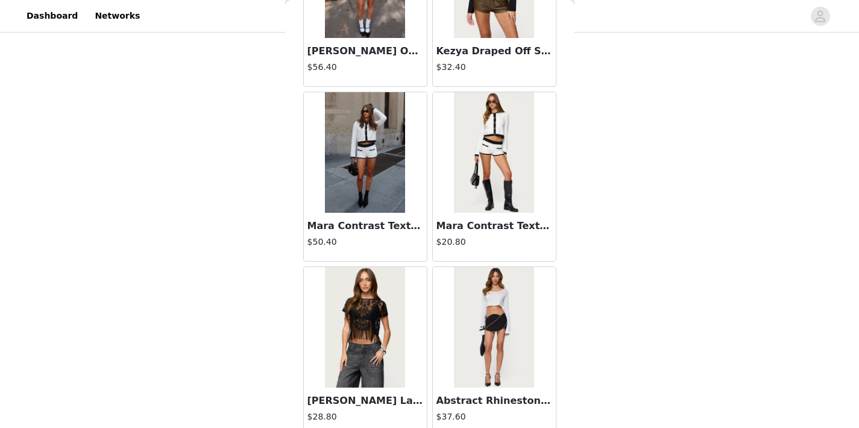
scroll to position [27648, 0]
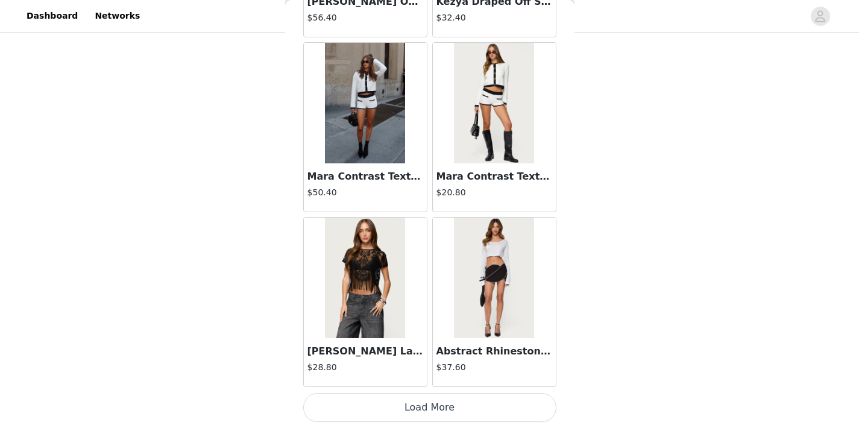
click at [441, 402] on button "Load More" at bounding box center [429, 407] width 253 height 29
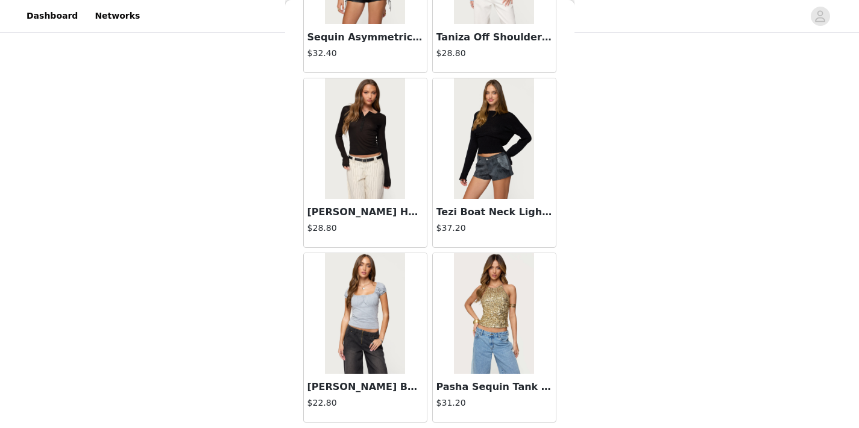
scroll to position [29396, 0]
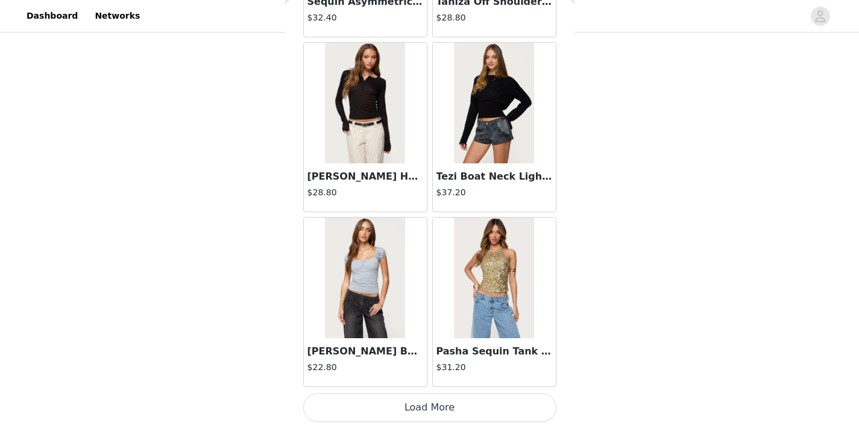
click at [423, 412] on button "Load More" at bounding box center [429, 407] width 253 height 29
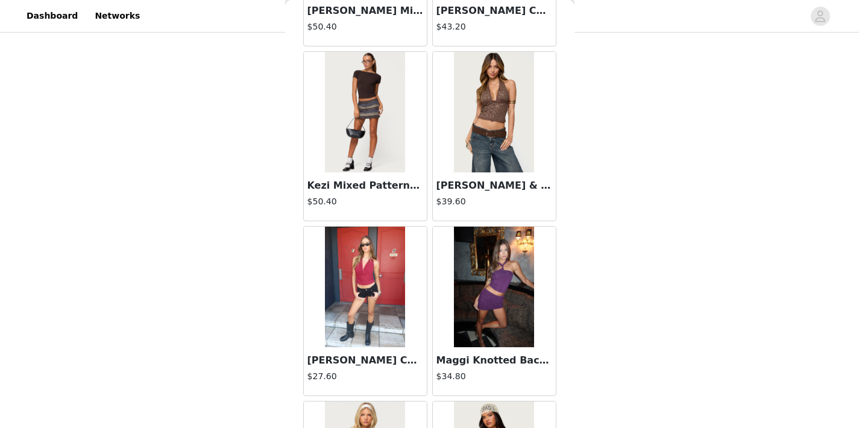
scroll to position [31145, 0]
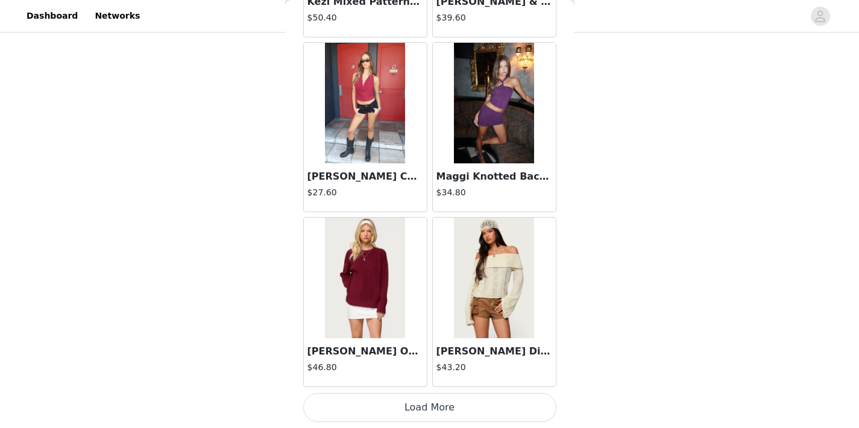
click at [430, 397] on button "Load More" at bounding box center [429, 407] width 253 height 29
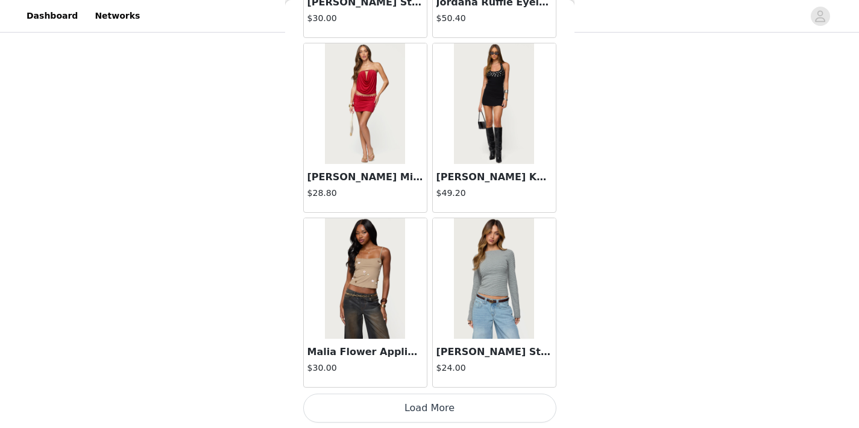
scroll to position [32894, 0]
click at [432, 415] on button "Load More" at bounding box center [429, 407] width 253 height 29
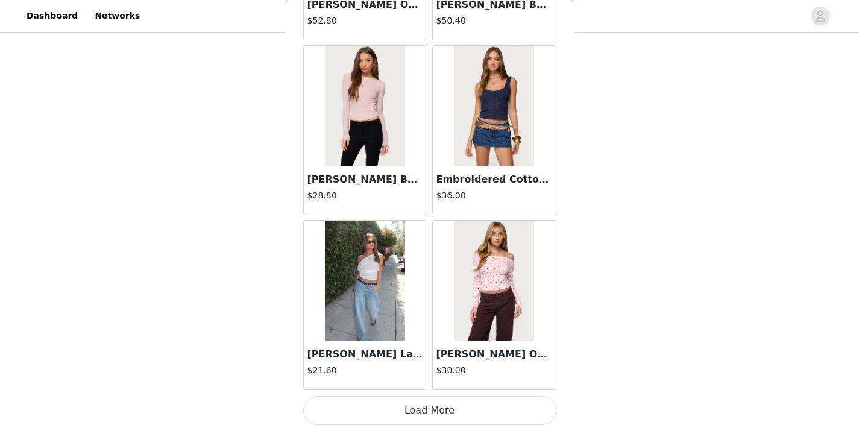
scroll to position [34642, 0]
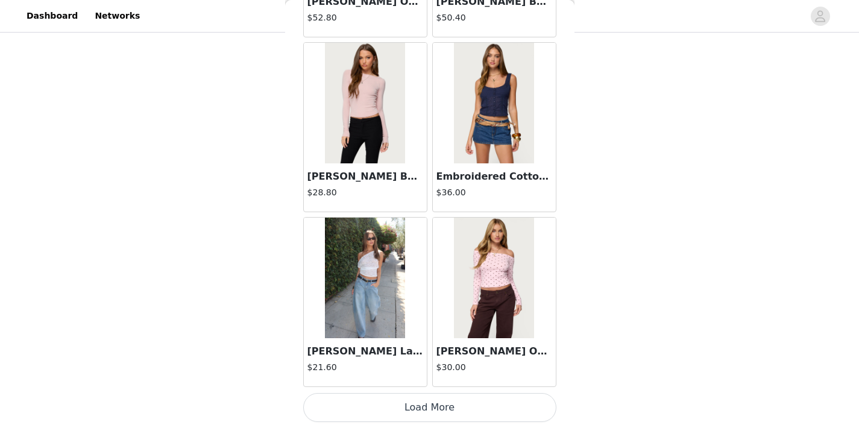
click at [448, 412] on button "Load More" at bounding box center [429, 407] width 253 height 29
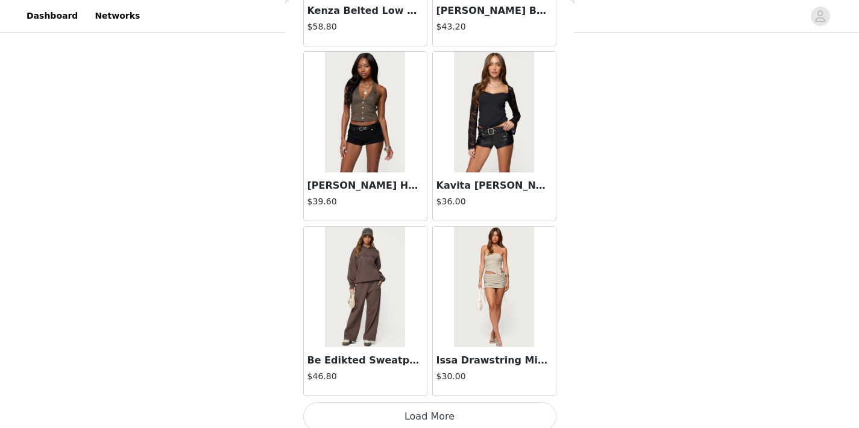
scroll to position [36391, 0]
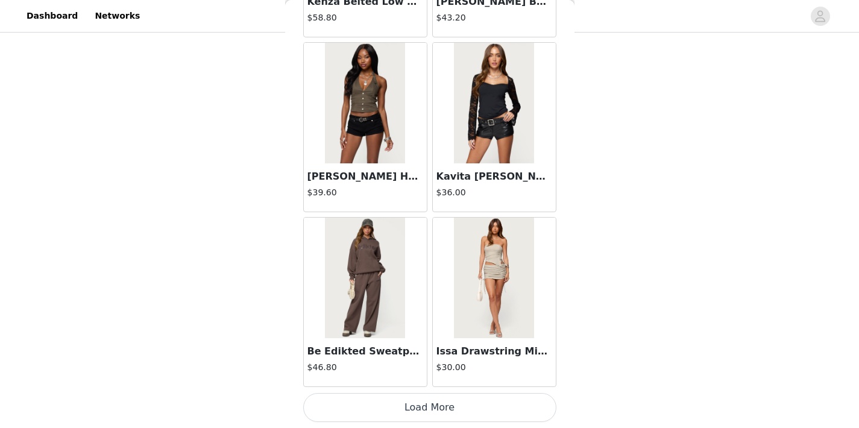
click at [427, 400] on button "Load More" at bounding box center [429, 407] width 253 height 29
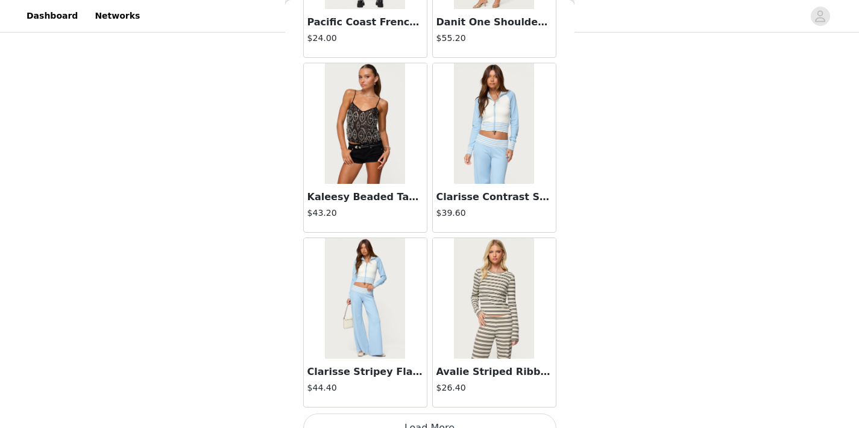
scroll to position [38140, 0]
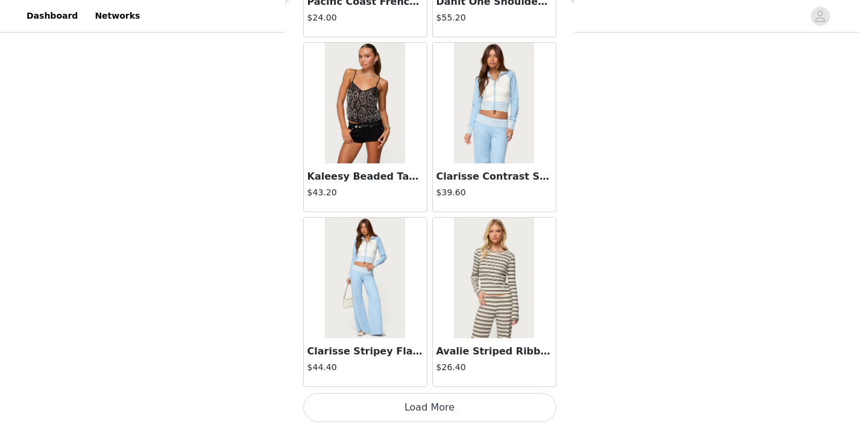
click at [447, 398] on button "Load More" at bounding box center [429, 407] width 253 height 29
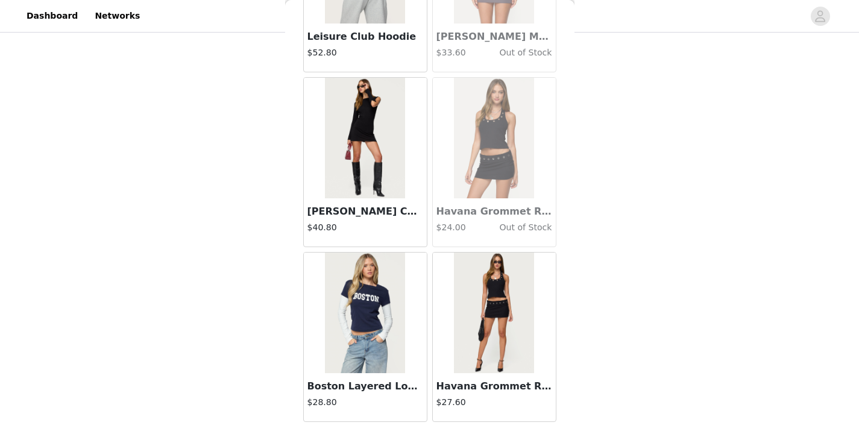
scroll to position [39889, 0]
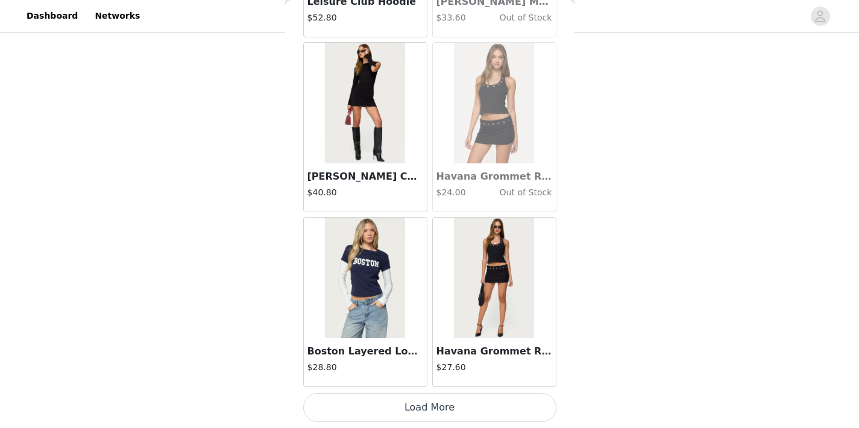
click at [430, 403] on button "Load More" at bounding box center [429, 407] width 253 height 29
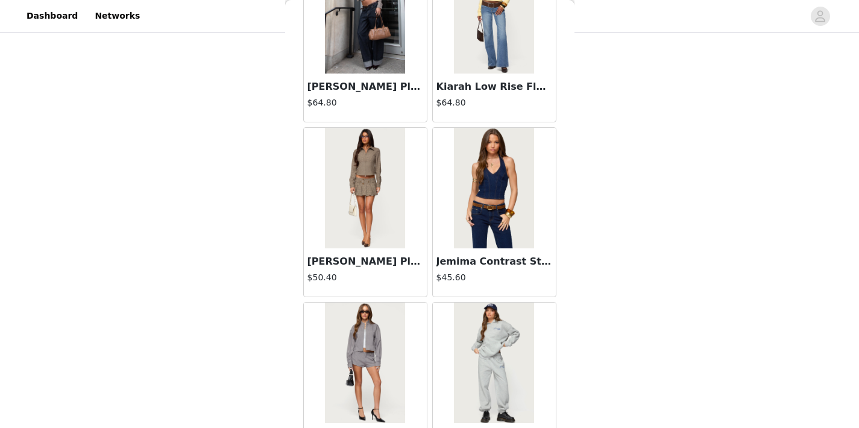
scroll to position [41424, 0]
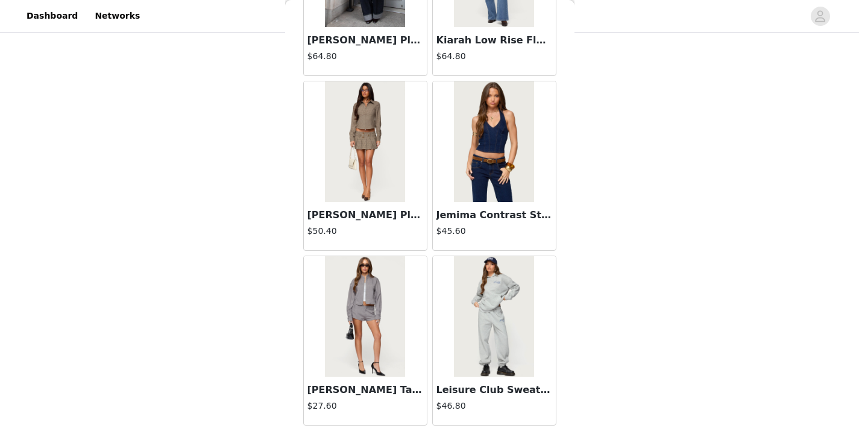
click at [339, 320] on img at bounding box center [365, 316] width 80 height 121
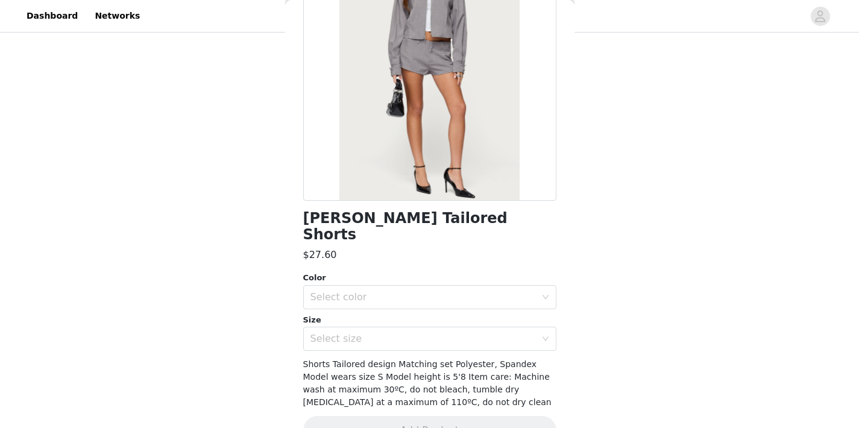
scroll to position [146, 0]
